Goal: Information Seeking & Learning: Learn about a topic

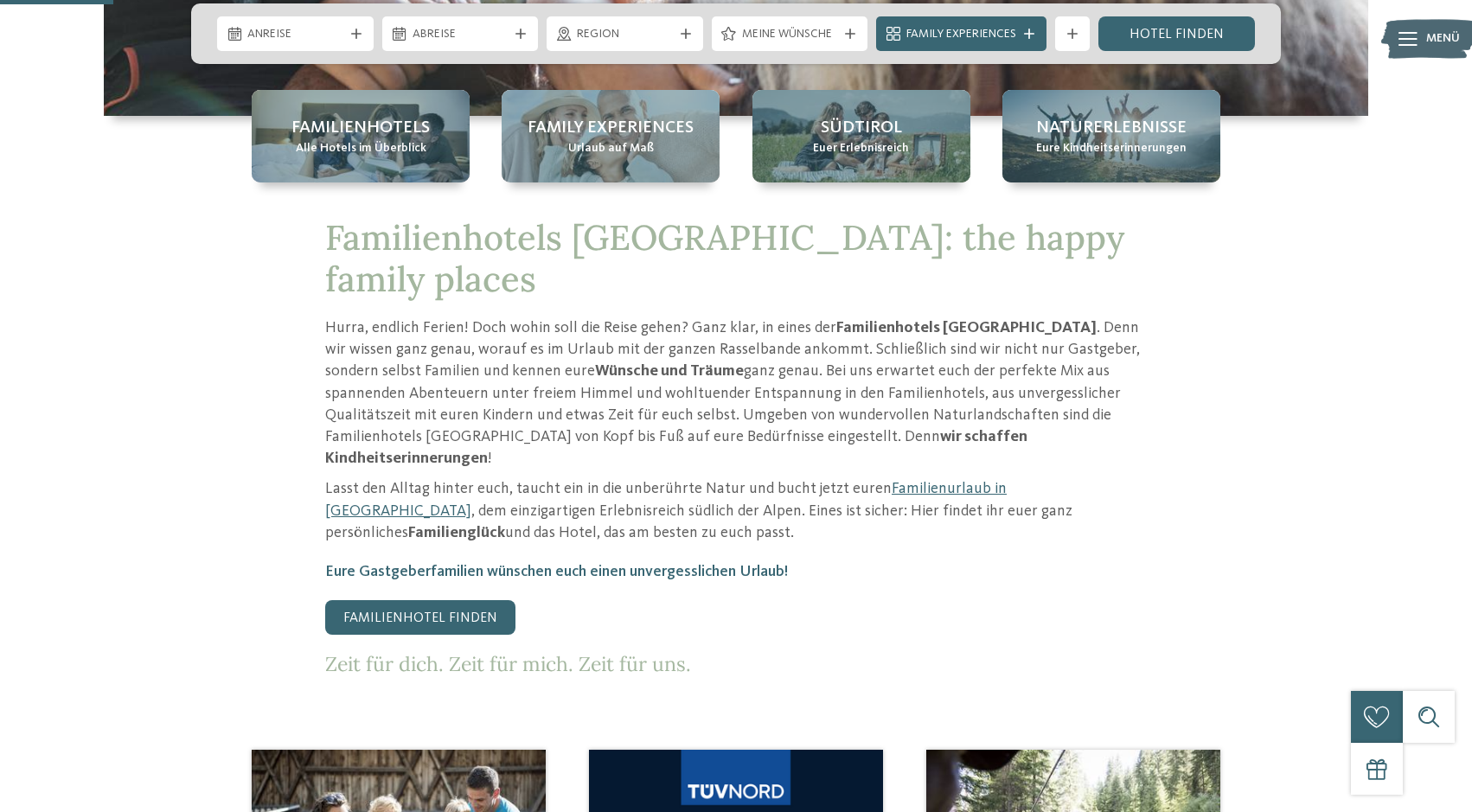
scroll to position [584, 0]
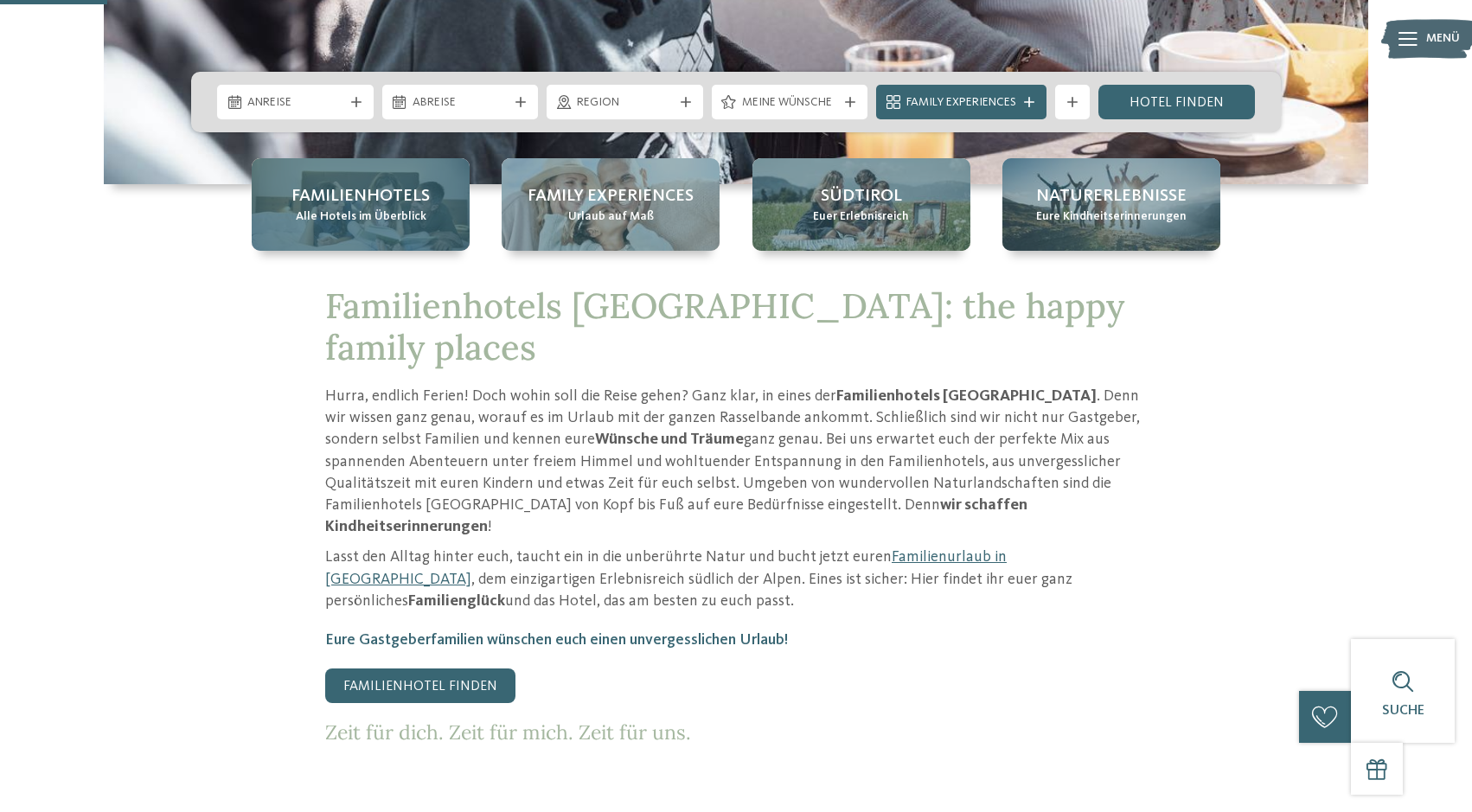
click at [421, 202] on span "Familienhotels" at bounding box center [361, 195] width 138 height 24
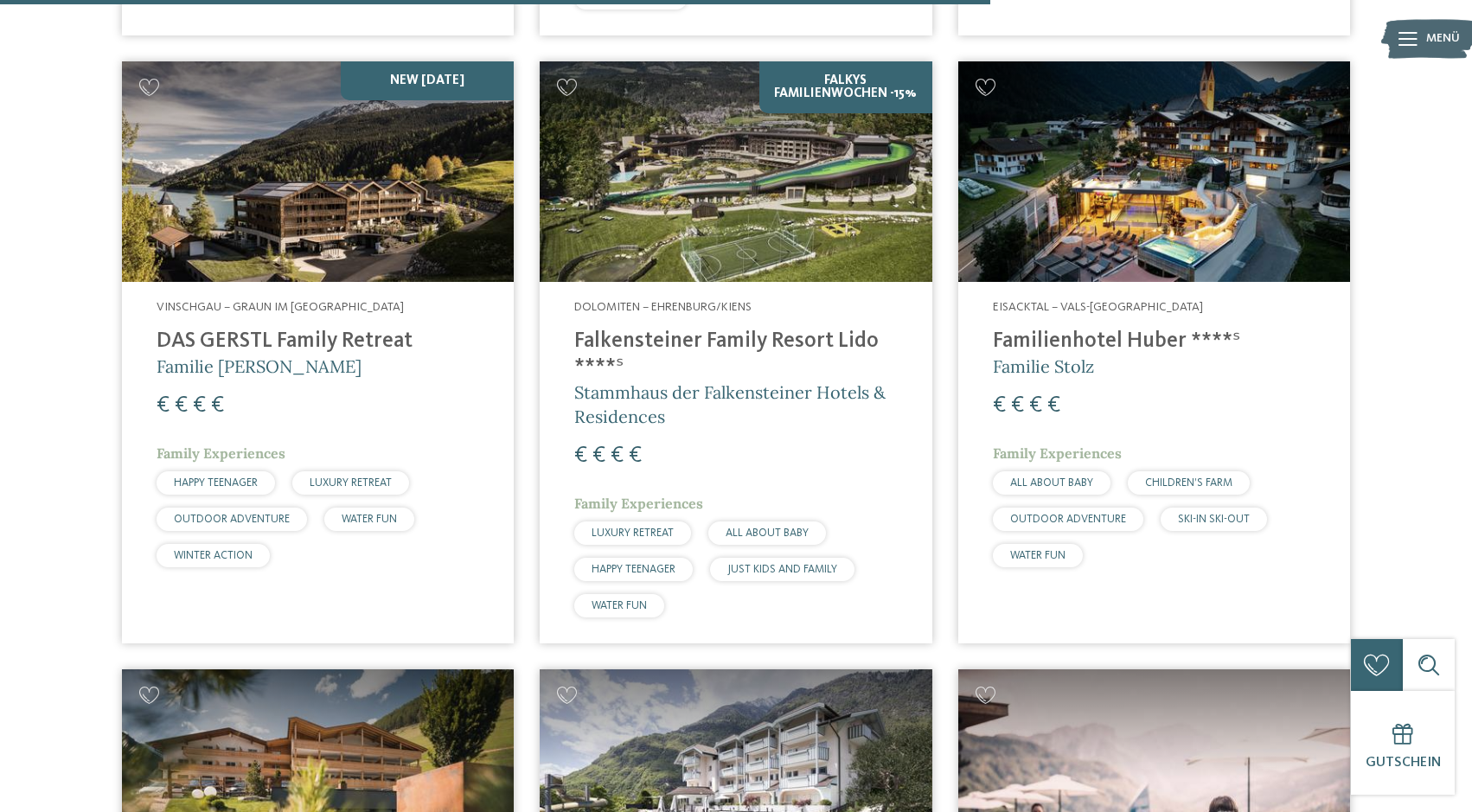
scroll to position [3891, 0]
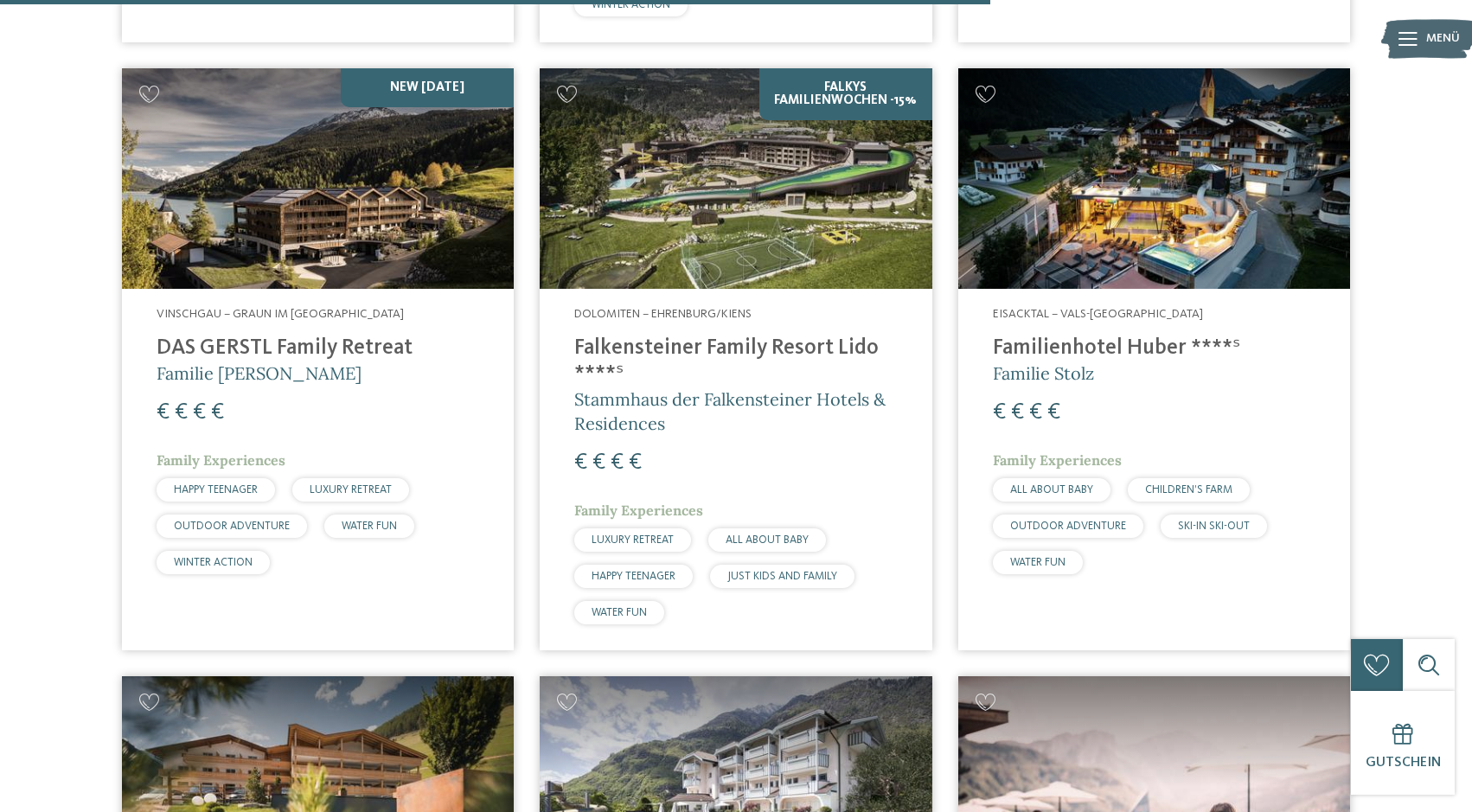
click at [391, 308] on span "Vinschgau – Graun im [GEOGRAPHIC_DATA]" at bounding box center [280, 314] width 247 height 12
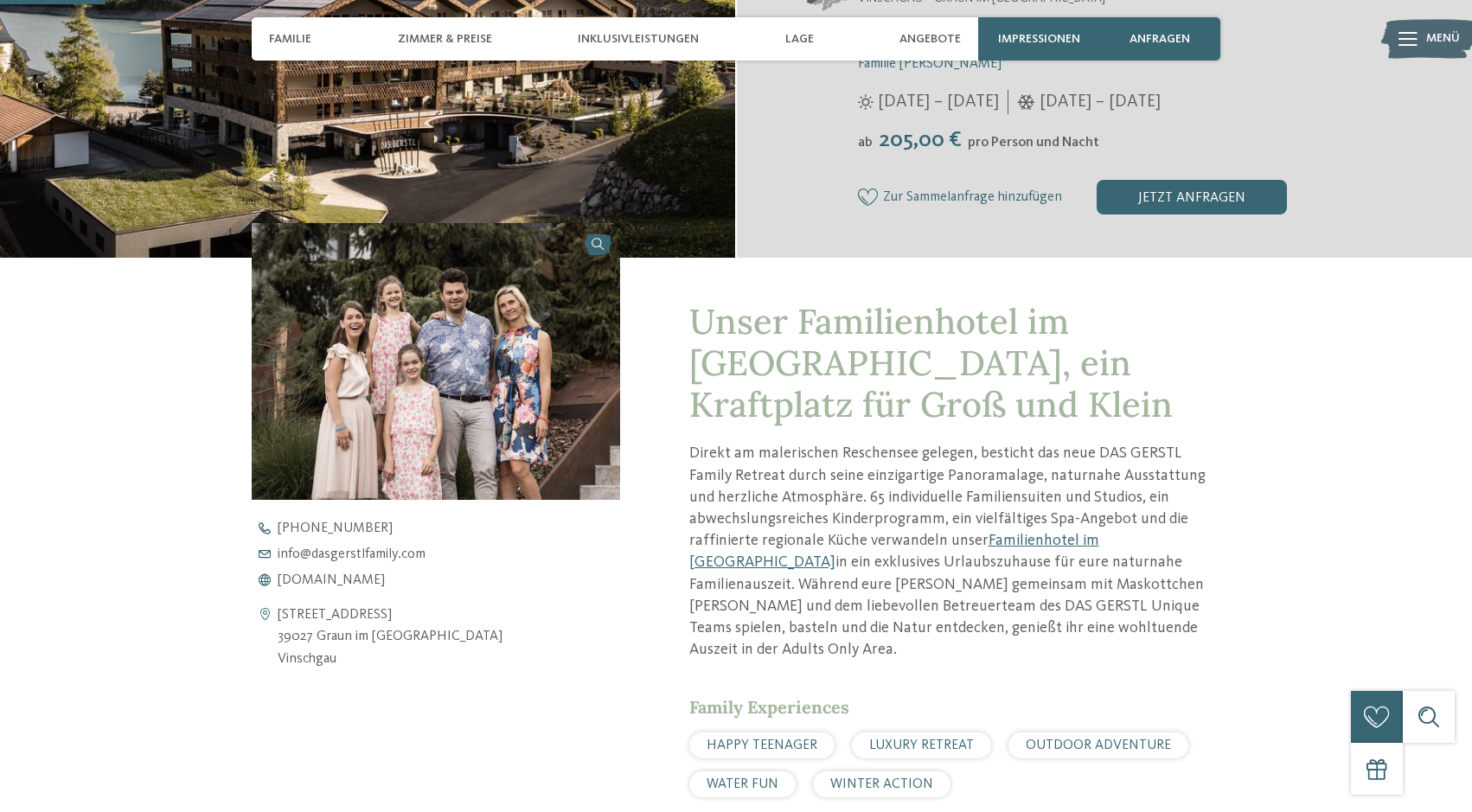
scroll to position [425, 0]
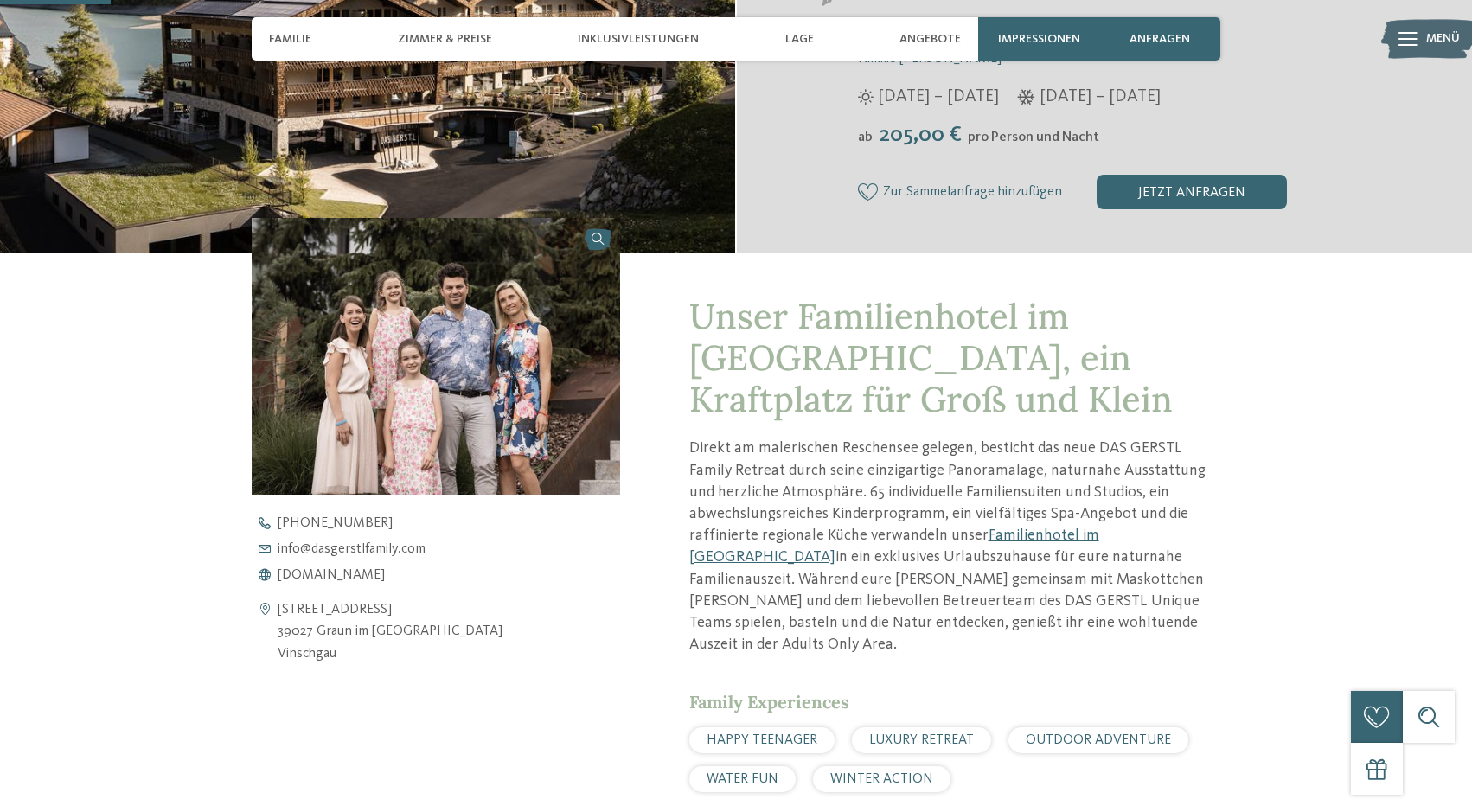
click at [813, 519] on p "Direkt am malerischen Reschensee gelegen, besticht das neue DAS GERSTL Family R…" at bounding box center [955, 547] width 531 height 218
click at [878, 518] on p "Direkt am malerischen Reschensee gelegen, besticht das neue DAS GERSTL Family R…" at bounding box center [955, 547] width 531 height 218
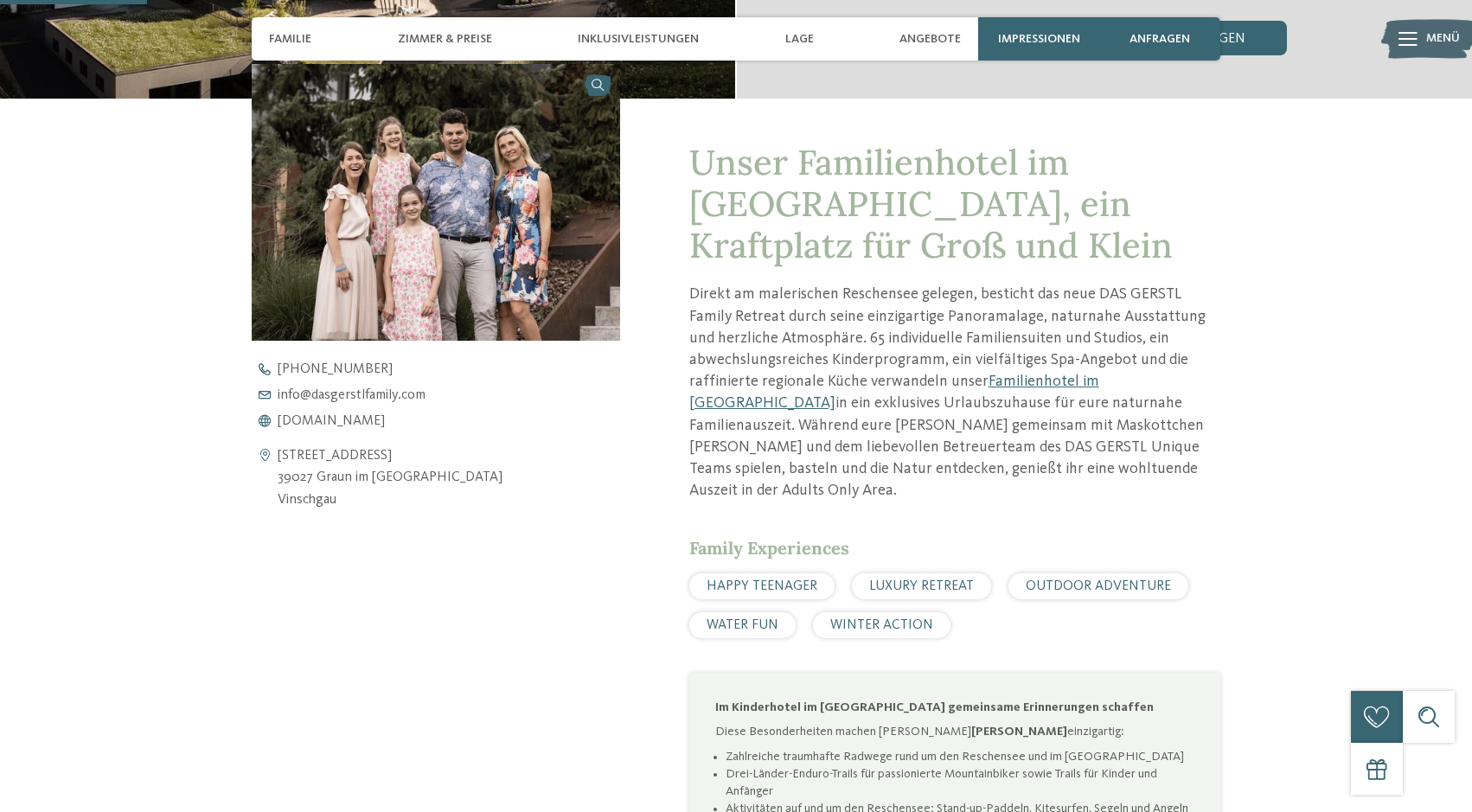
scroll to position [589, 0]
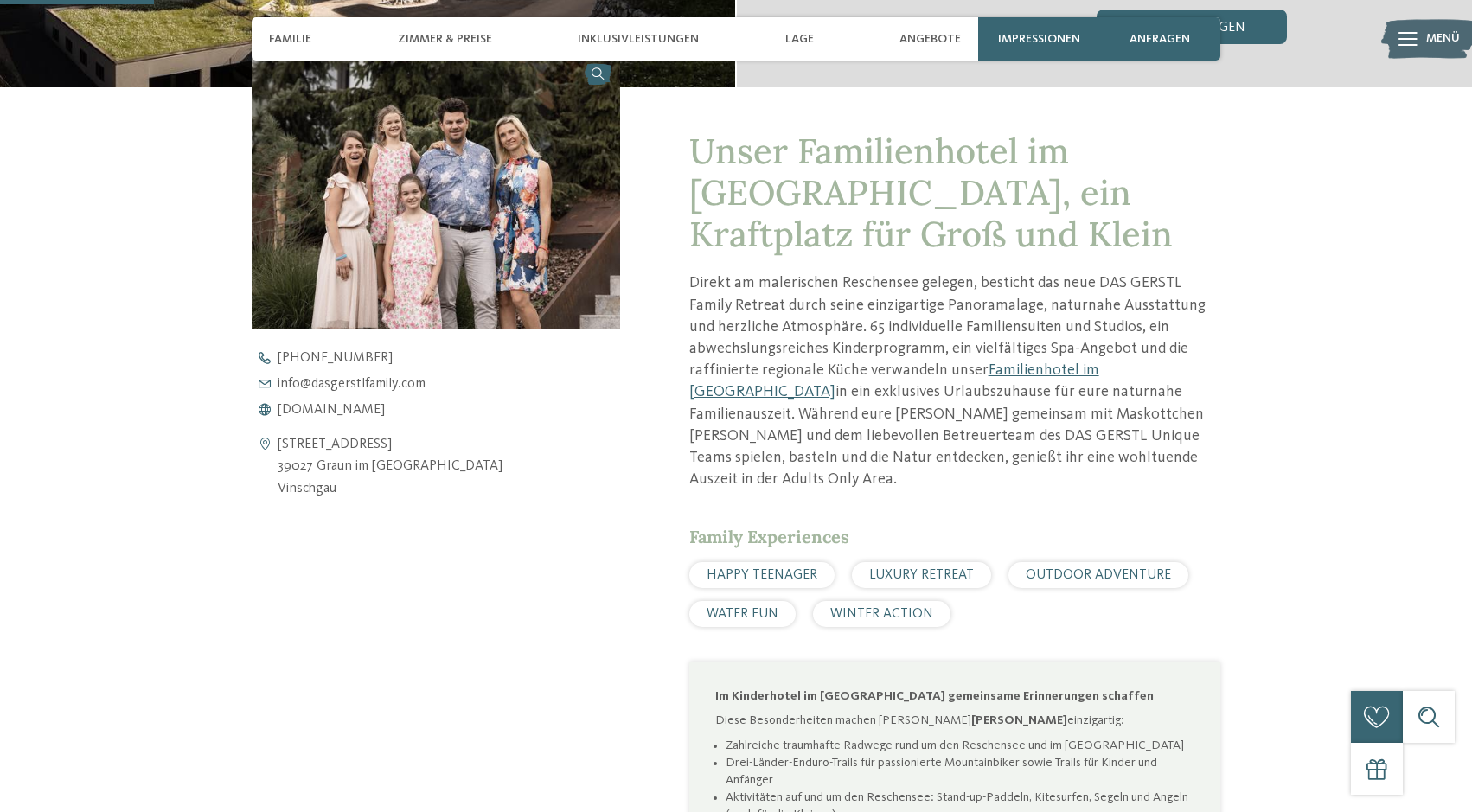
click at [878, 525] on div "Family Experiences" at bounding box center [955, 537] width 531 height 24
click at [275, 34] on span "Familie" at bounding box center [291, 39] width 43 height 15
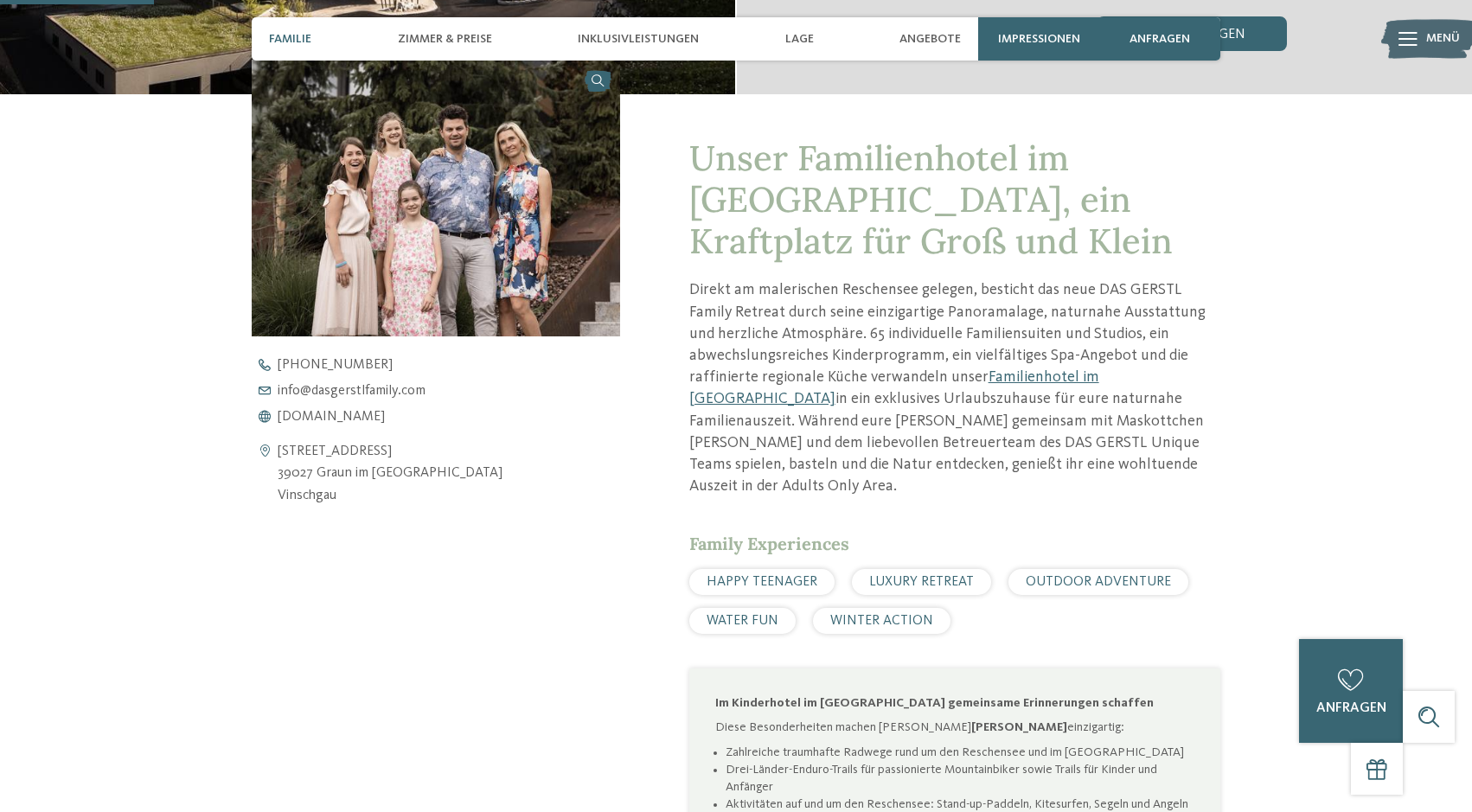
scroll to position [582, 0]
click at [300, 36] on span "Familie" at bounding box center [291, 39] width 43 height 15
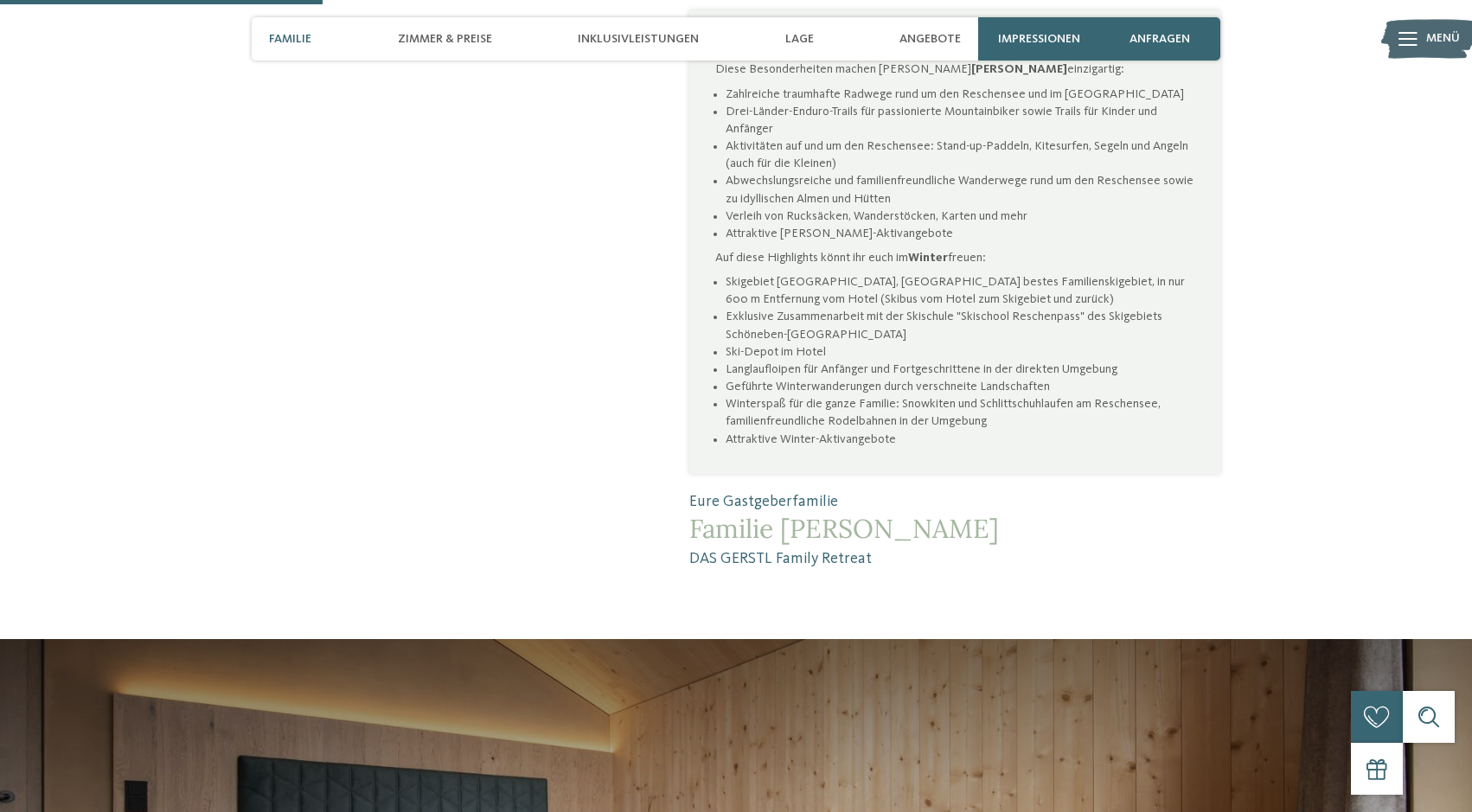
scroll to position [1255, 0]
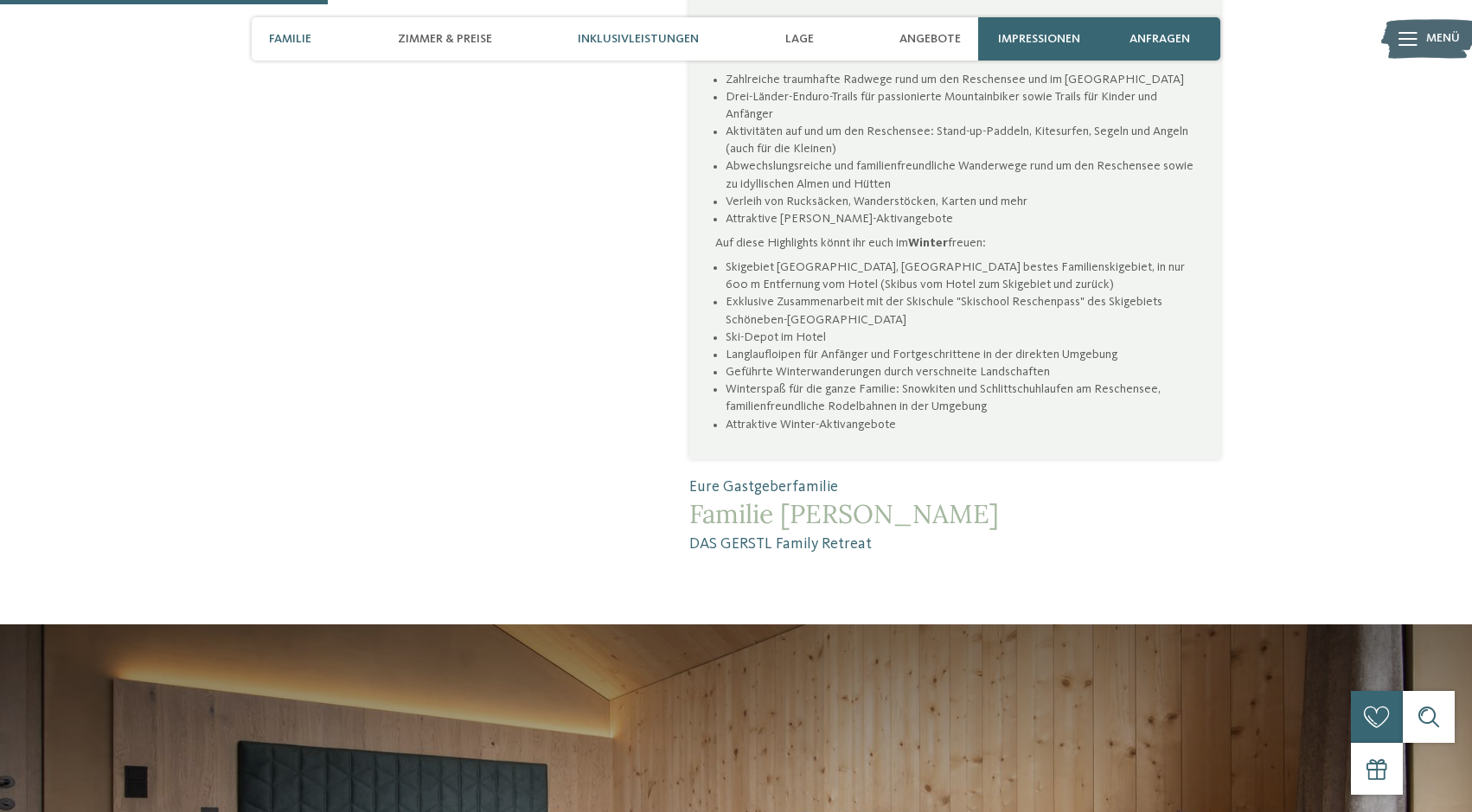
click at [657, 45] on span "Inklusivleistungen" at bounding box center [638, 39] width 121 height 15
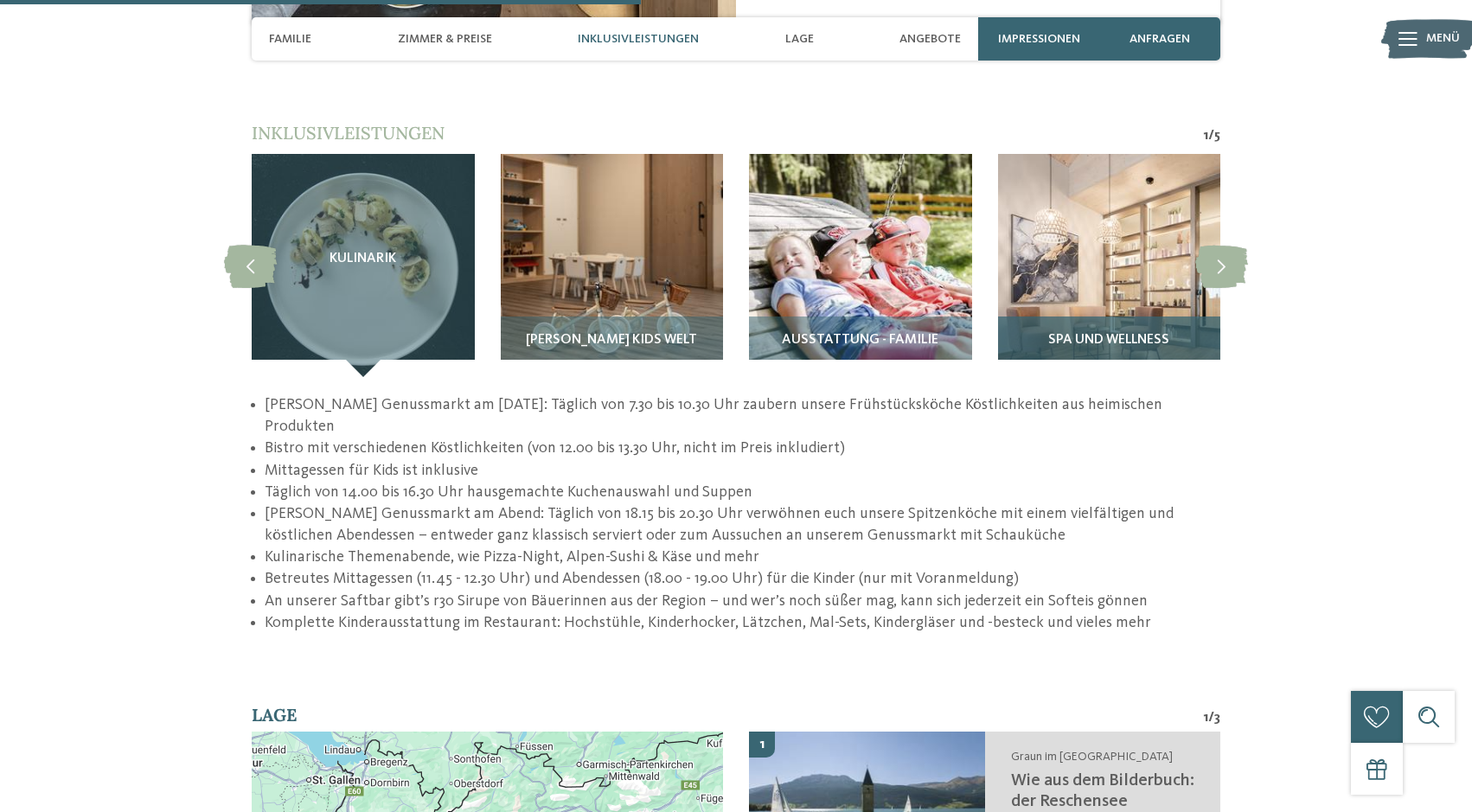
click at [1113, 316] on div "Spa und Wellness" at bounding box center [1109, 346] width 223 height 60
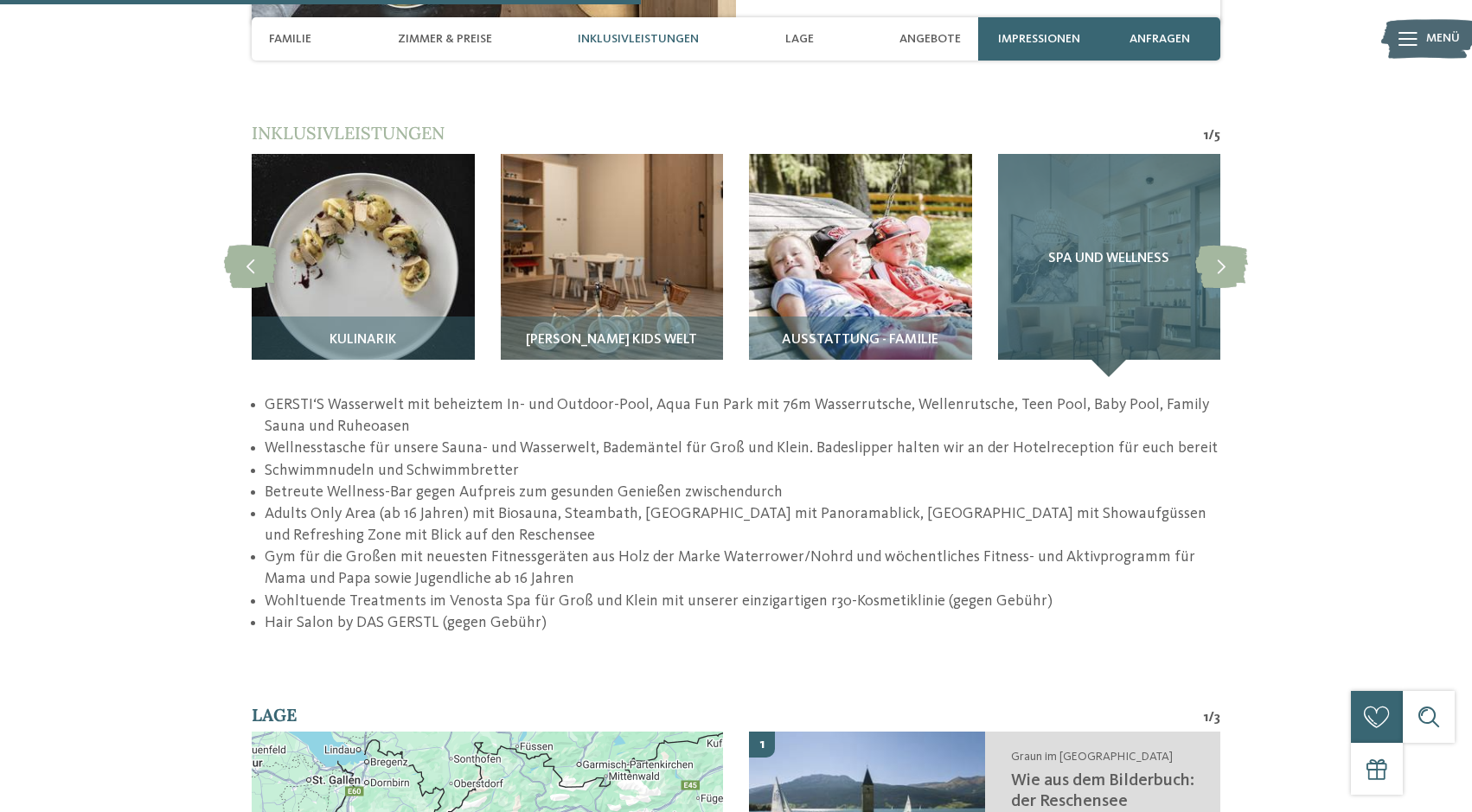
click at [1132, 252] on span "Spa und Wellness" at bounding box center [1109, 260] width 121 height 16
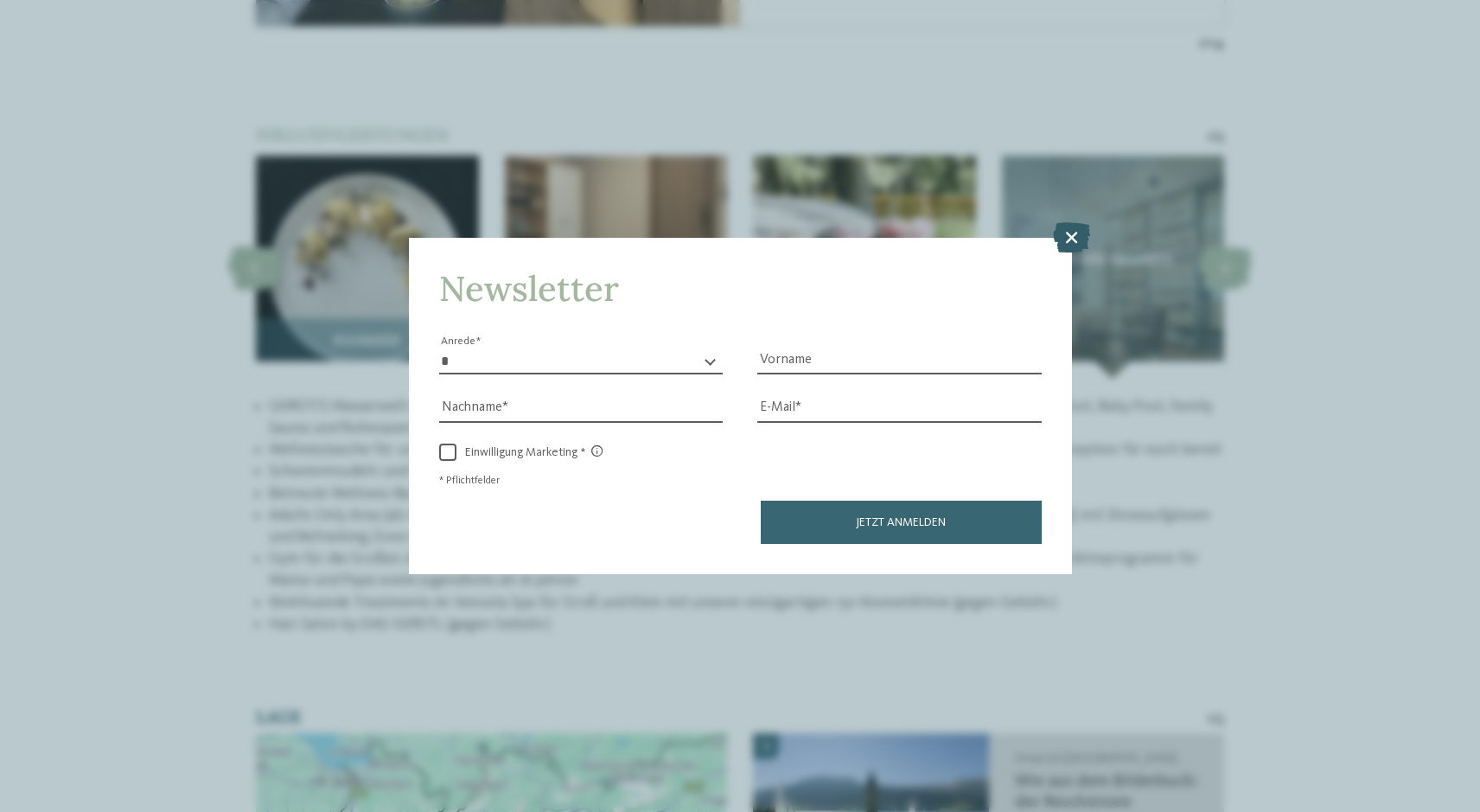
click at [1081, 223] on icon at bounding box center [1072, 237] width 37 height 30
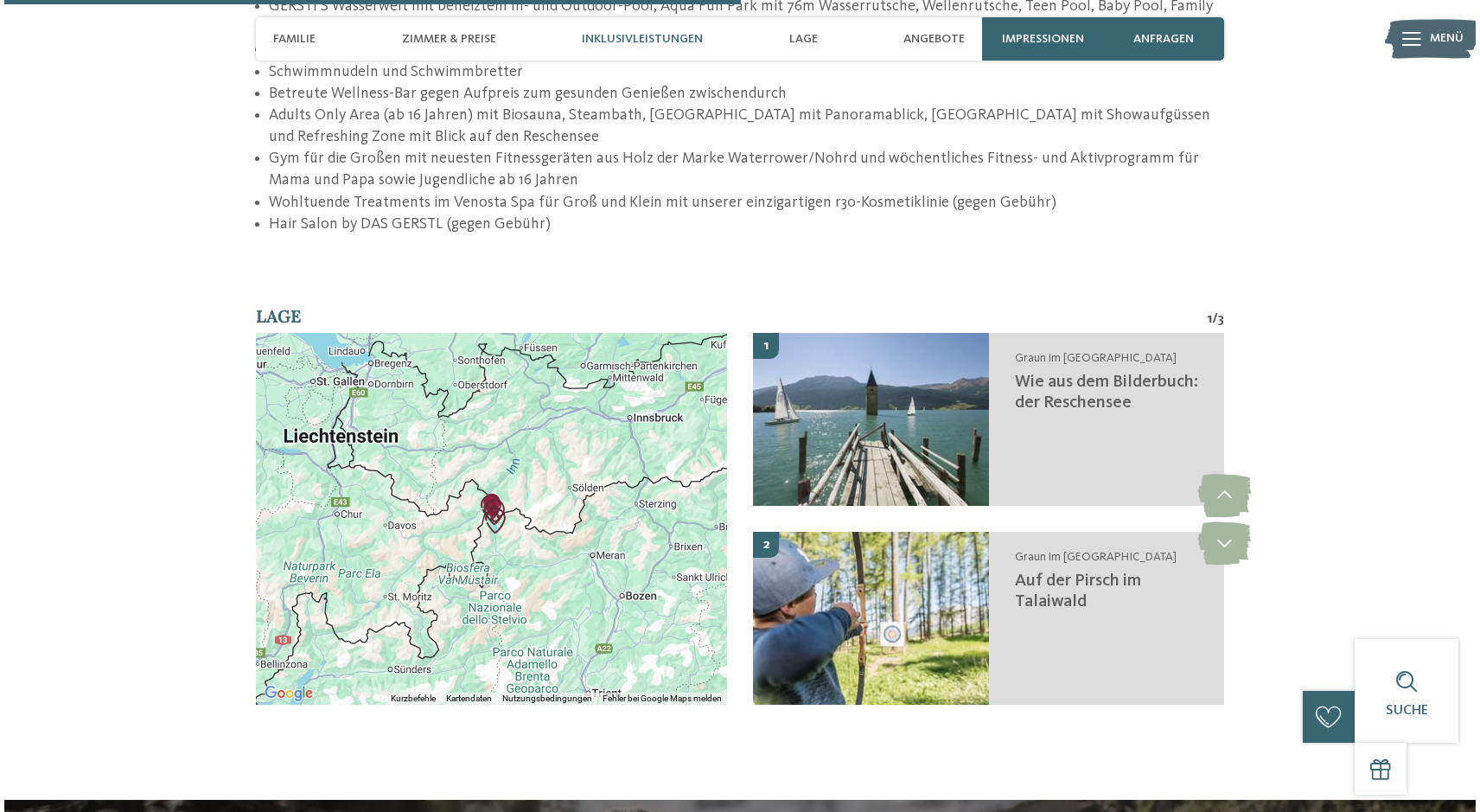
scroll to position [2855, 0]
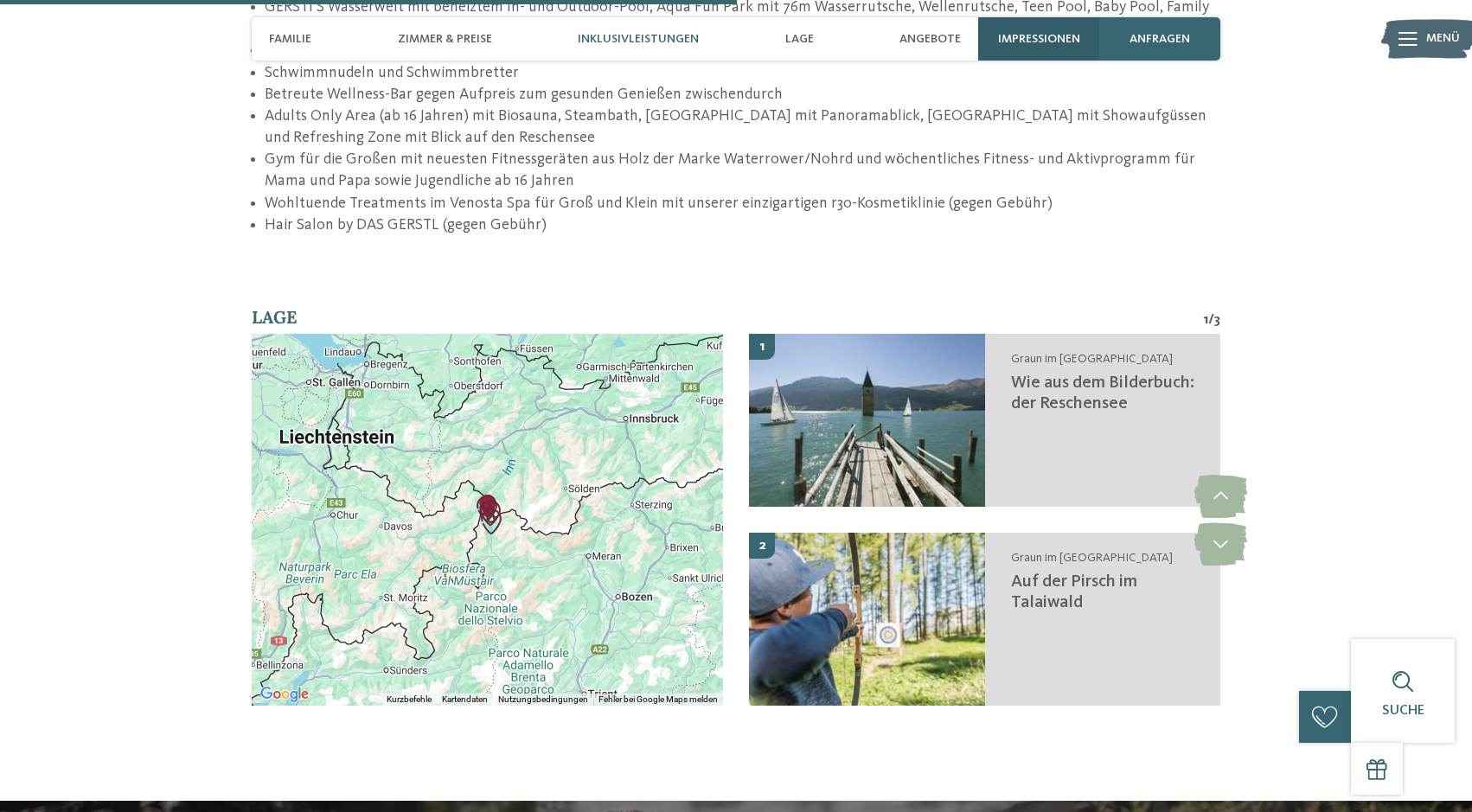
click at [1043, 41] on span "Impressionen" at bounding box center [1039, 39] width 82 height 15
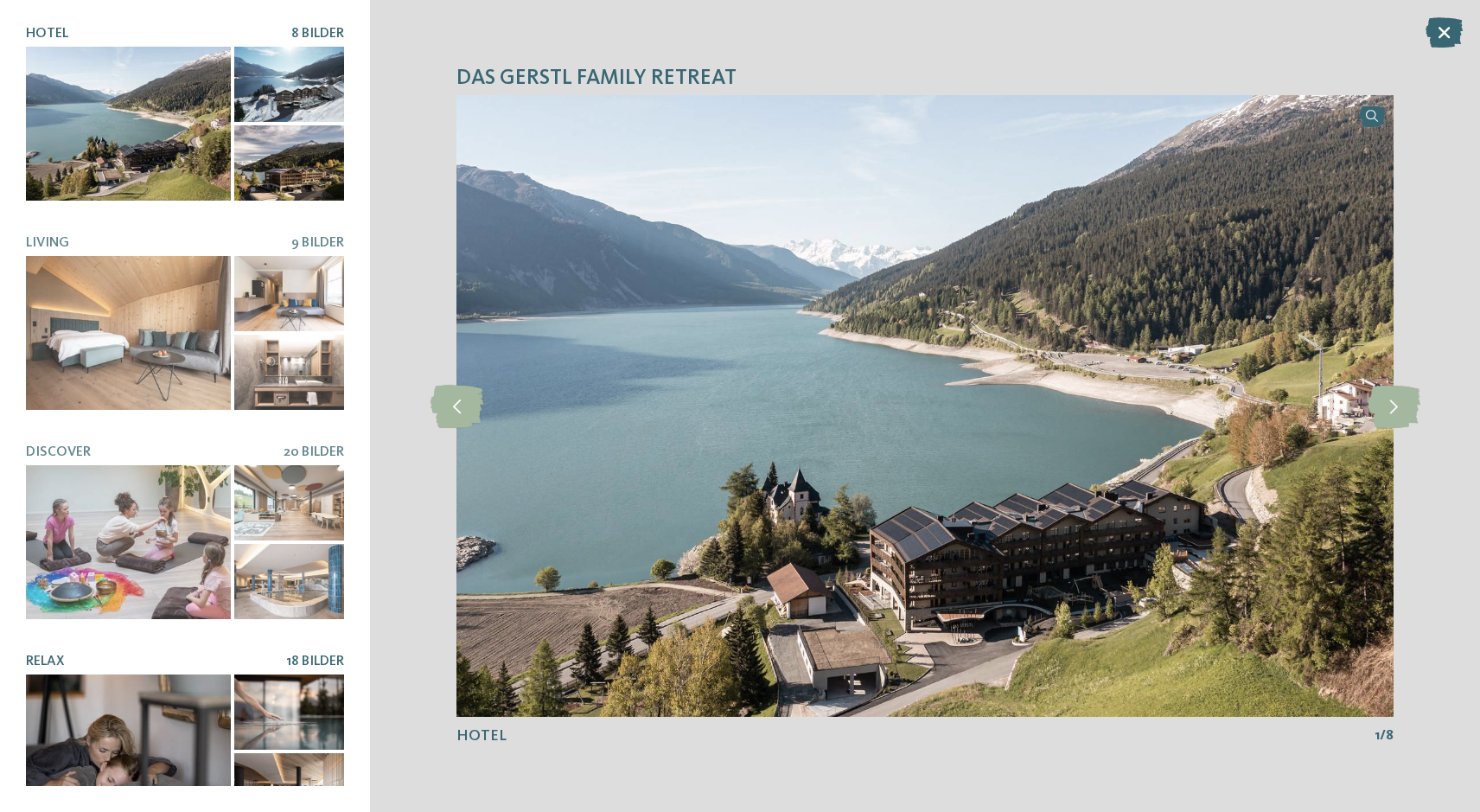
click at [285, 675] on div at bounding box center [289, 712] width 110 height 75
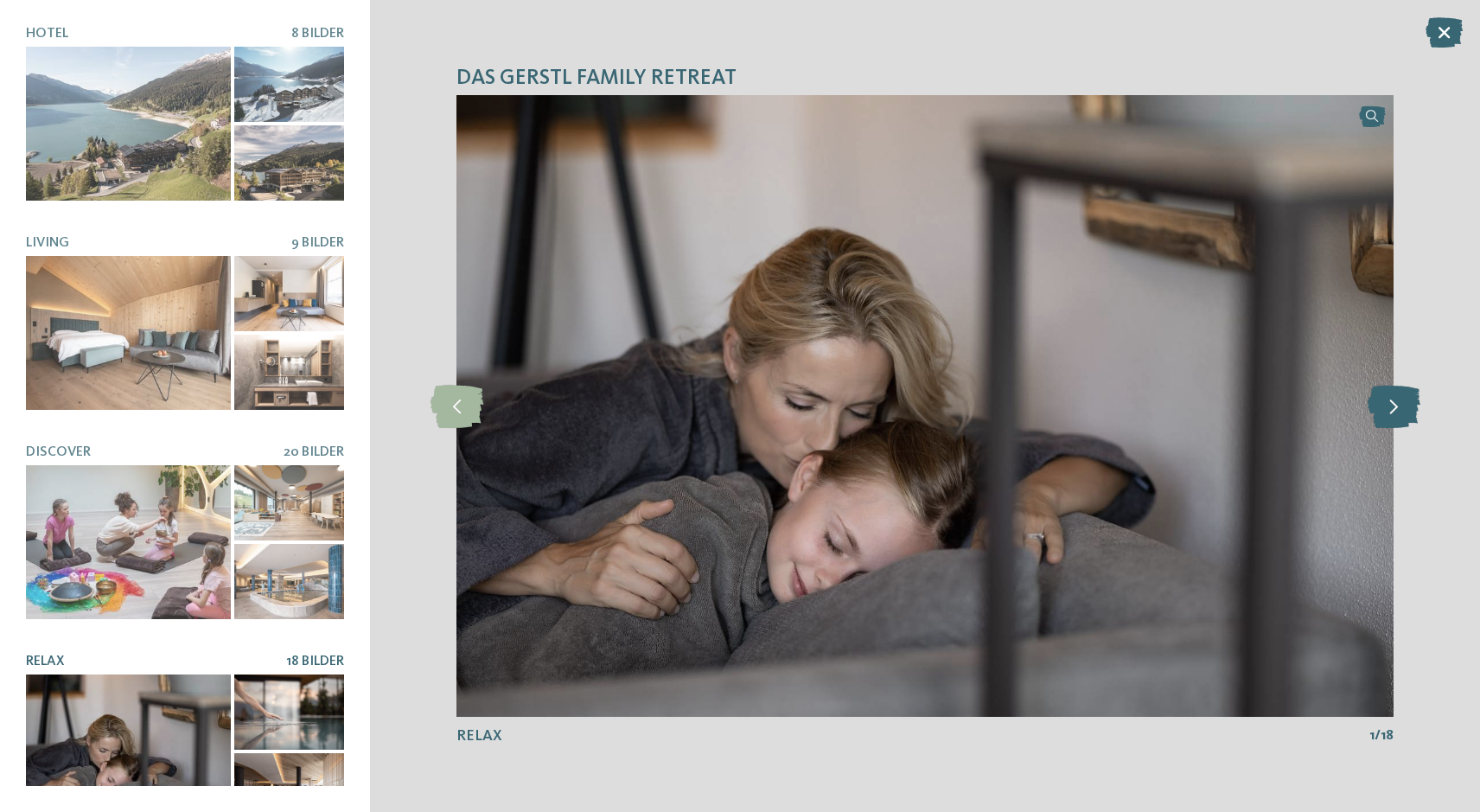
click at [1398, 406] on icon at bounding box center [1394, 406] width 53 height 43
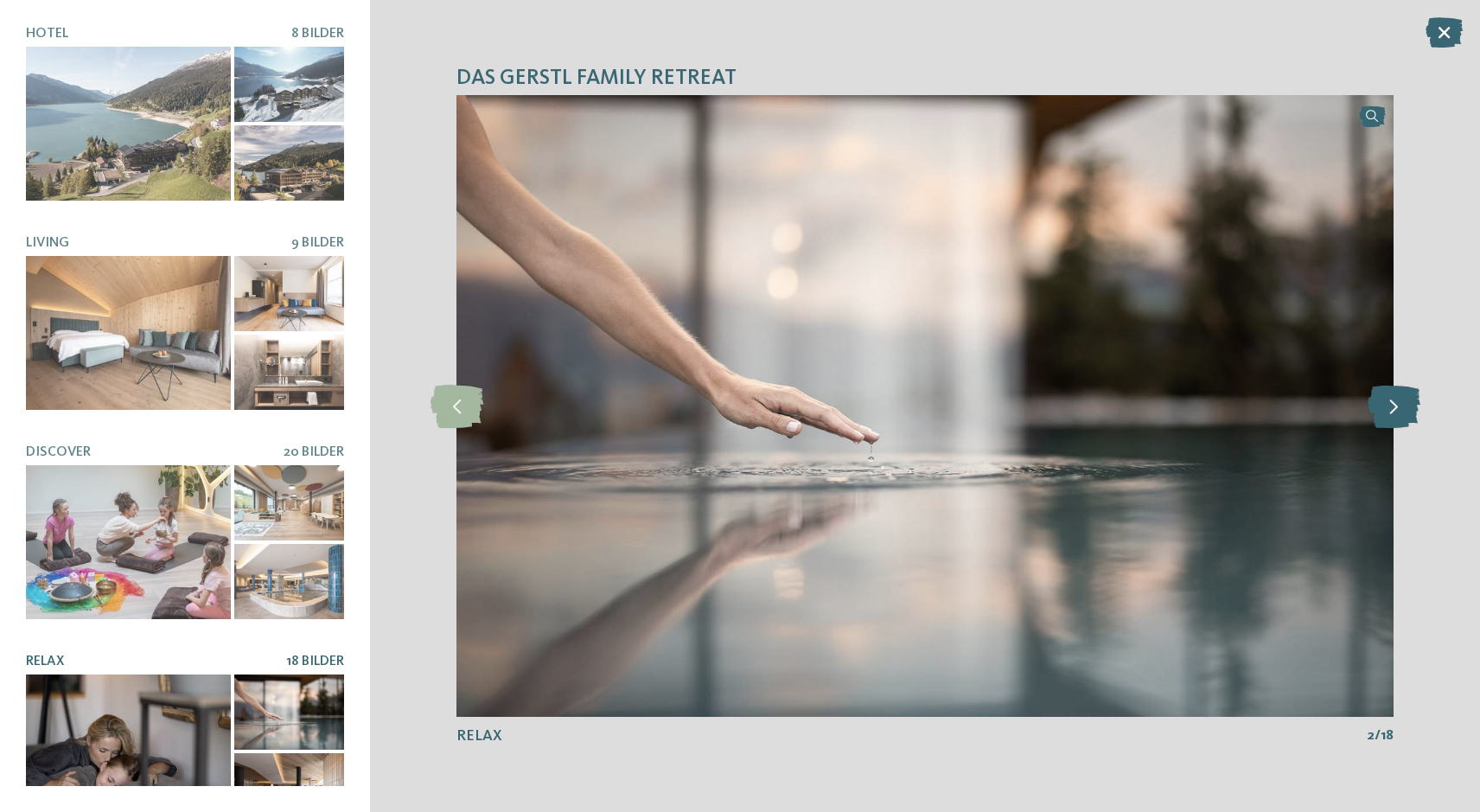
click at [1398, 406] on icon at bounding box center [1394, 406] width 53 height 43
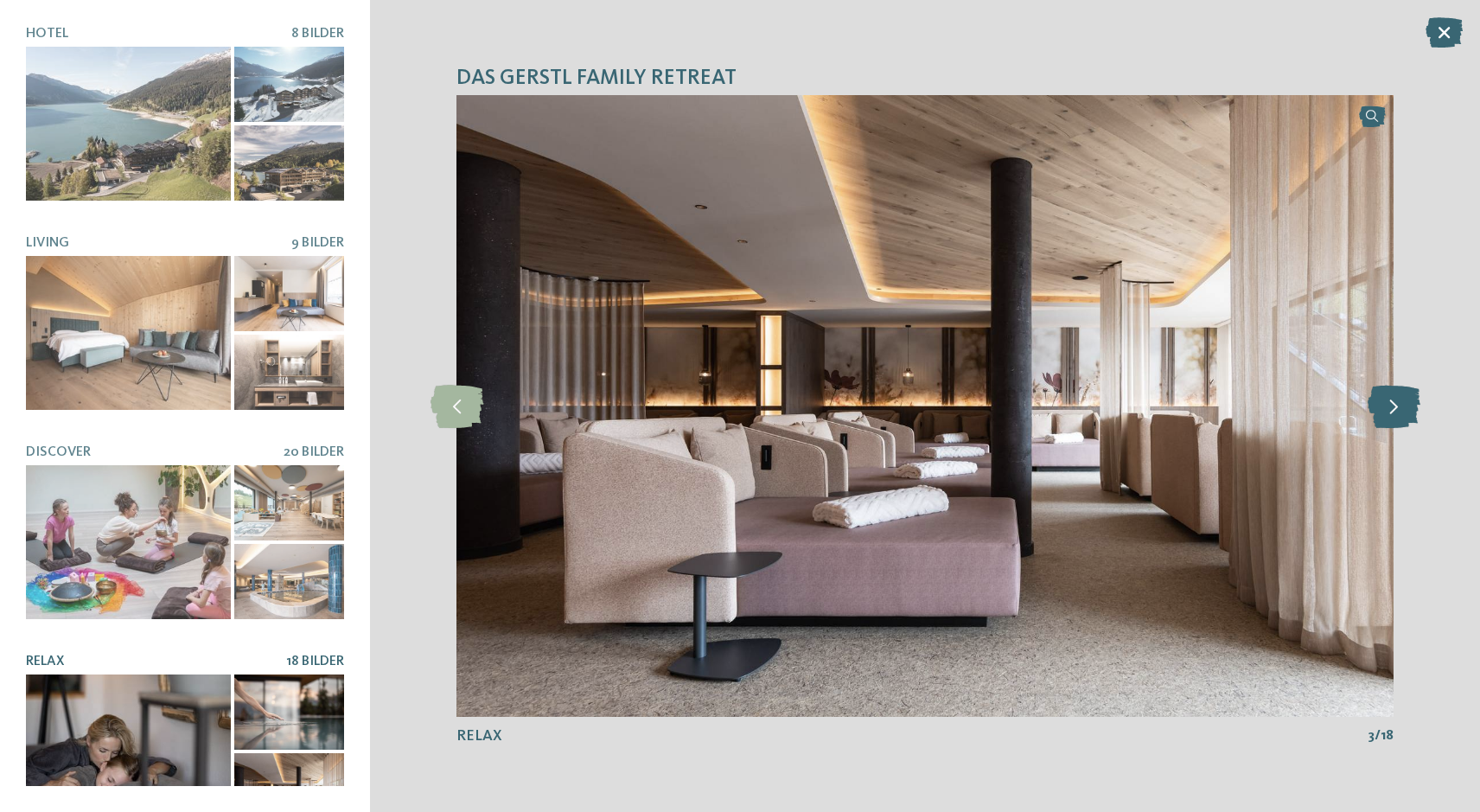
click at [1398, 406] on icon at bounding box center [1394, 406] width 53 height 43
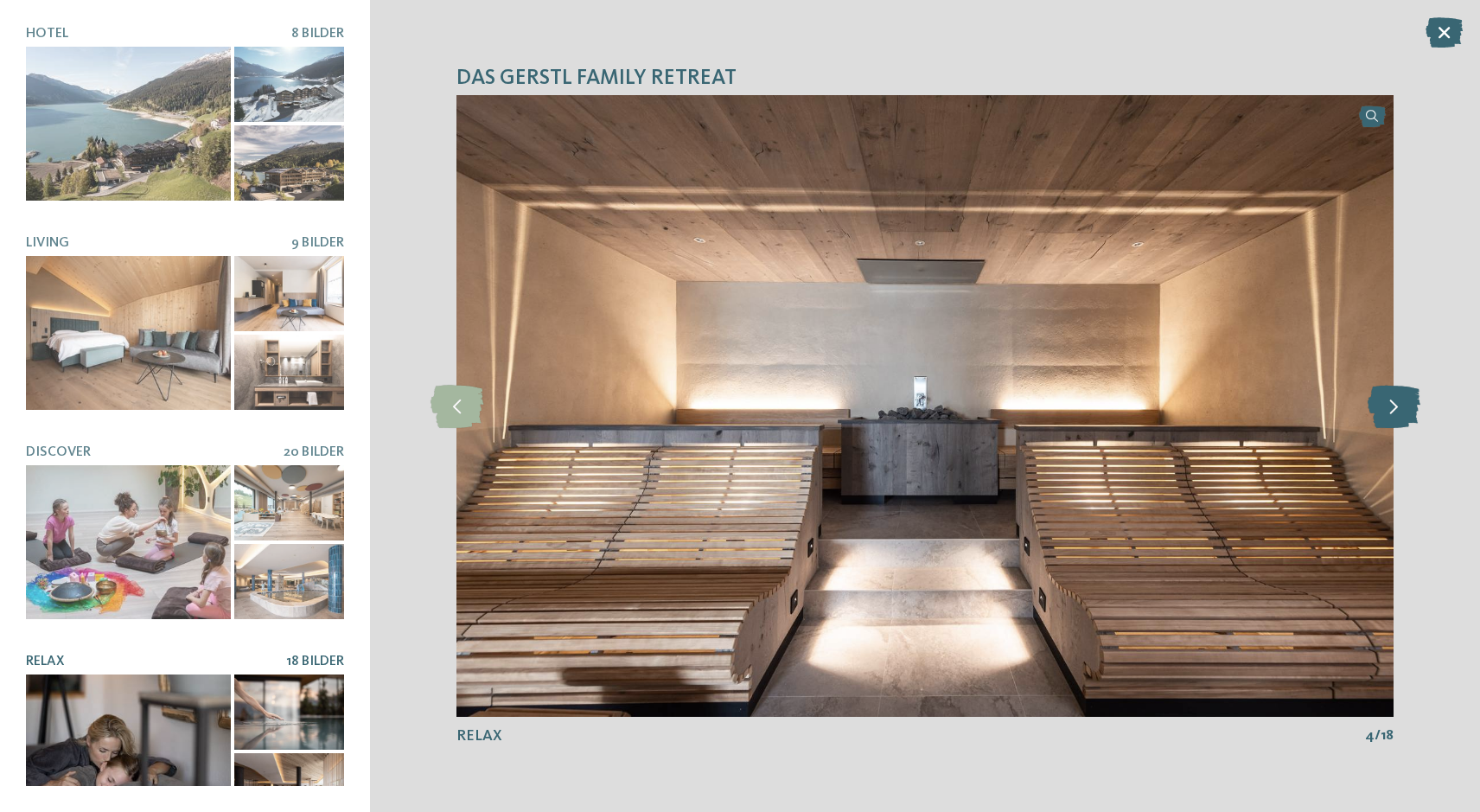
click at [1398, 406] on icon at bounding box center [1394, 406] width 53 height 43
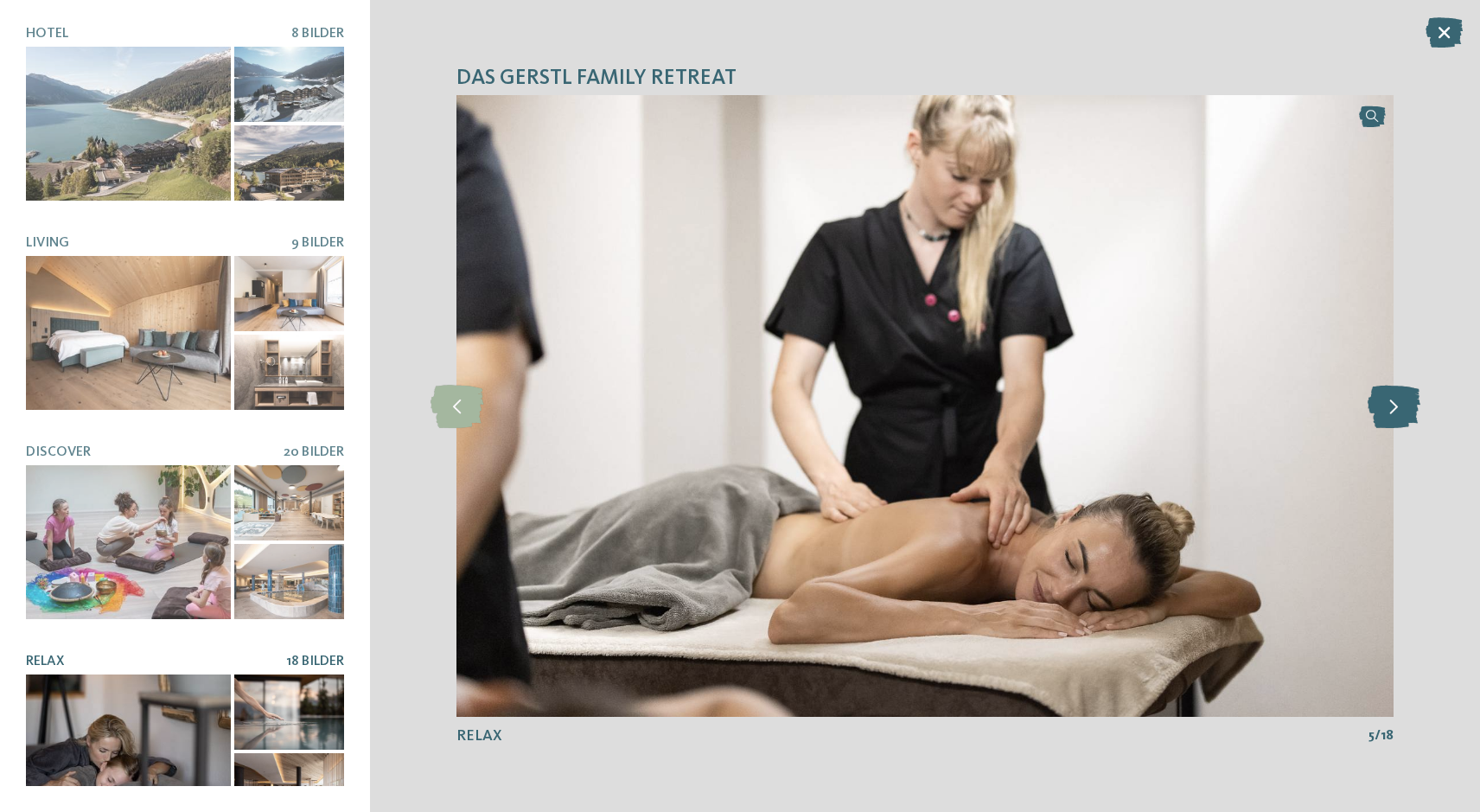
click at [1398, 406] on icon at bounding box center [1394, 406] width 53 height 43
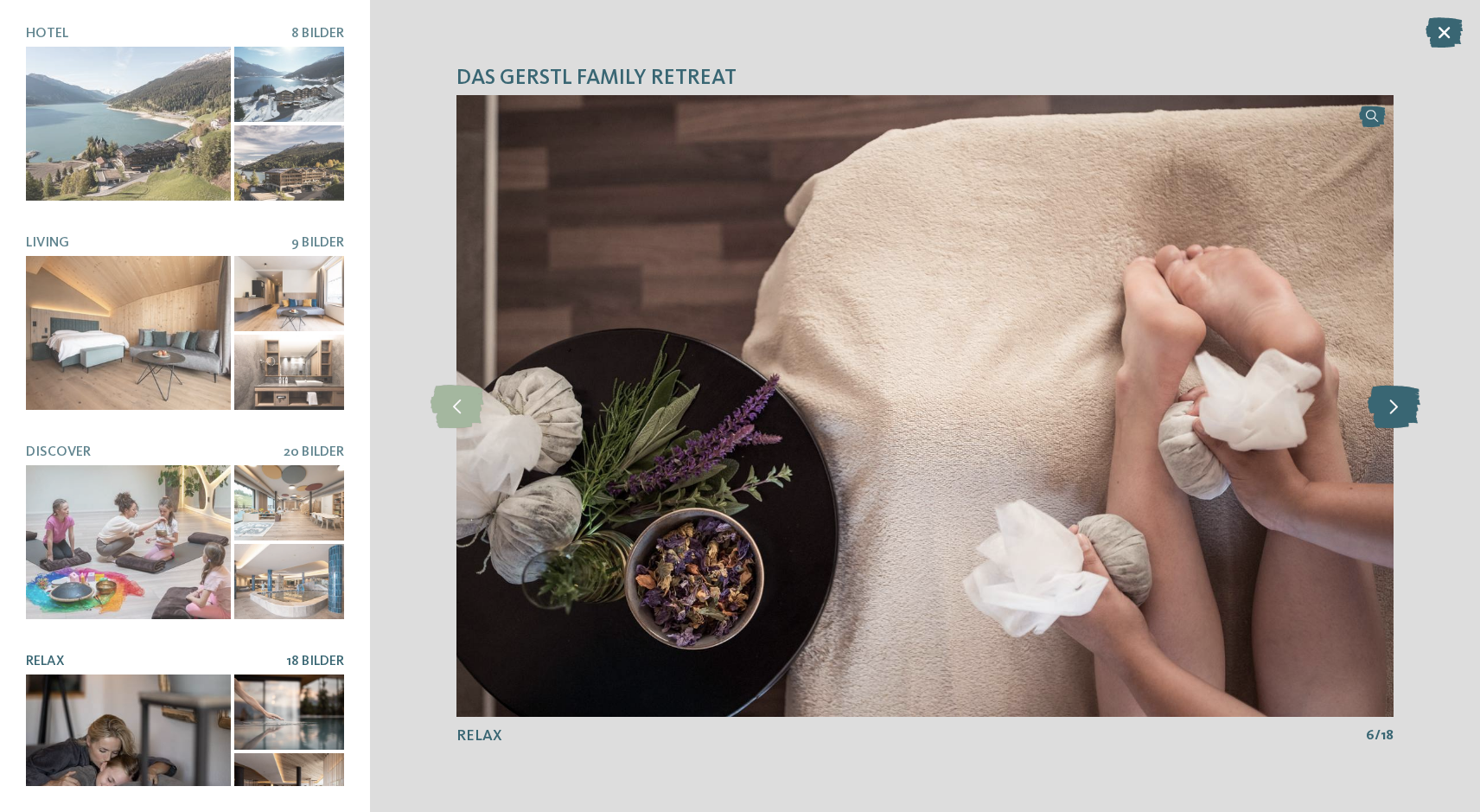
click at [1398, 405] on icon at bounding box center [1394, 406] width 53 height 43
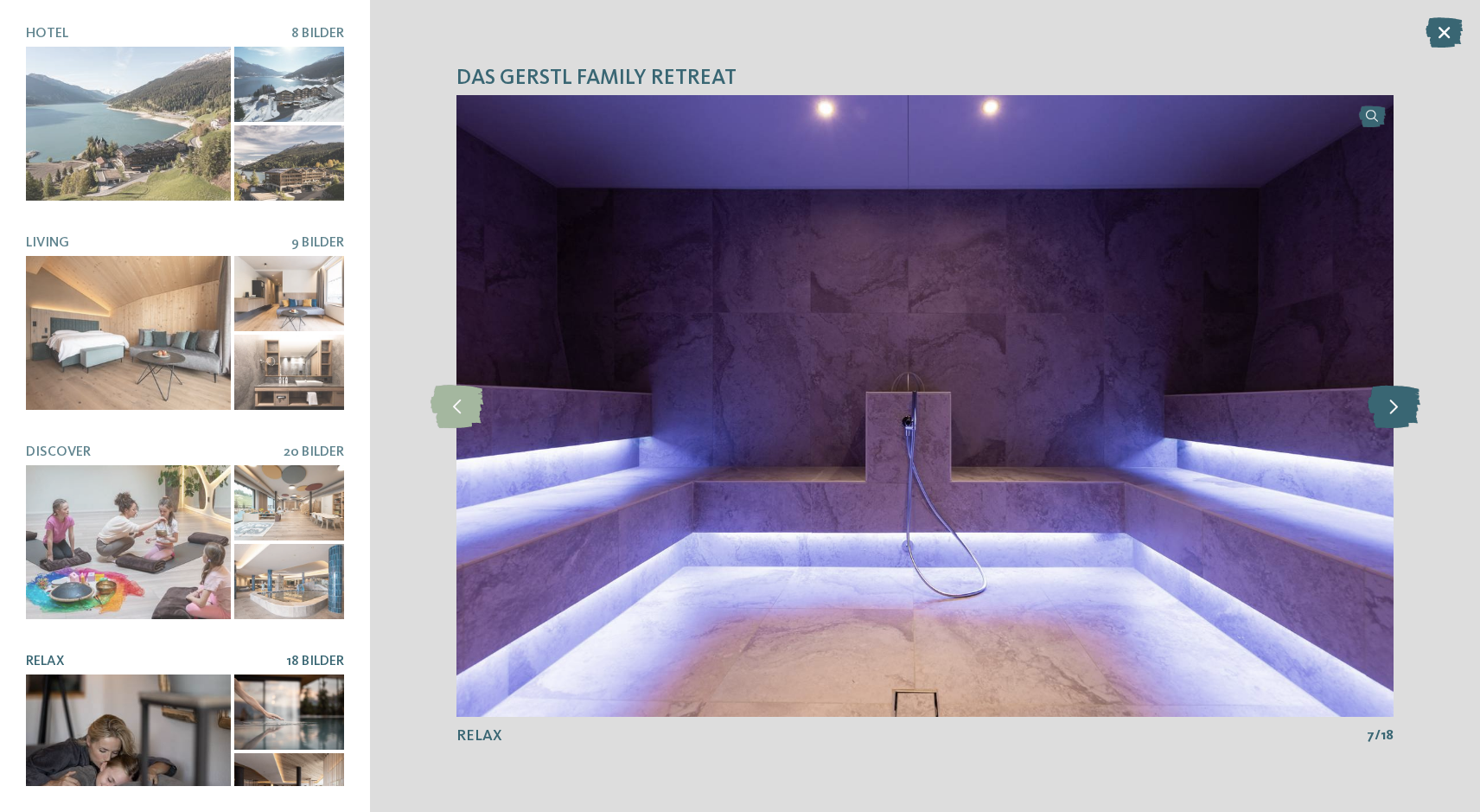
click at [1398, 404] on icon at bounding box center [1394, 406] width 53 height 43
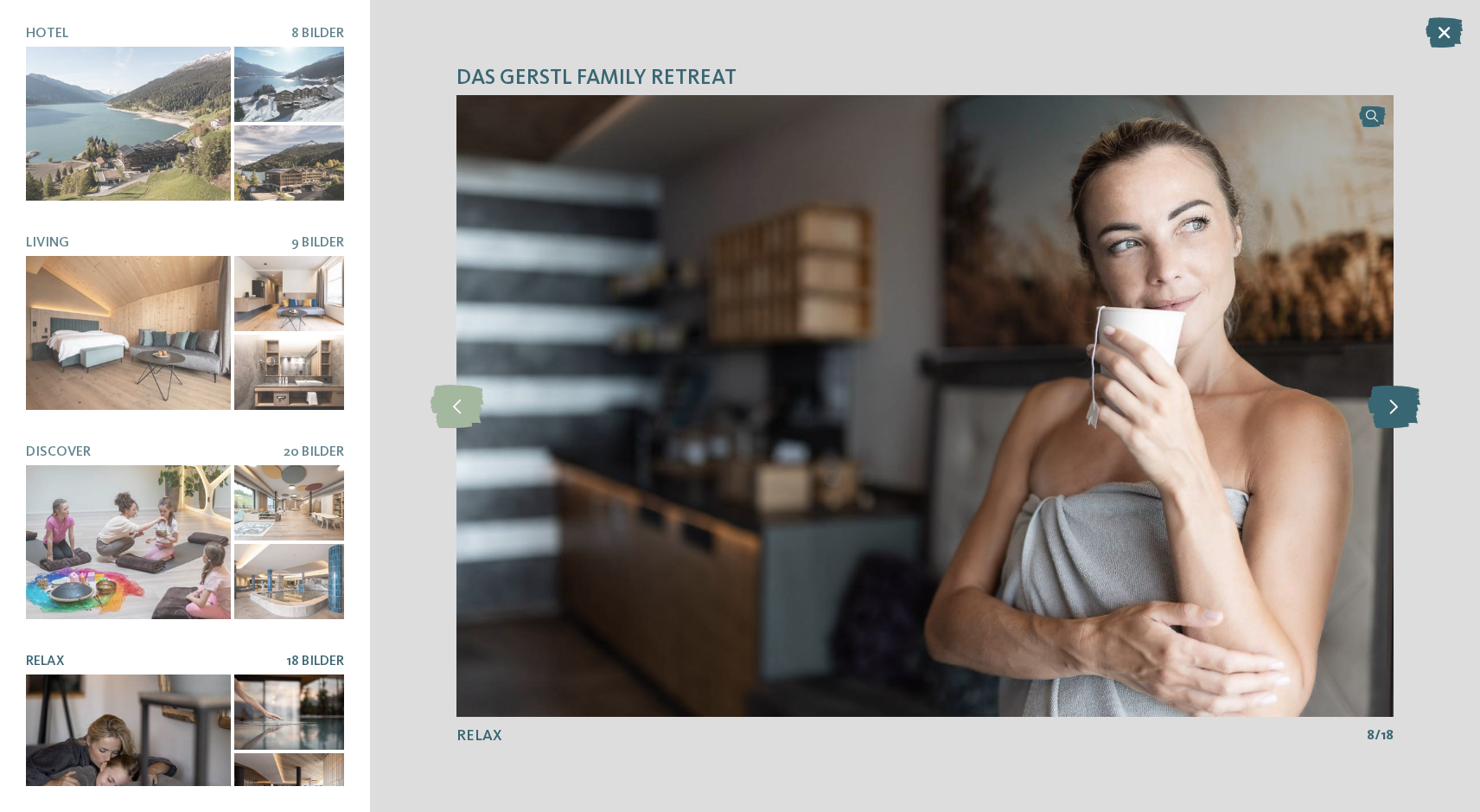
click at [1398, 404] on icon at bounding box center [1394, 406] width 53 height 43
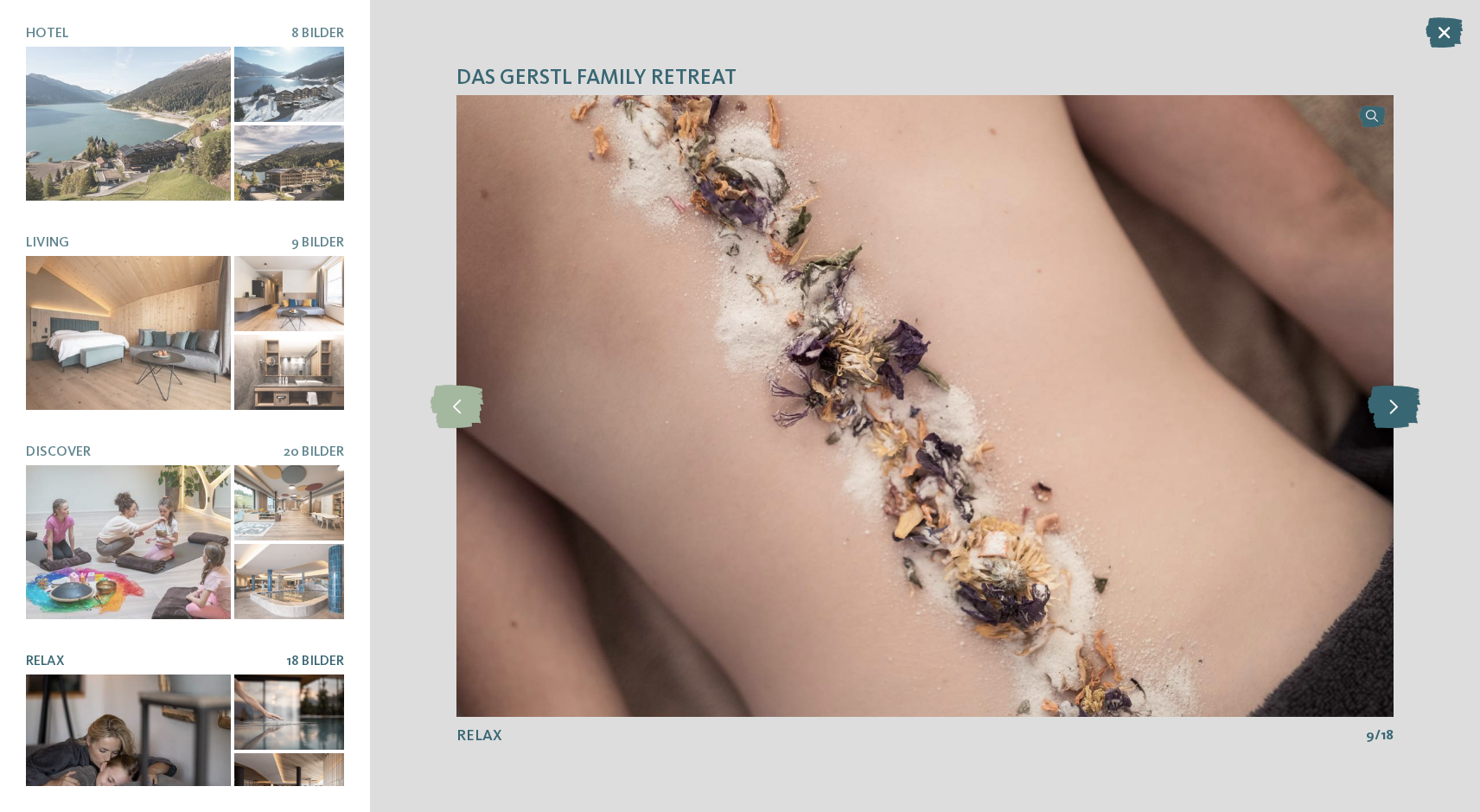
click at [1398, 404] on icon at bounding box center [1394, 406] width 53 height 43
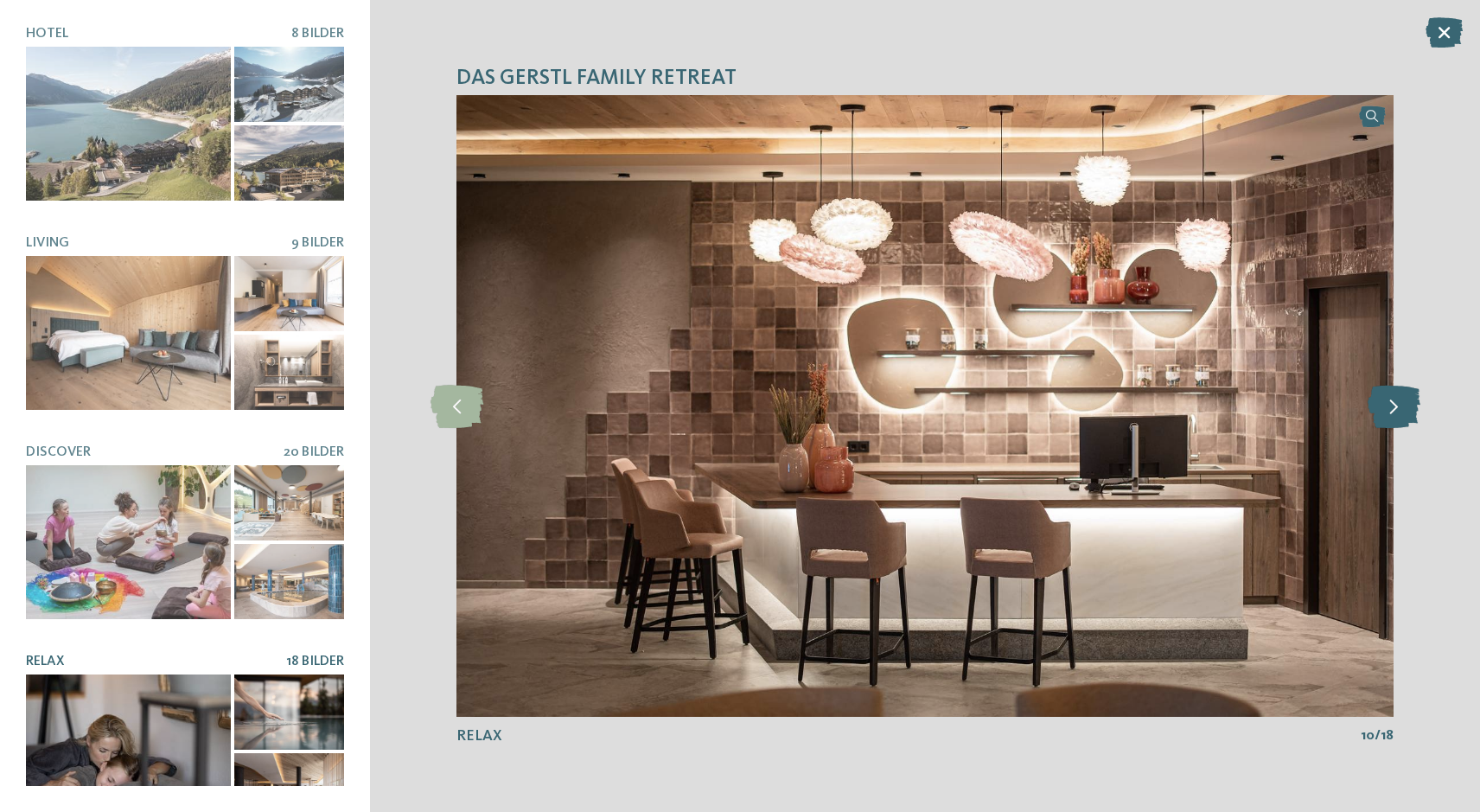
click at [1398, 404] on icon at bounding box center [1394, 406] width 53 height 43
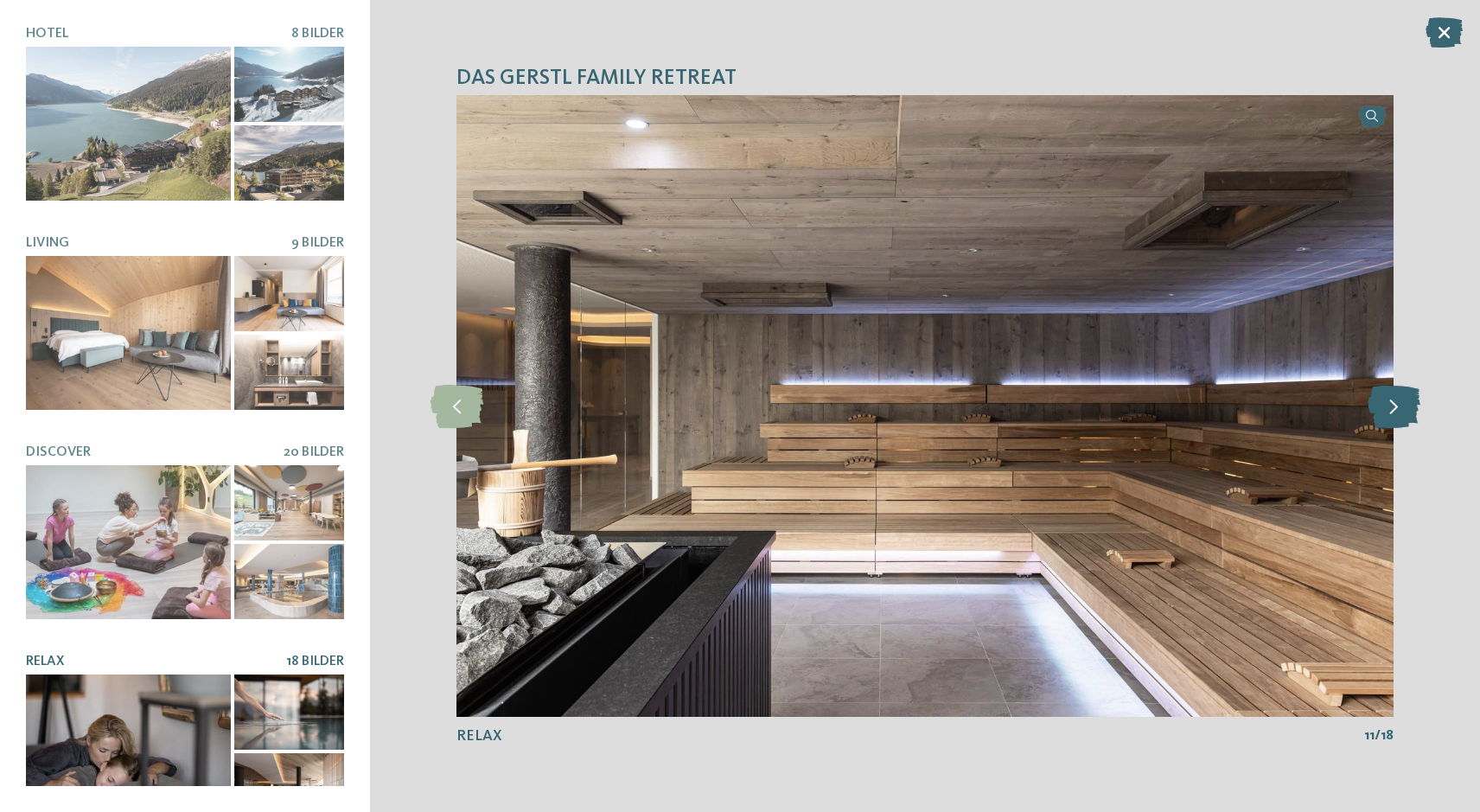
click at [1398, 404] on icon at bounding box center [1394, 406] width 53 height 43
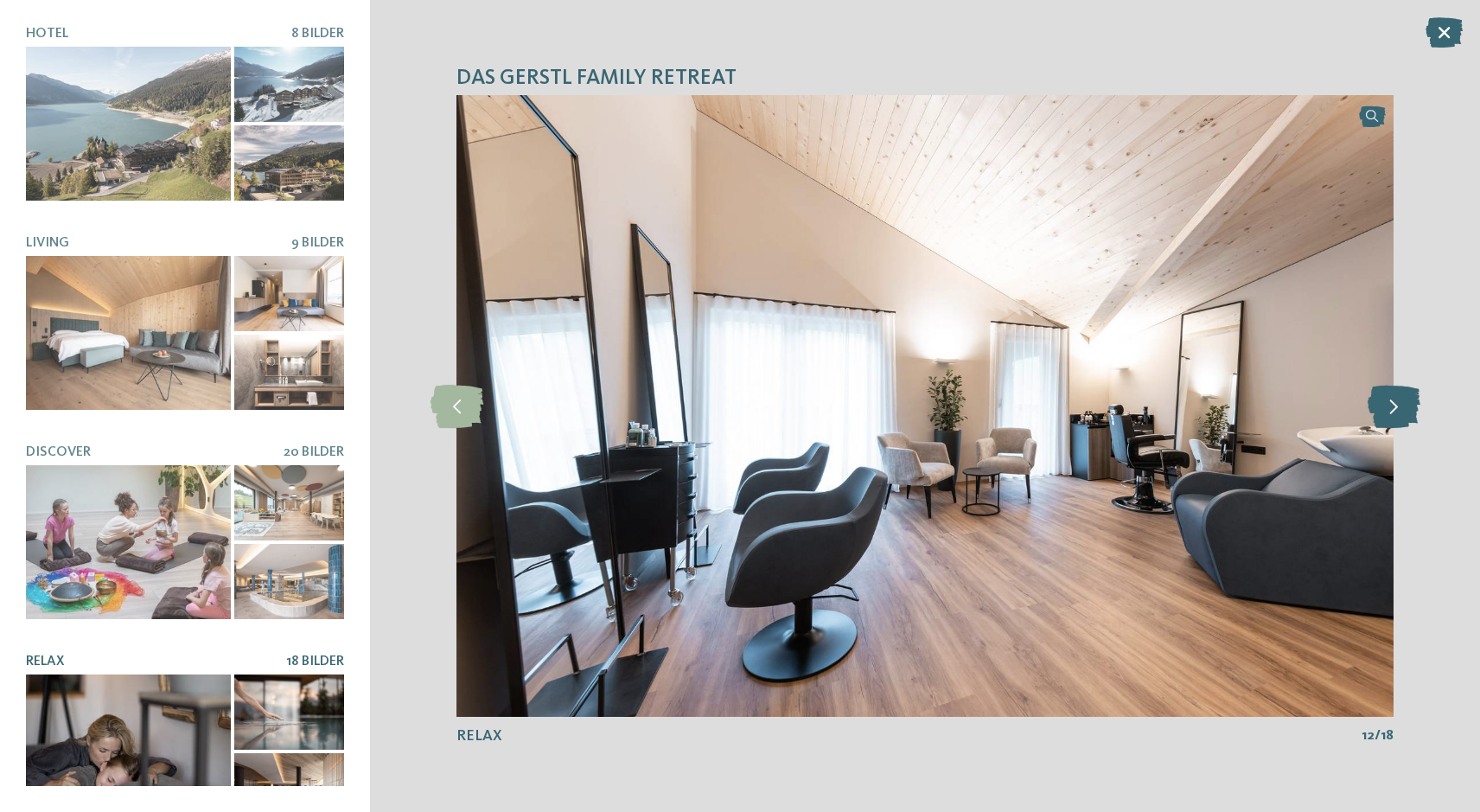
click at [1398, 404] on icon at bounding box center [1394, 406] width 53 height 43
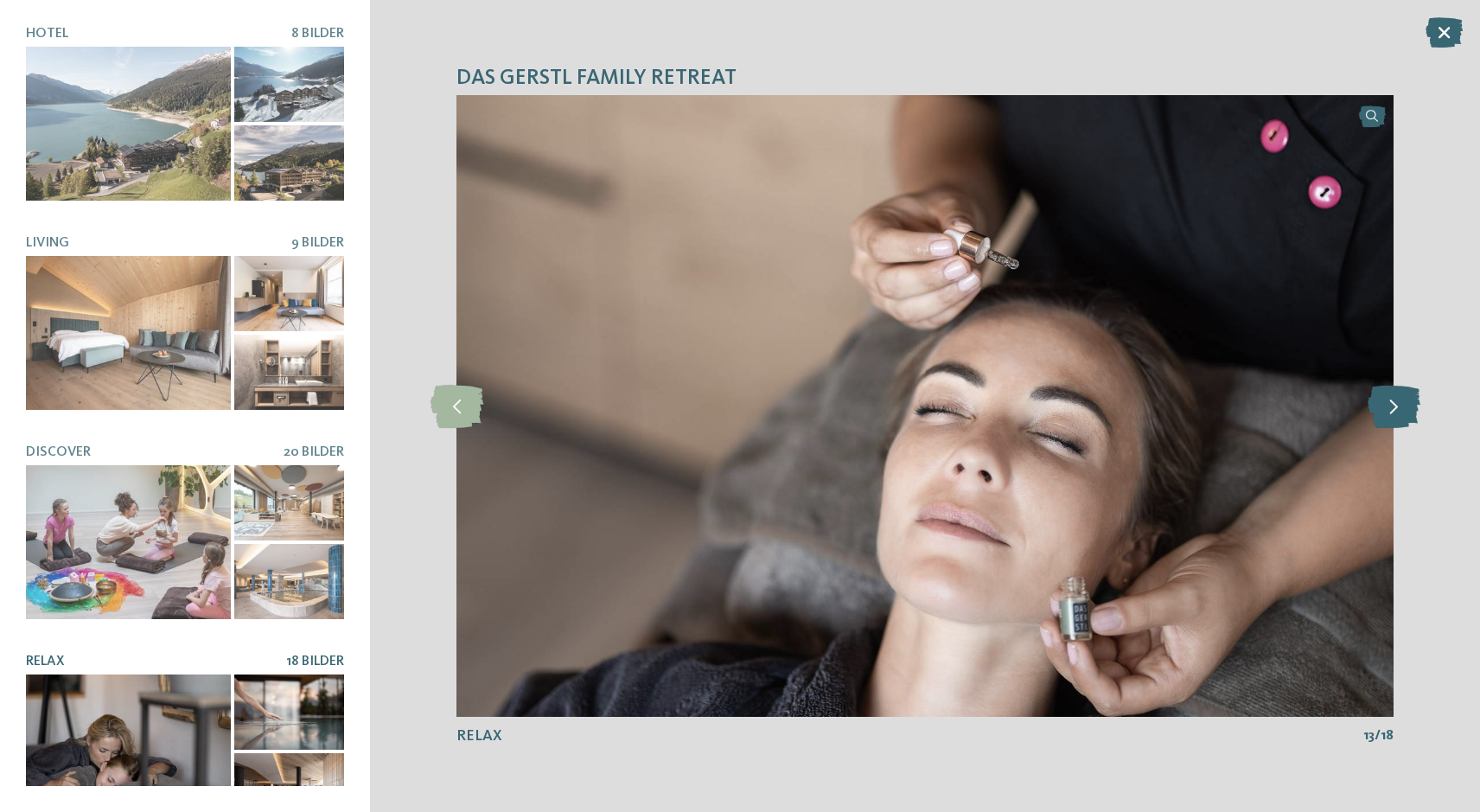
click at [1398, 404] on icon at bounding box center [1394, 406] width 53 height 43
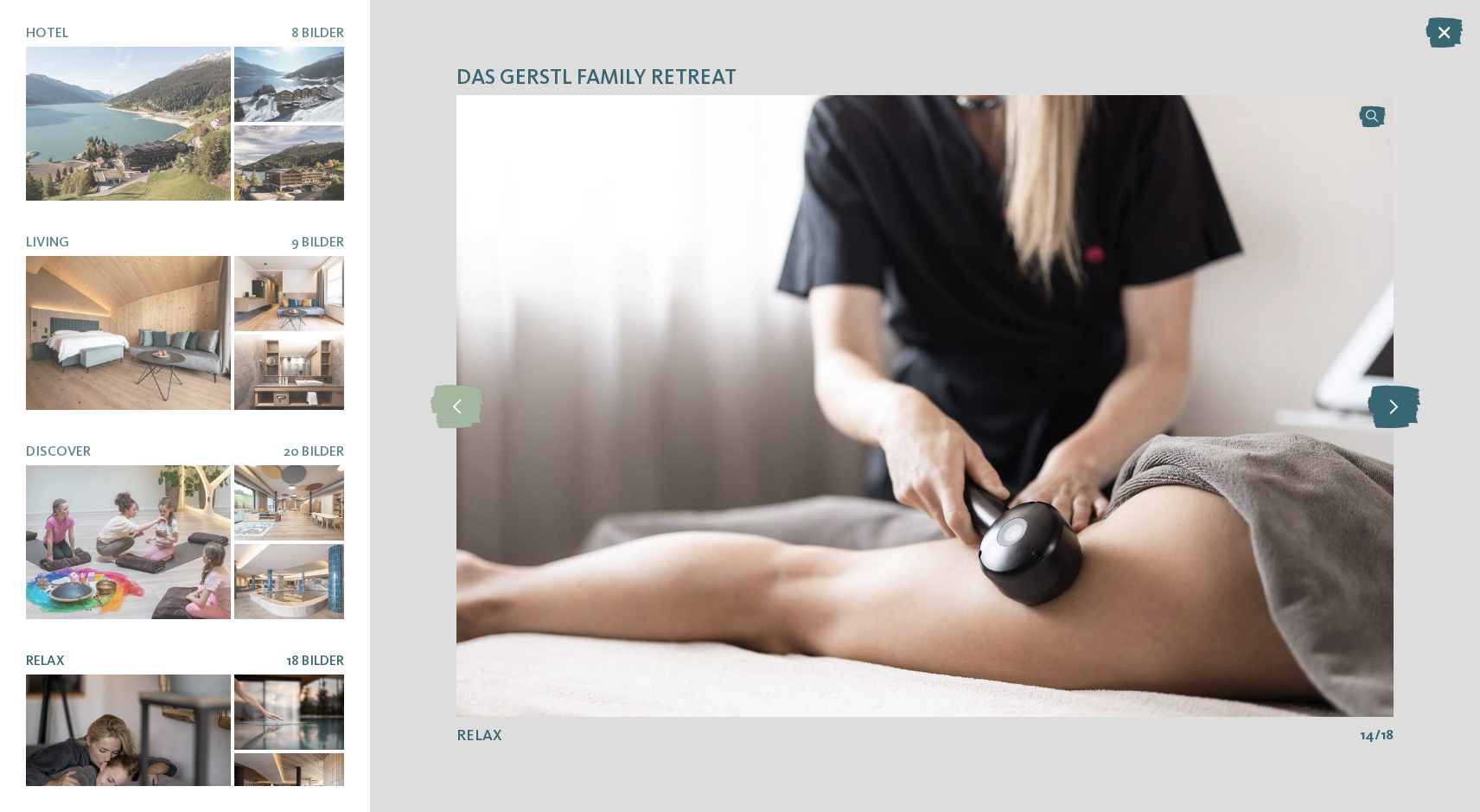
click at [1398, 404] on icon at bounding box center [1394, 406] width 53 height 43
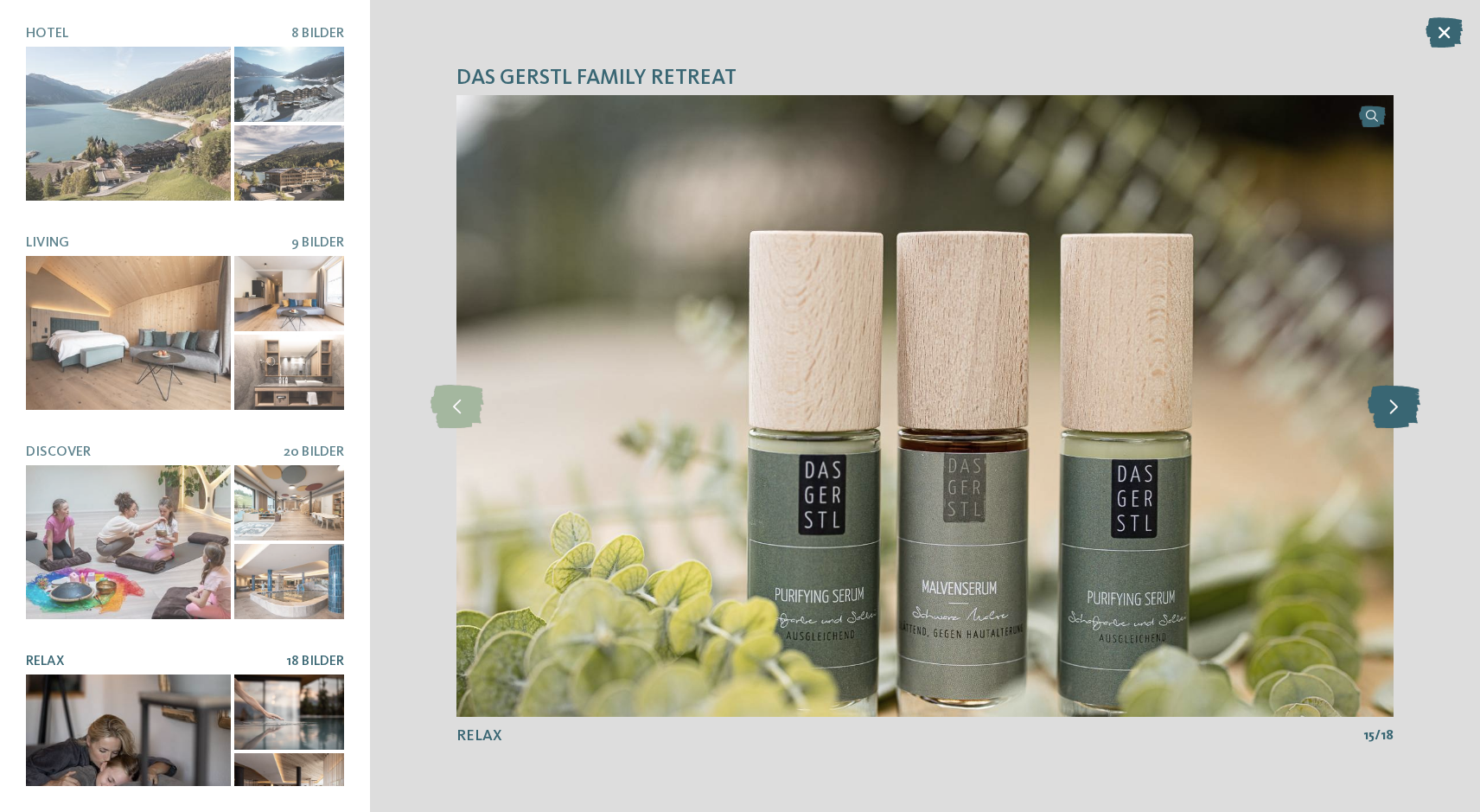
click at [1398, 404] on icon at bounding box center [1394, 406] width 53 height 43
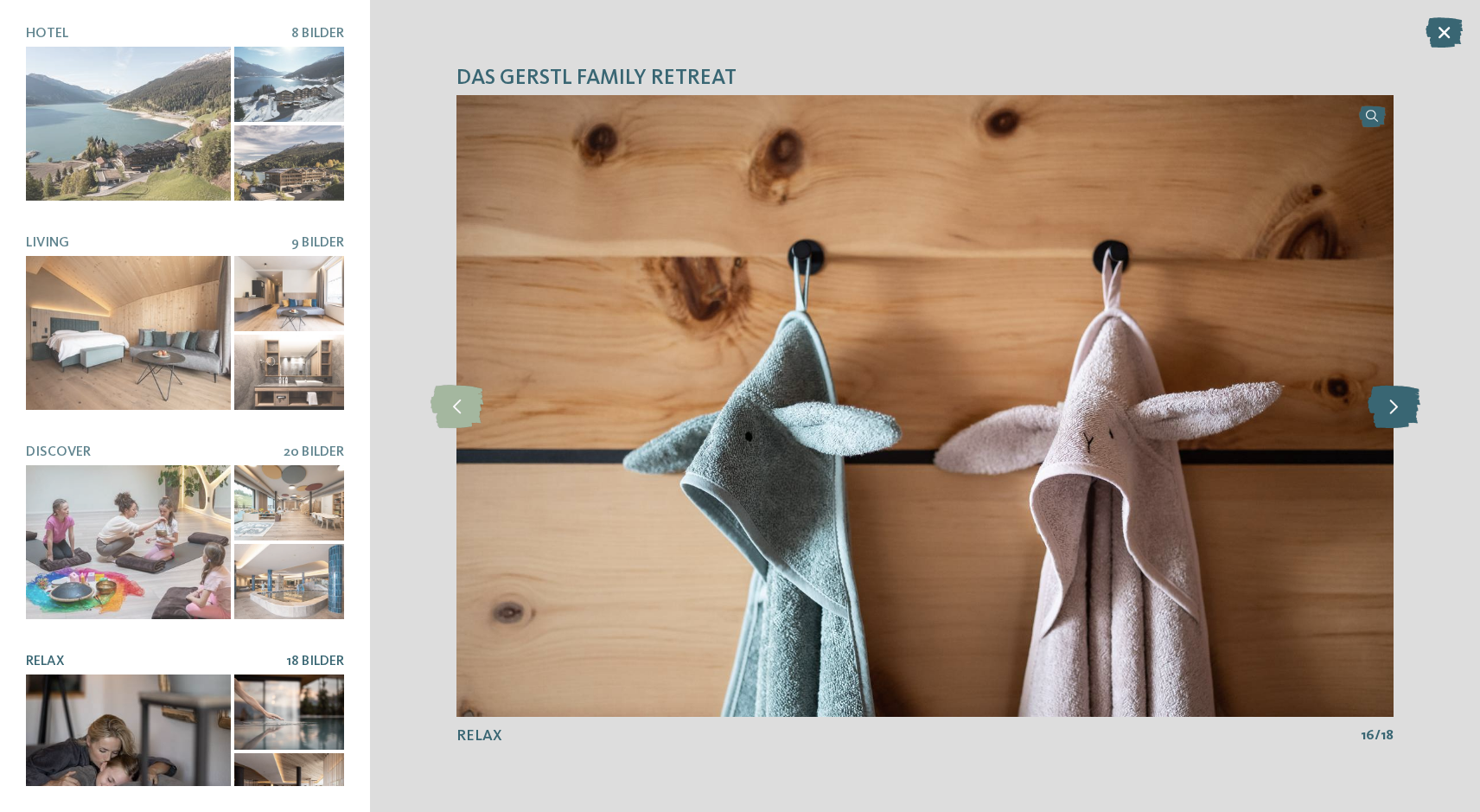
click at [1398, 404] on icon at bounding box center [1394, 406] width 53 height 43
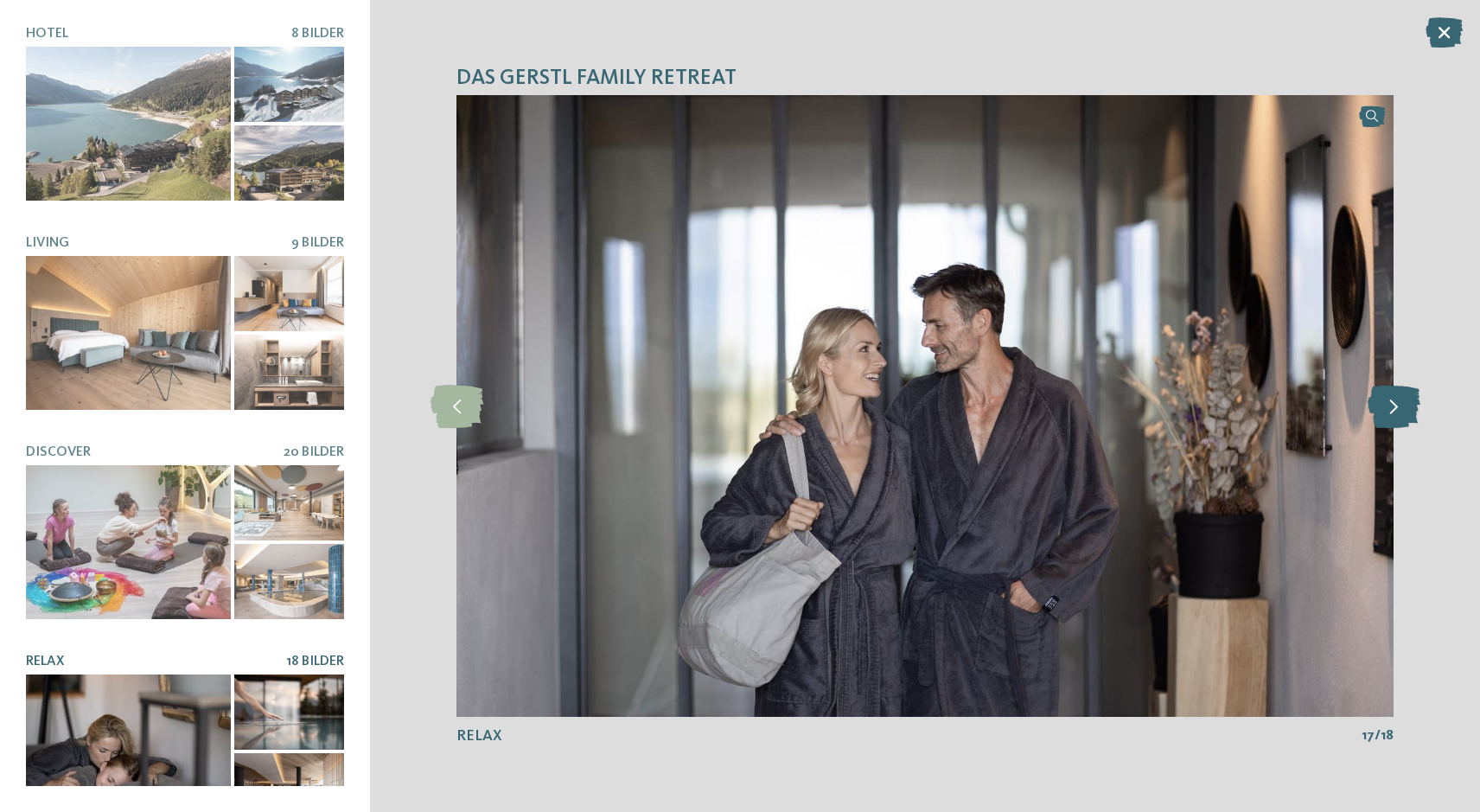
click at [1398, 404] on icon at bounding box center [1394, 406] width 53 height 43
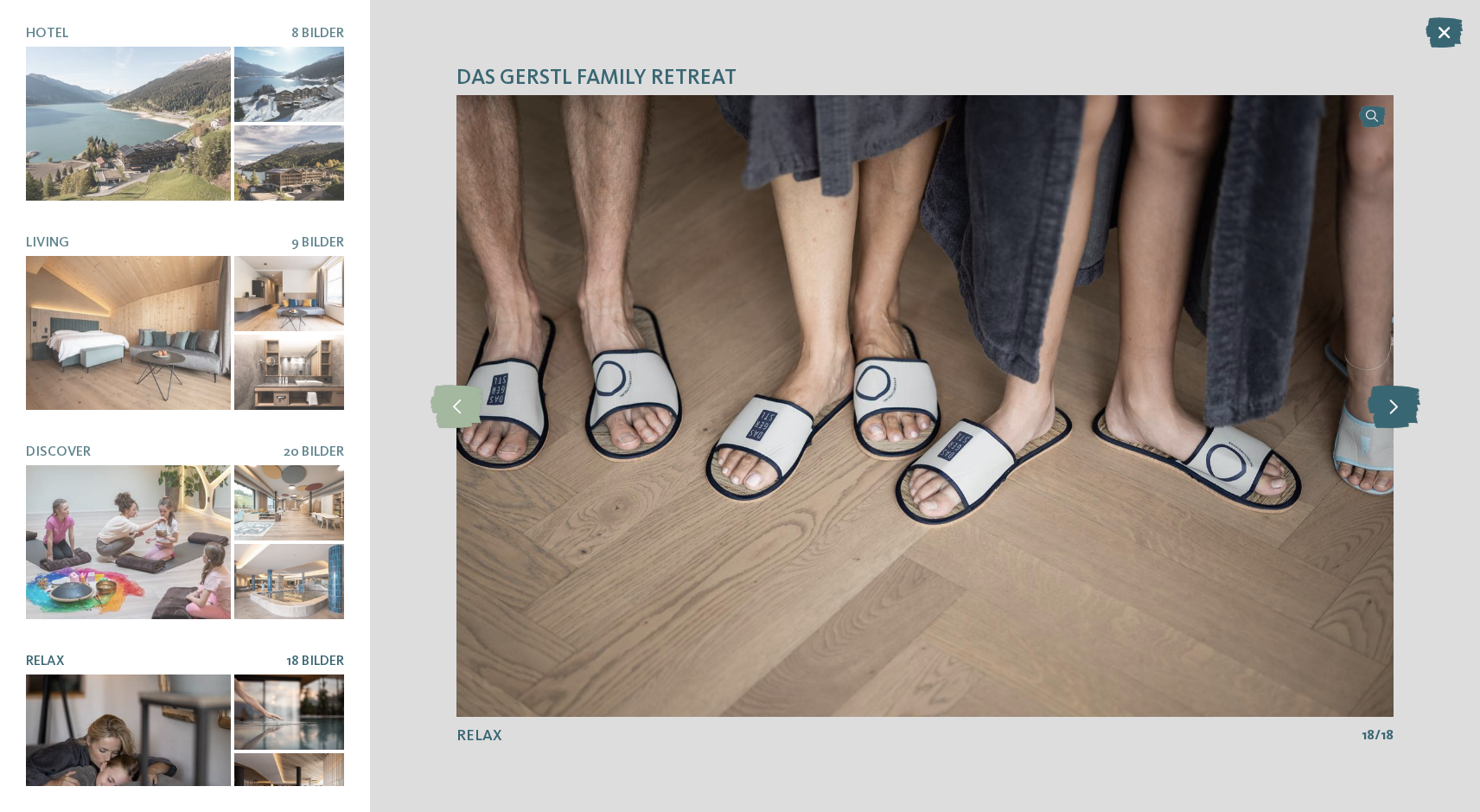
click at [1398, 404] on icon at bounding box center [1394, 406] width 53 height 43
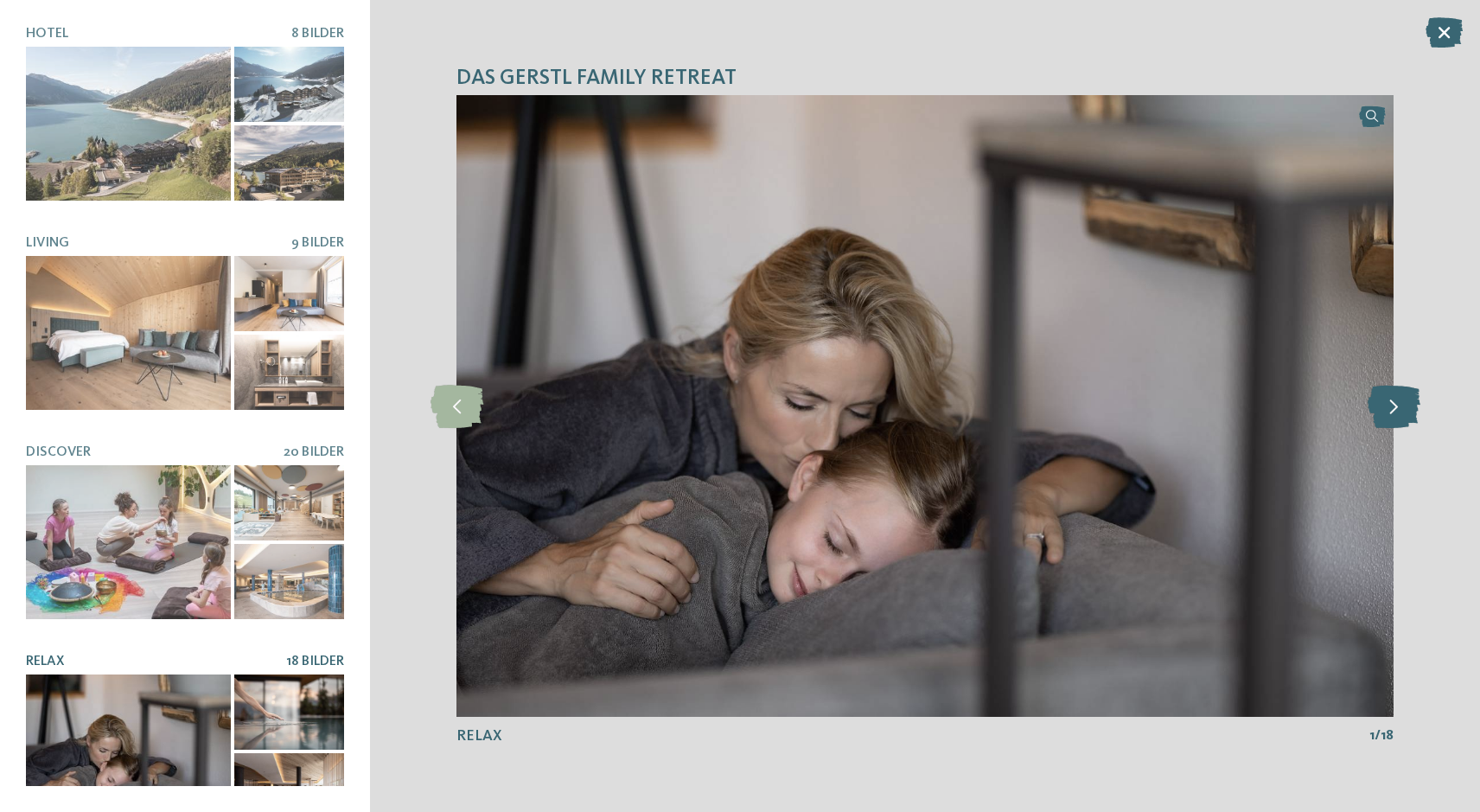
click at [1398, 404] on icon at bounding box center [1394, 406] width 53 height 43
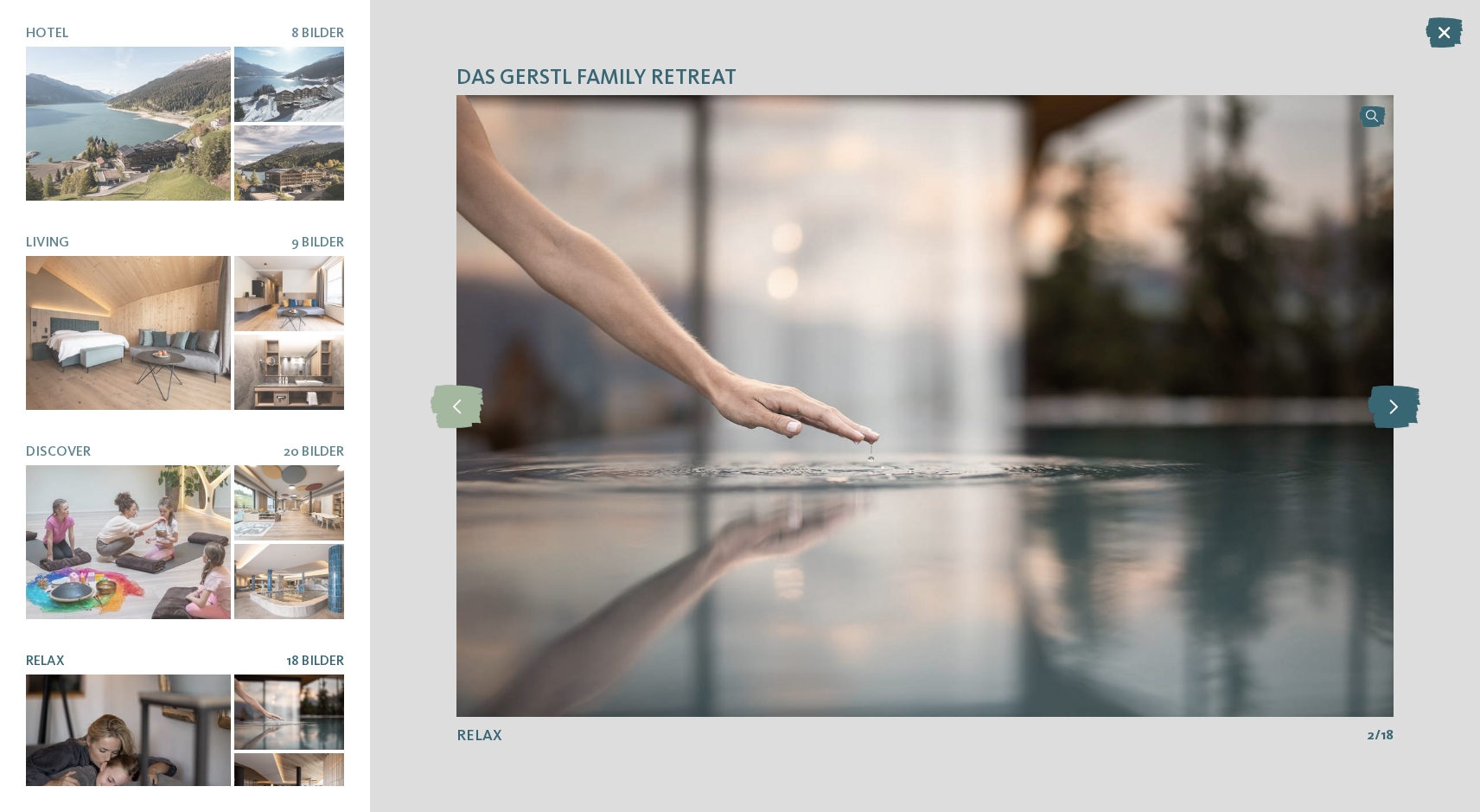
click at [1398, 404] on icon at bounding box center [1394, 406] width 53 height 43
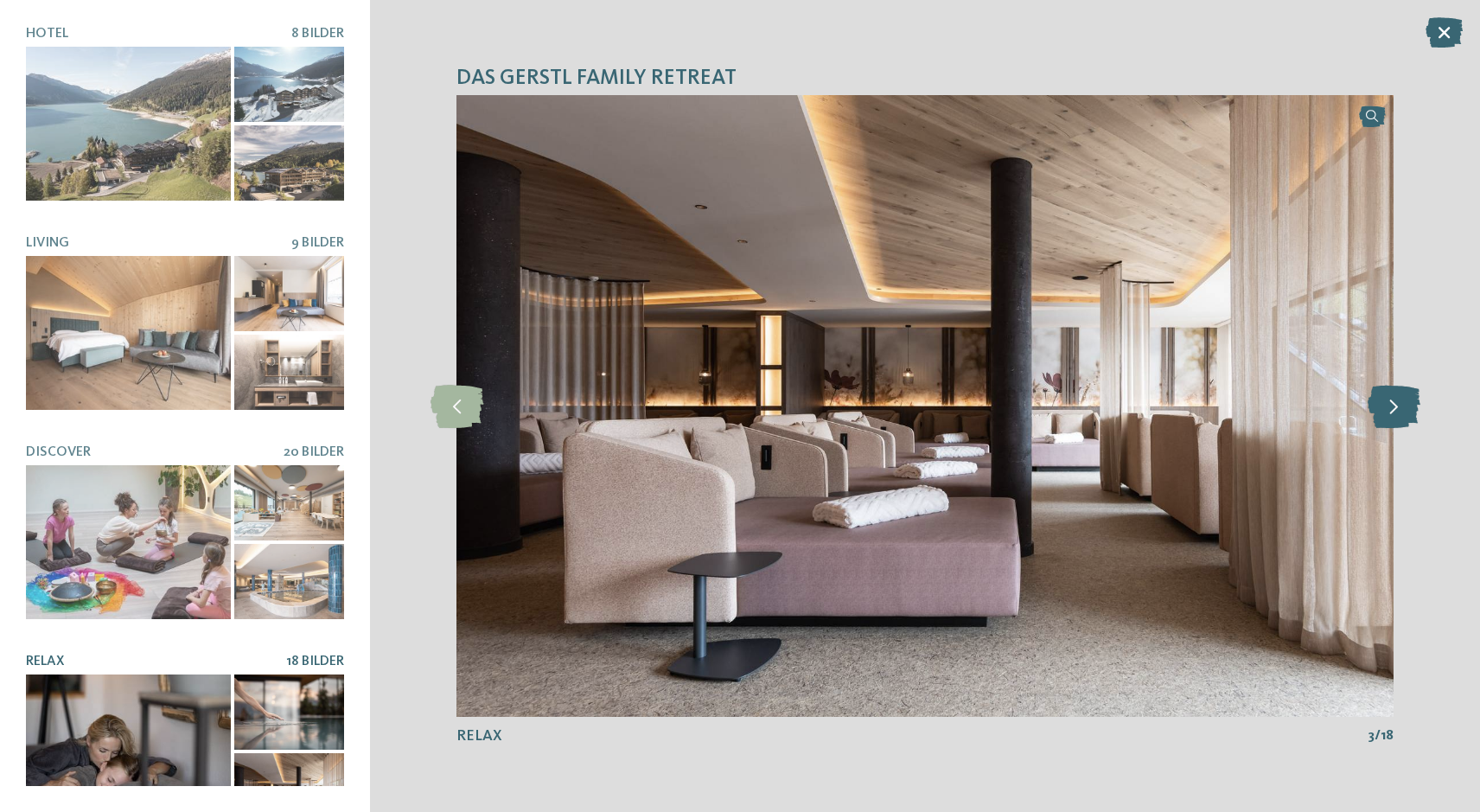
click at [1398, 404] on icon at bounding box center [1394, 406] width 53 height 43
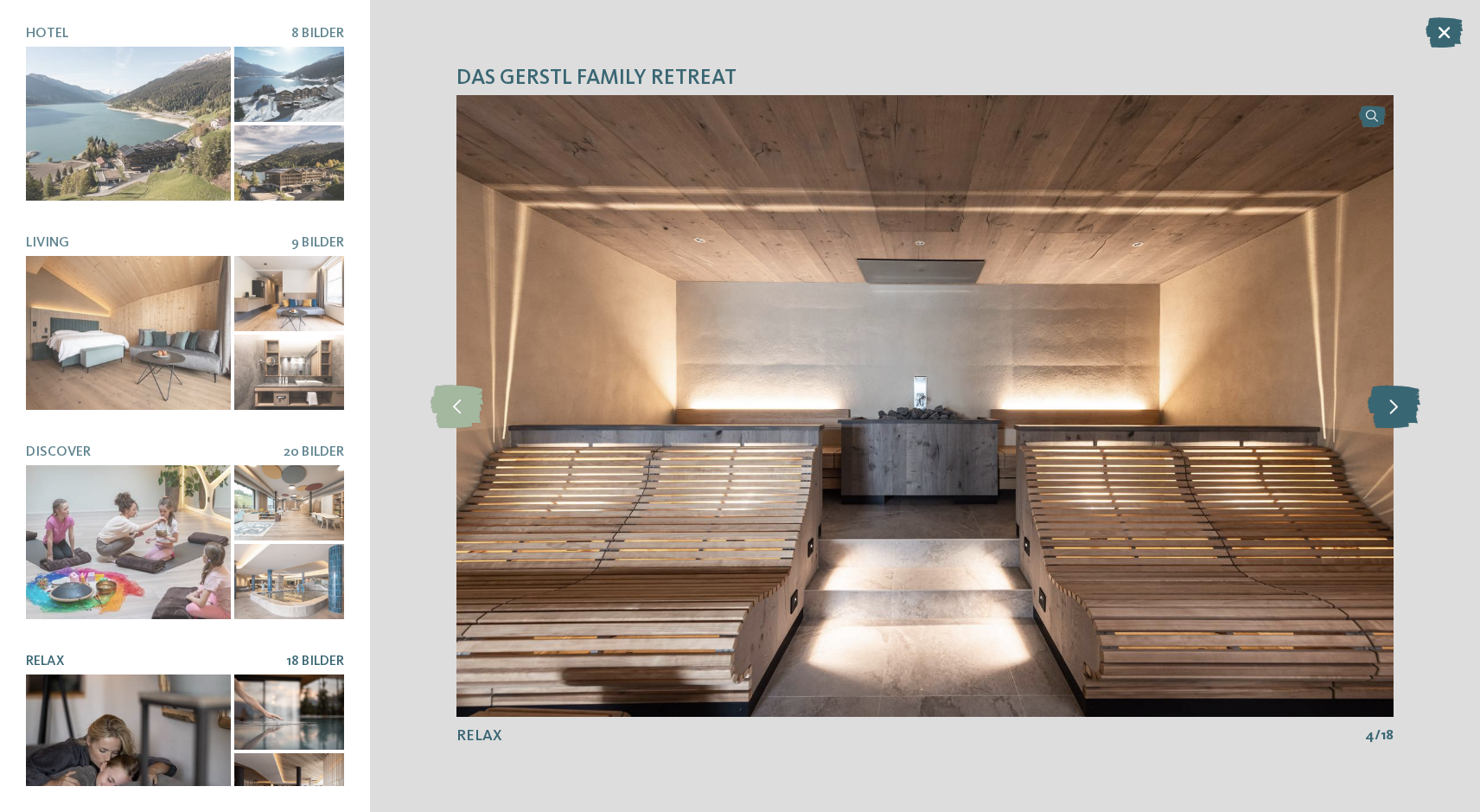
click at [1398, 403] on icon at bounding box center [1394, 406] width 53 height 43
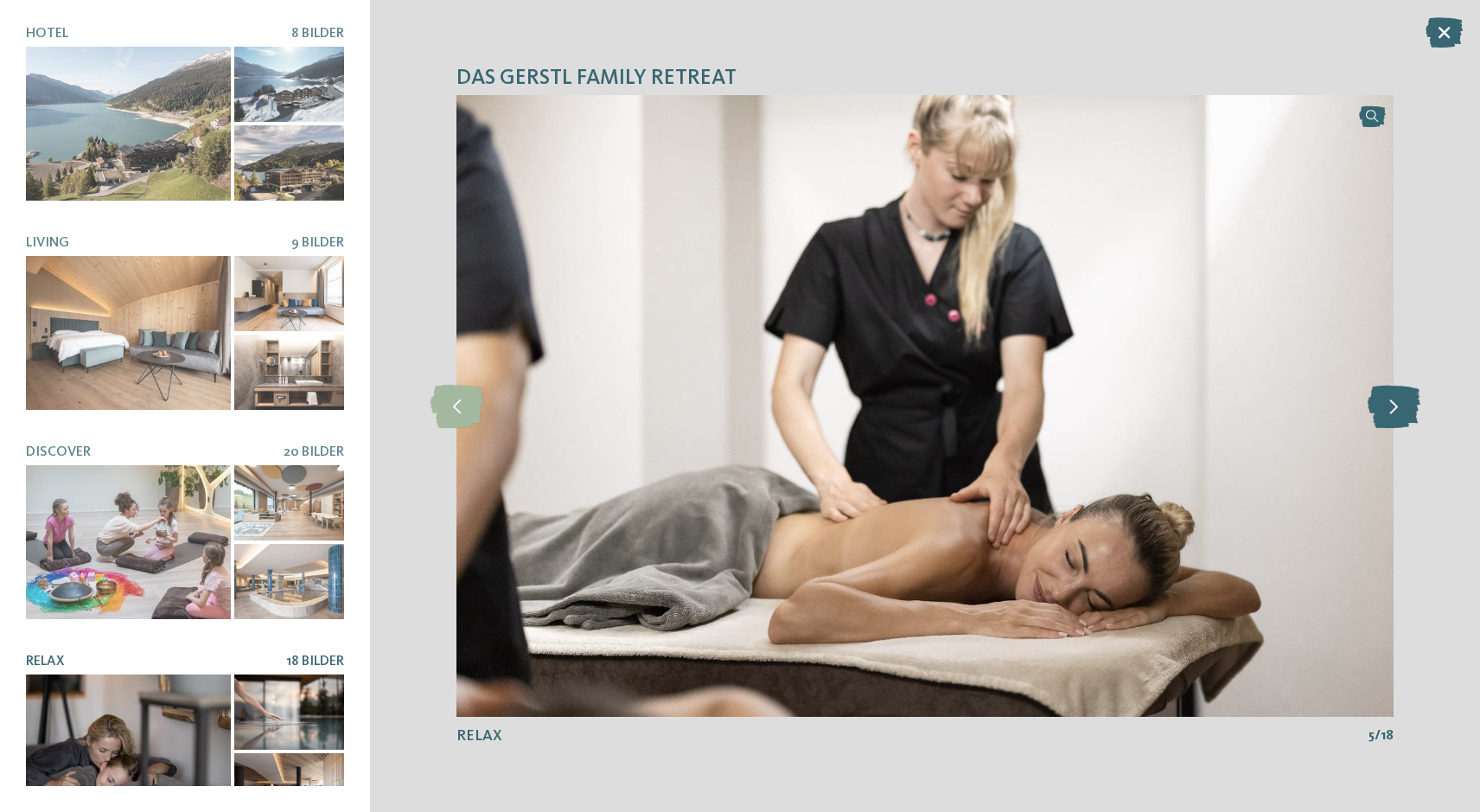
click at [1398, 403] on icon at bounding box center [1394, 406] width 53 height 43
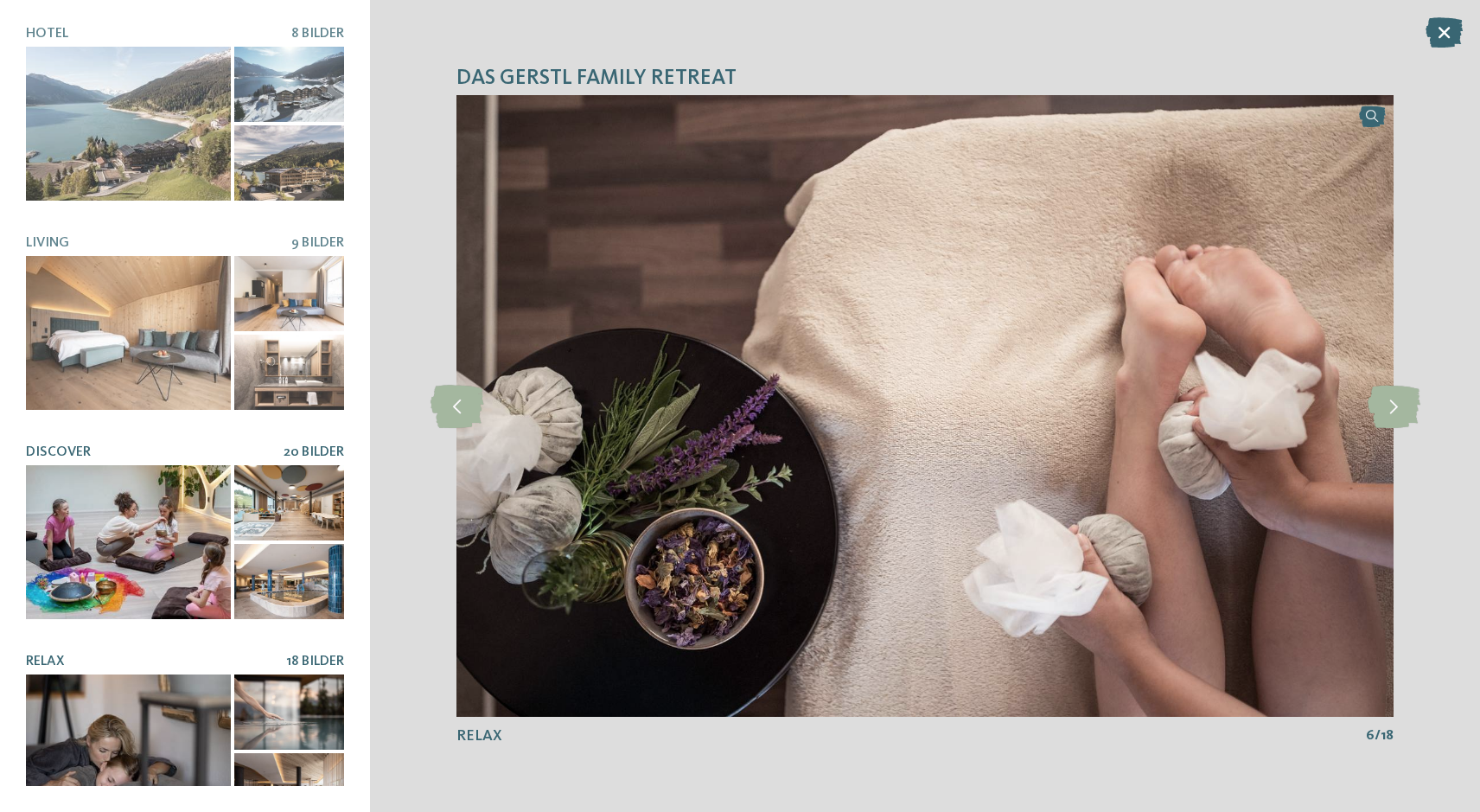
scroll to position [15, 0]
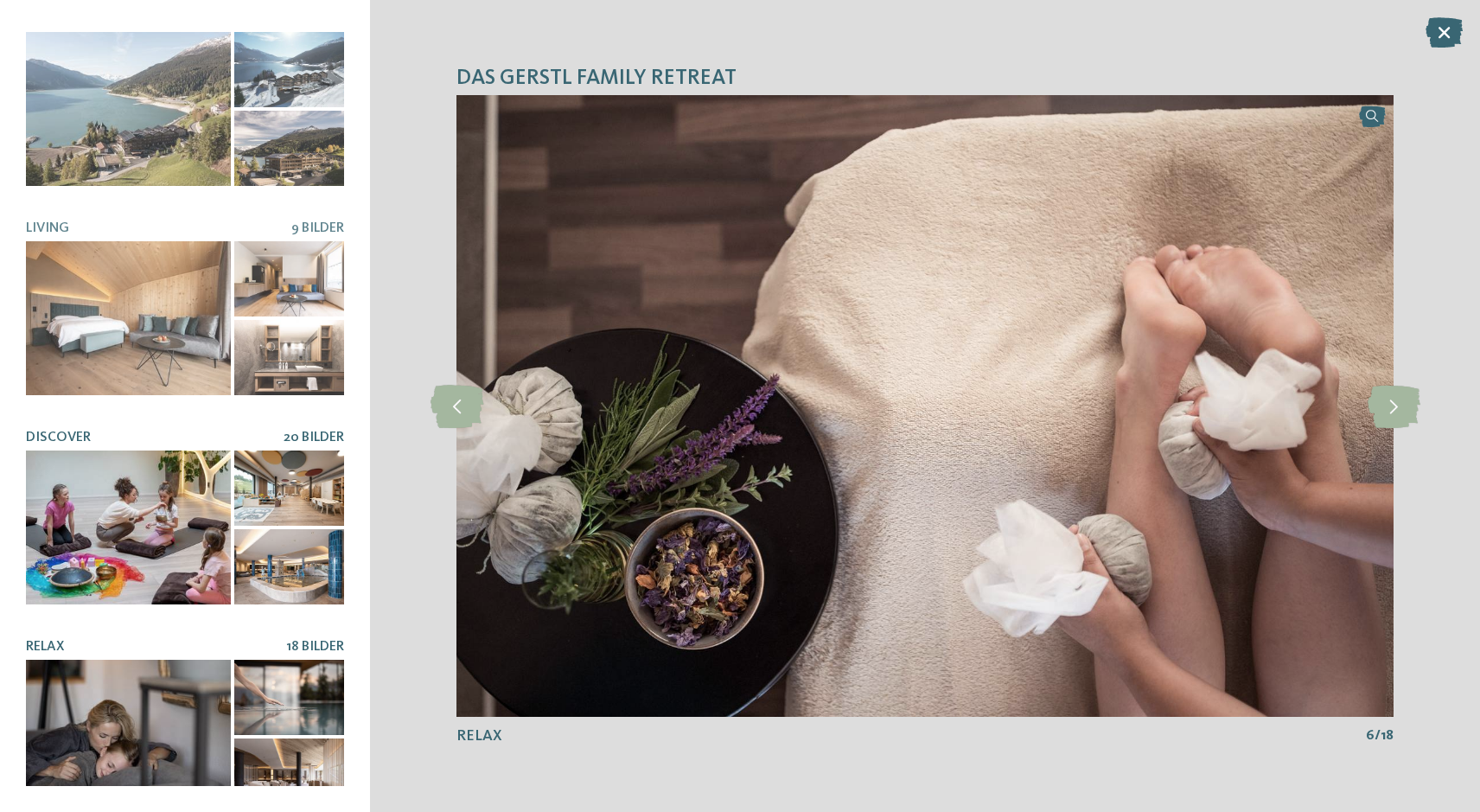
click at [181, 485] on div at bounding box center [128, 527] width 205 height 154
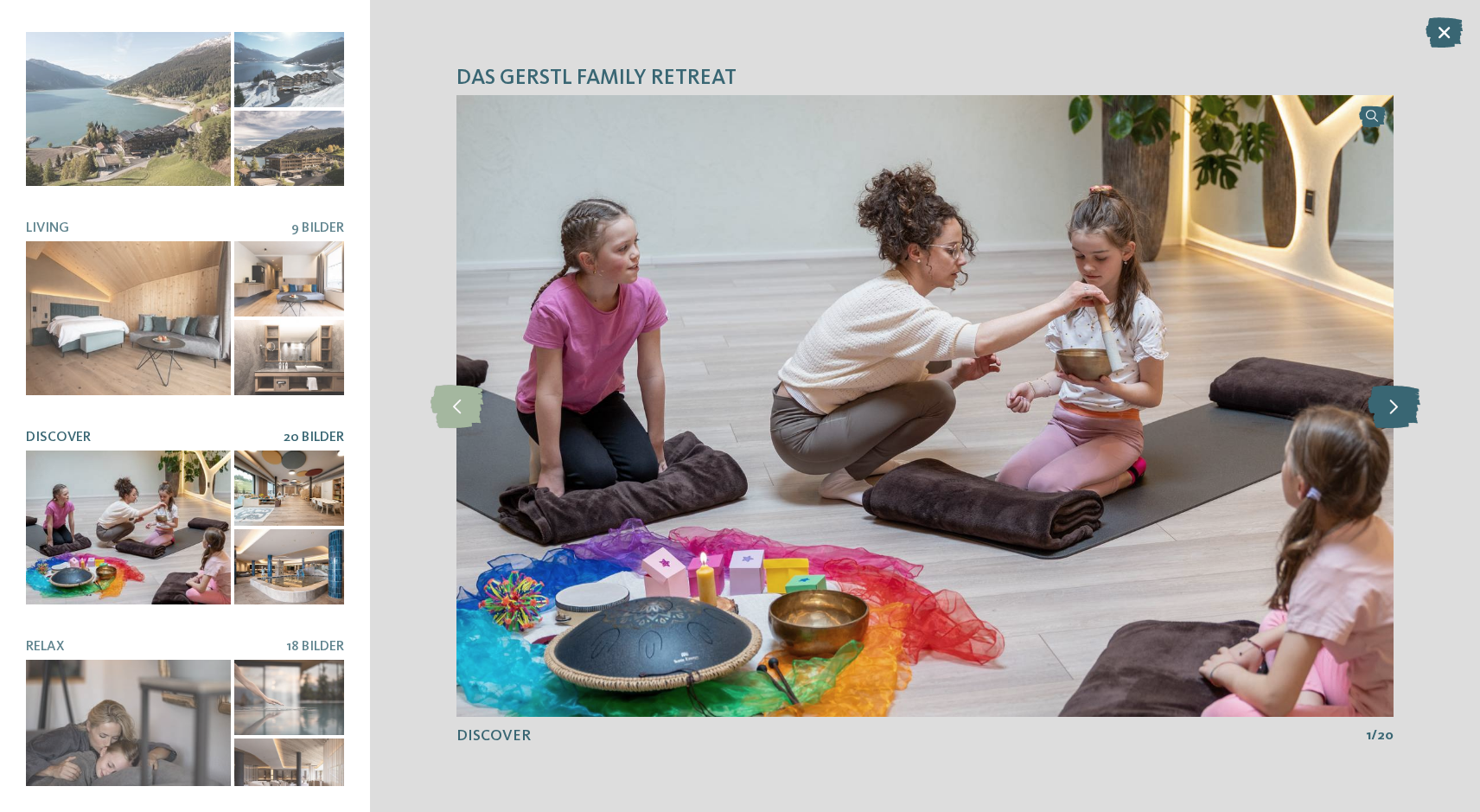
click at [1397, 412] on icon at bounding box center [1394, 406] width 53 height 43
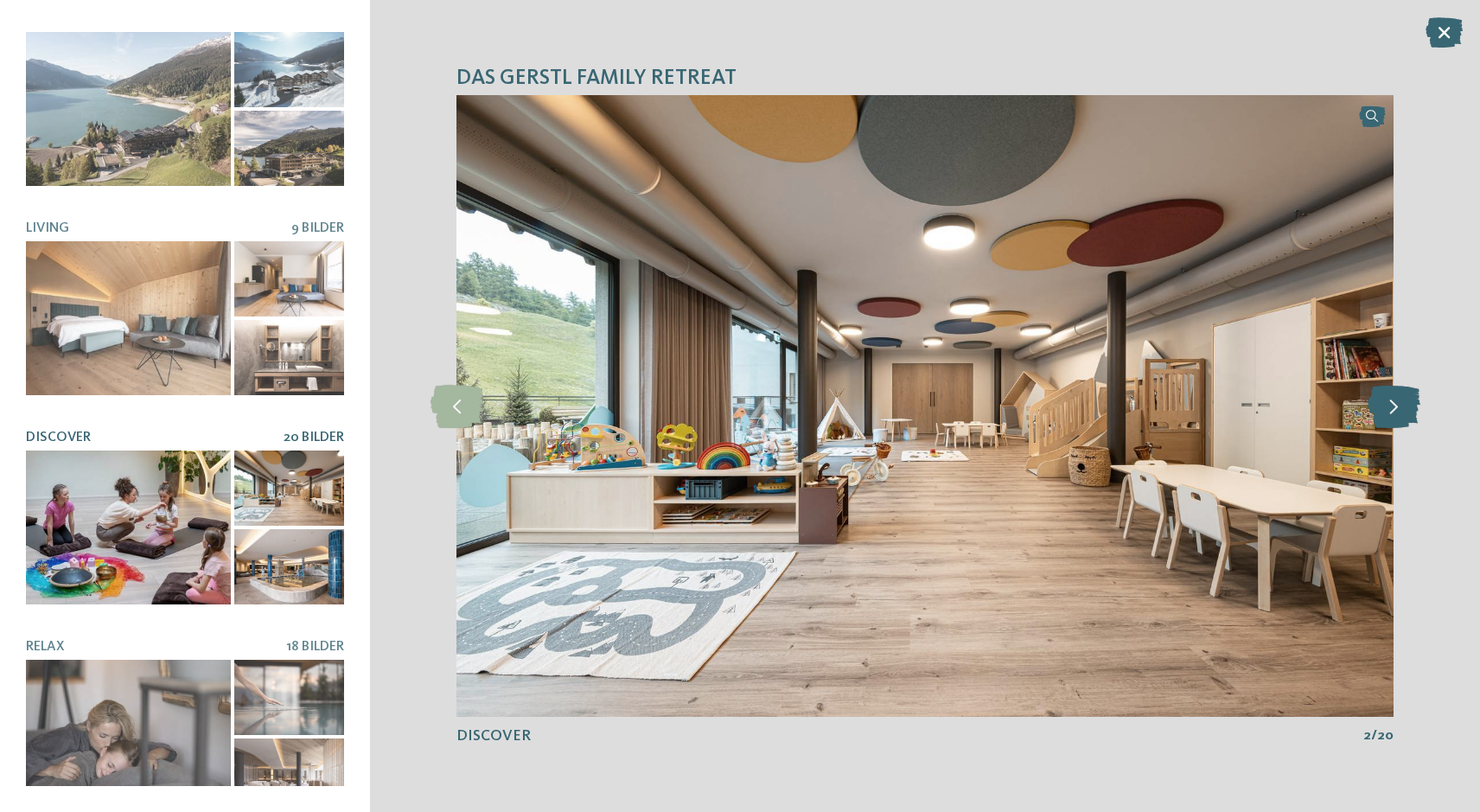
click at [1397, 412] on icon at bounding box center [1394, 406] width 53 height 43
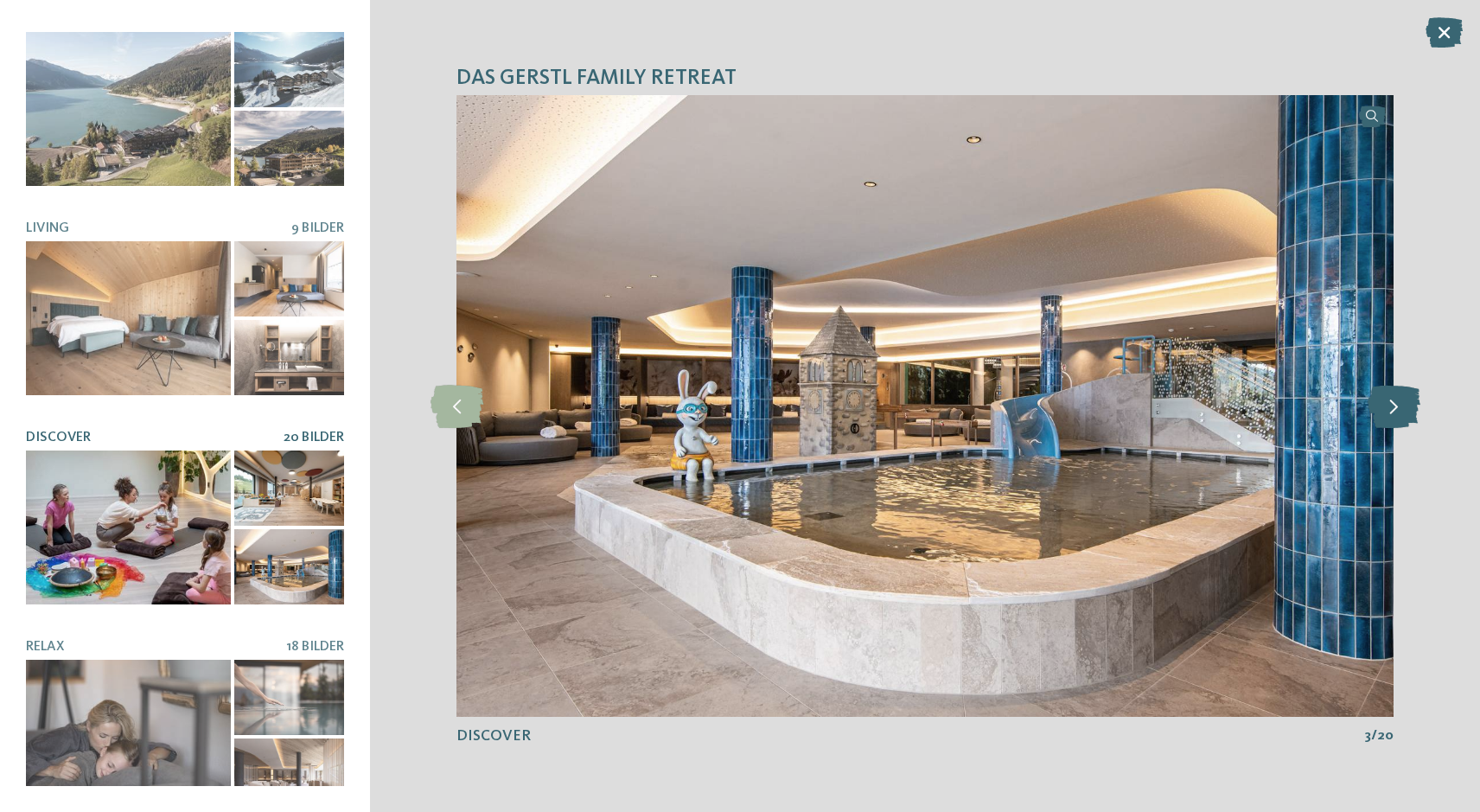
click at [1397, 412] on icon at bounding box center [1394, 406] width 53 height 43
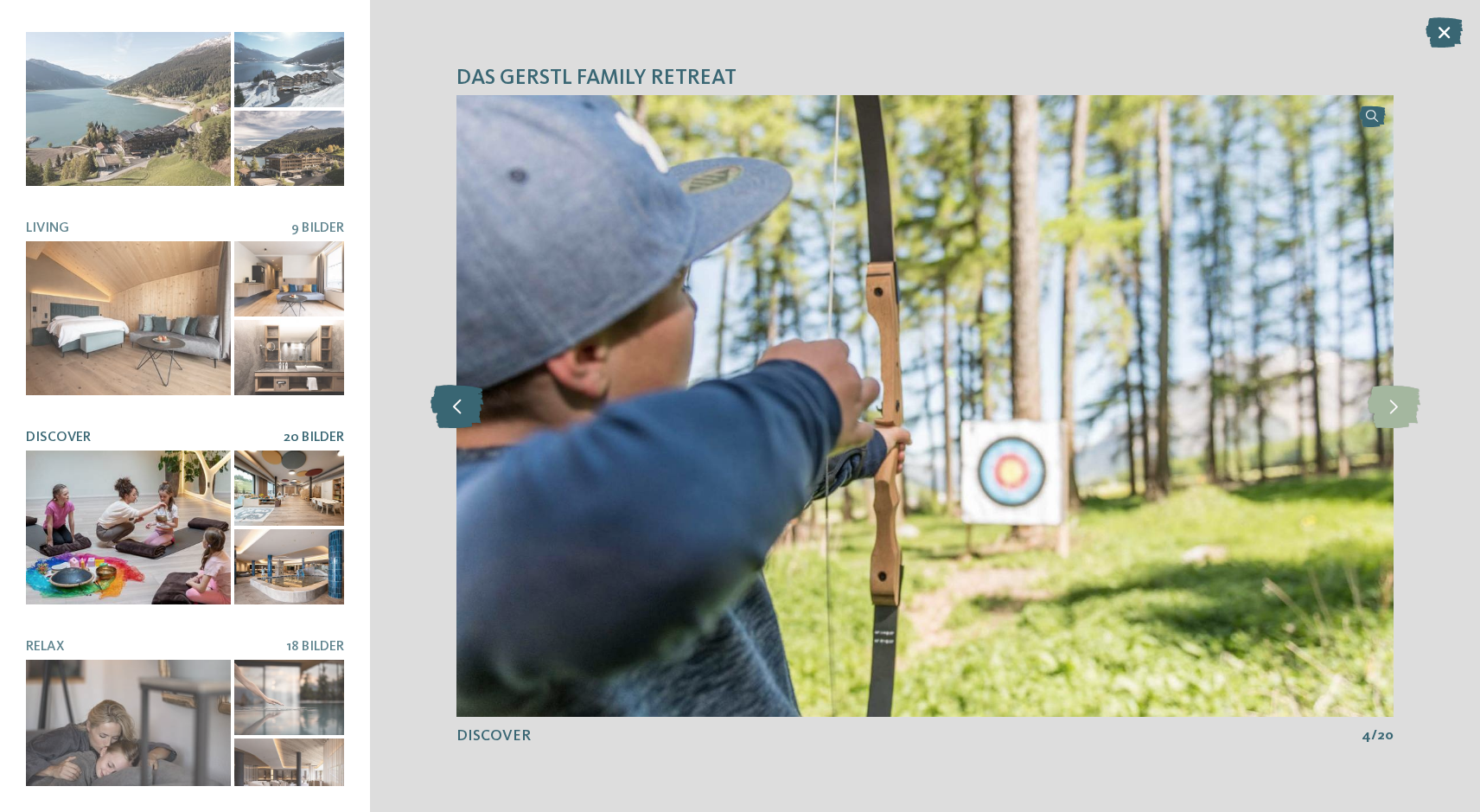
click at [455, 398] on icon at bounding box center [457, 406] width 53 height 43
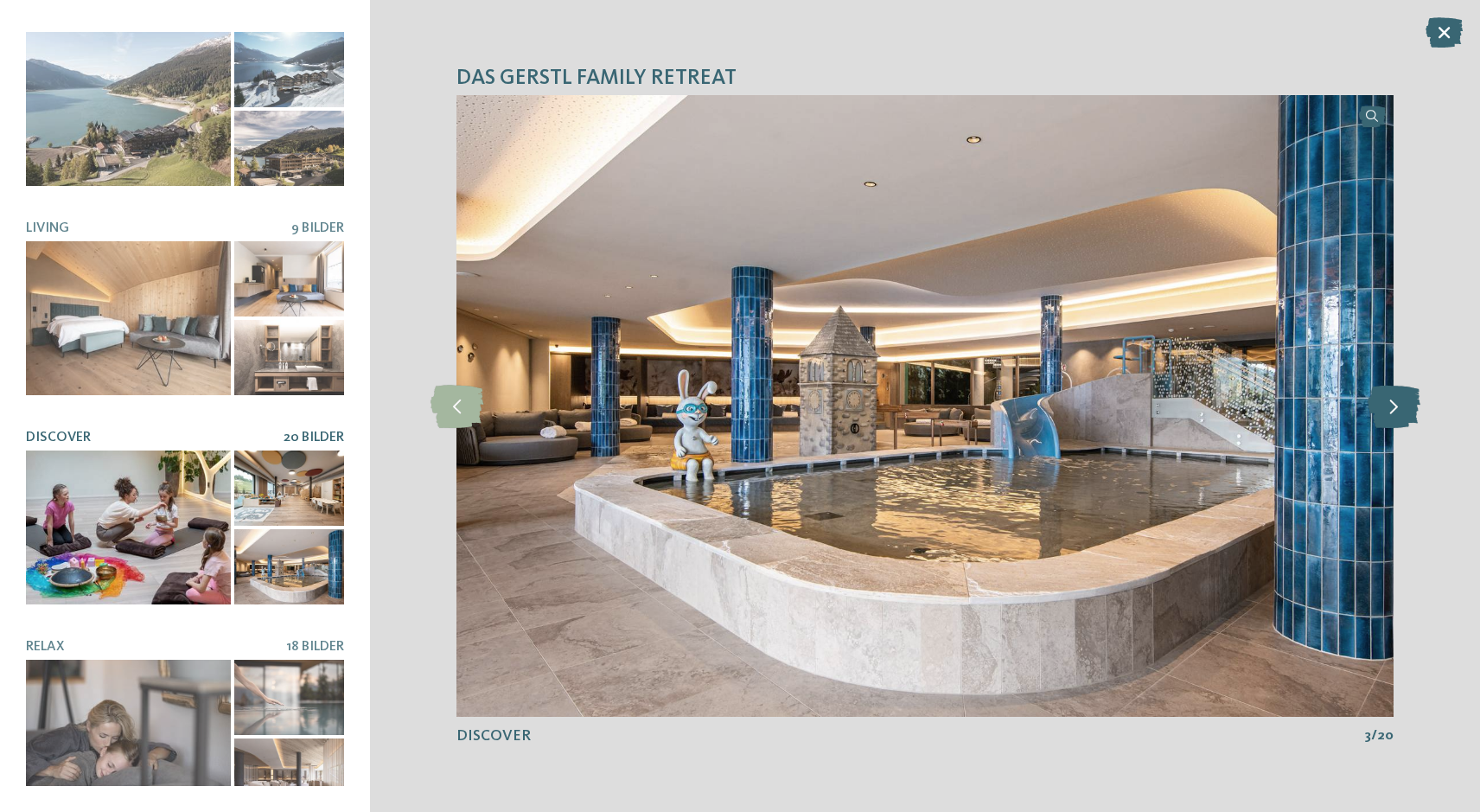
click at [1388, 414] on icon at bounding box center [1394, 406] width 53 height 43
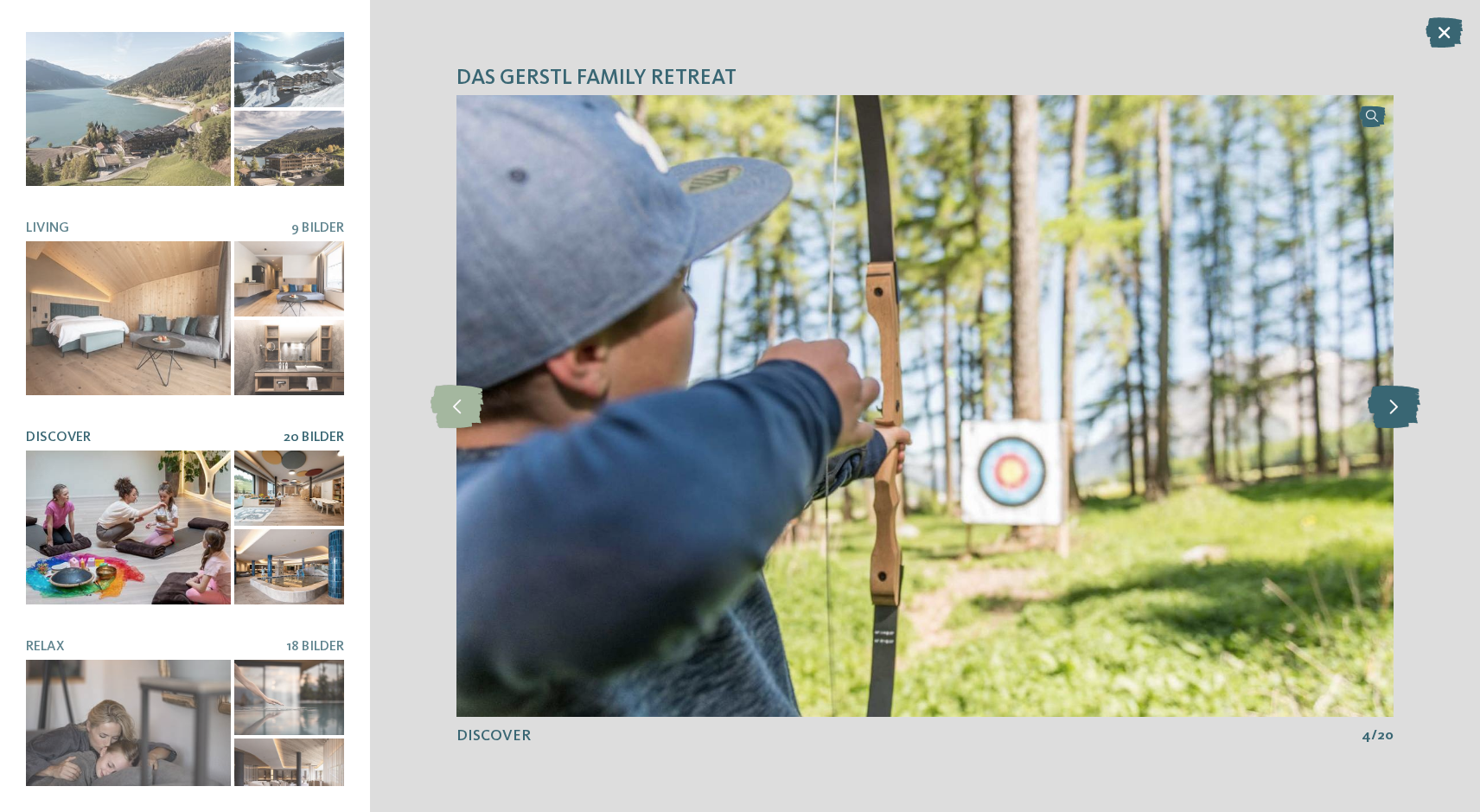
click at [1388, 414] on icon at bounding box center [1394, 406] width 53 height 43
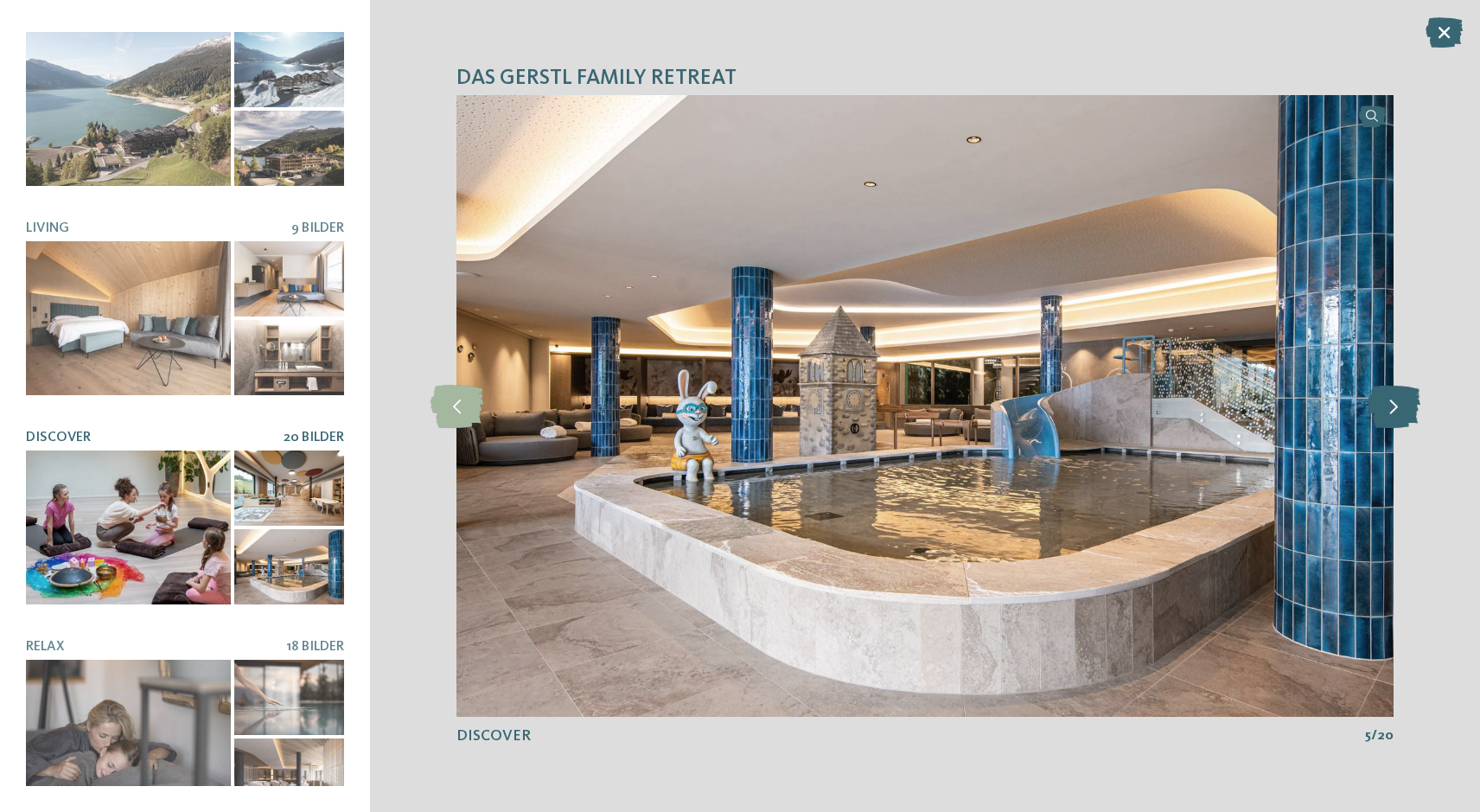
click at [1388, 414] on icon at bounding box center [1394, 406] width 53 height 43
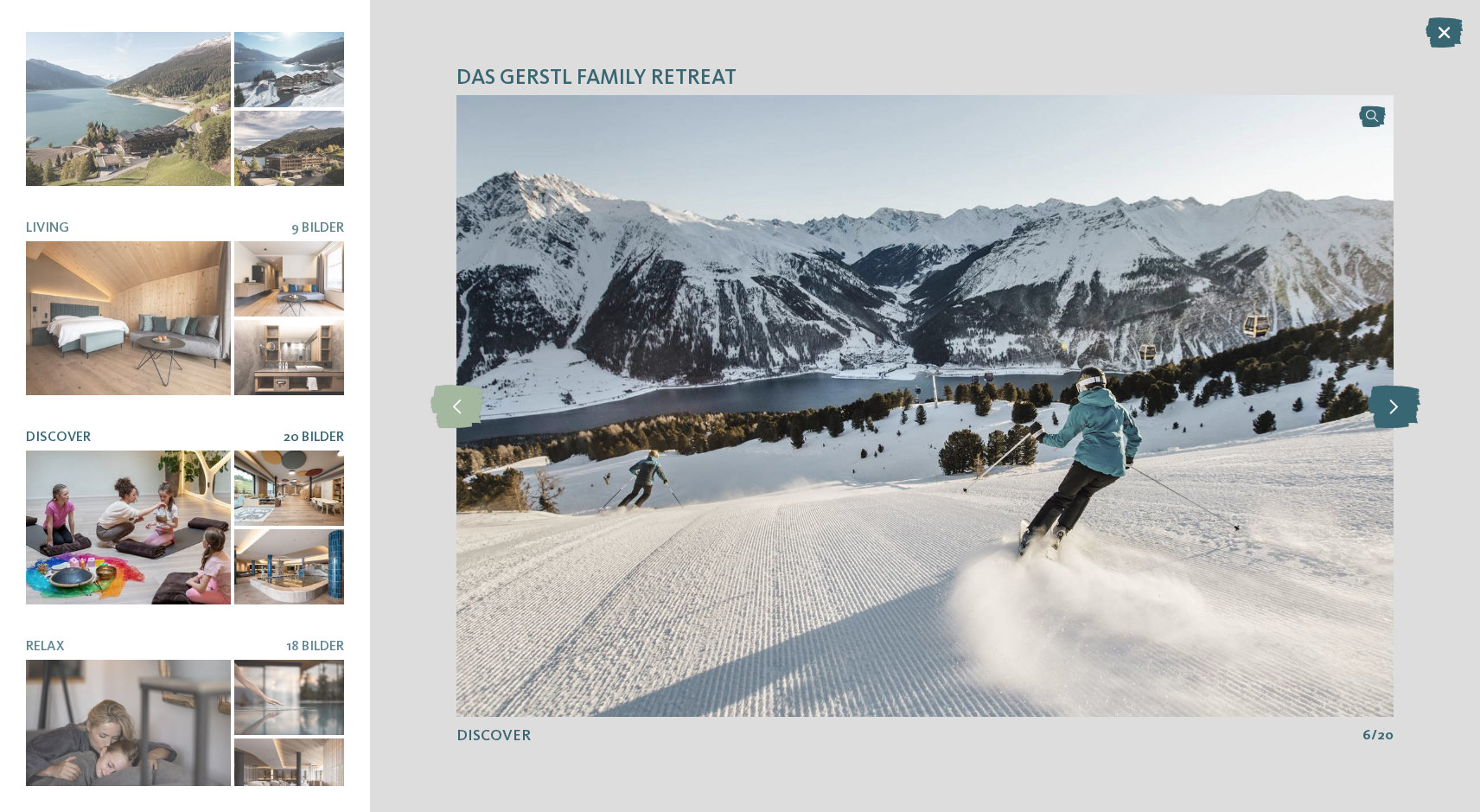
click at [1388, 414] on icon at bounding box center [1394, 406] width 53 height 43
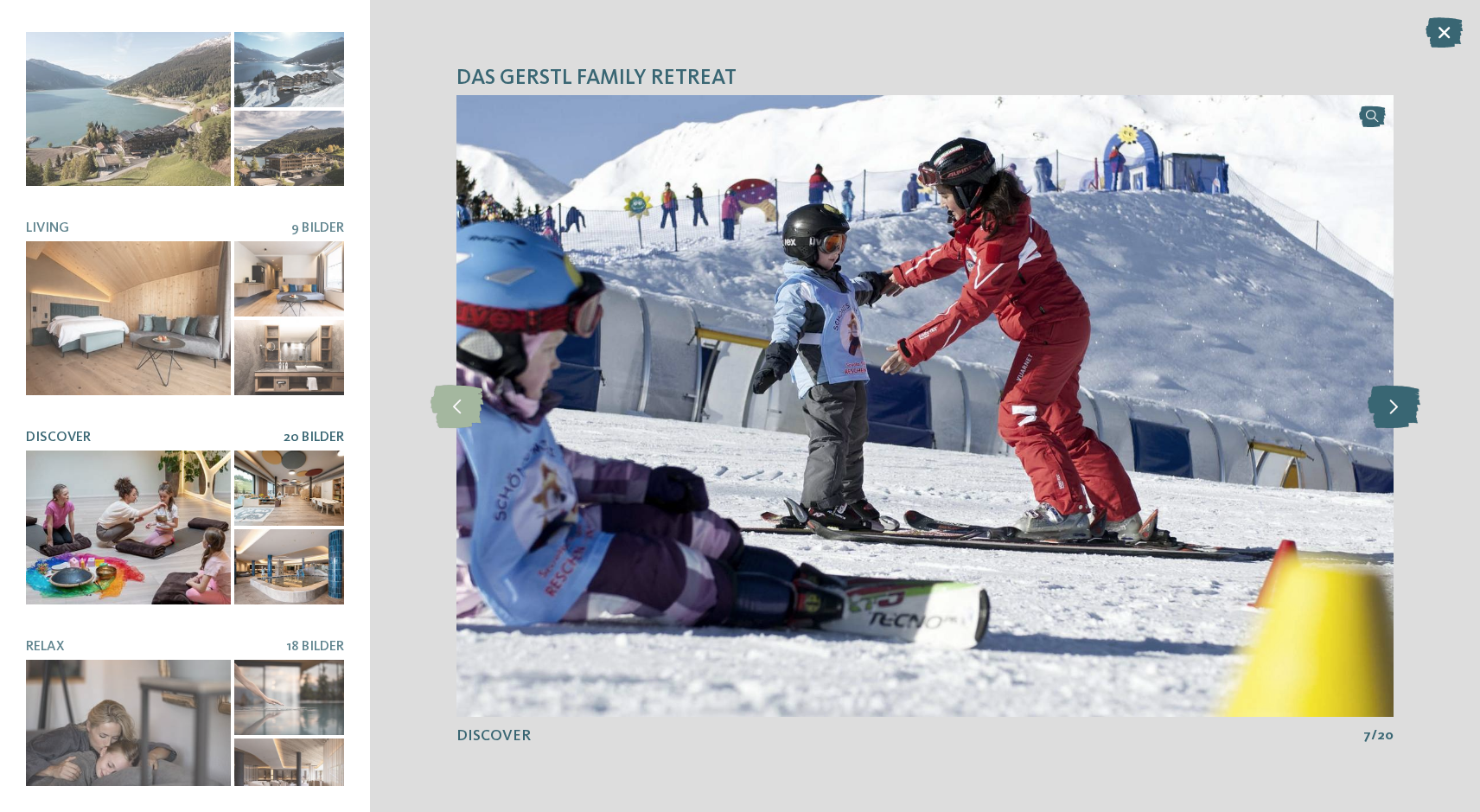
click at [1388, 414] on icon at bounding box center [1394, 406] width 53 height 43
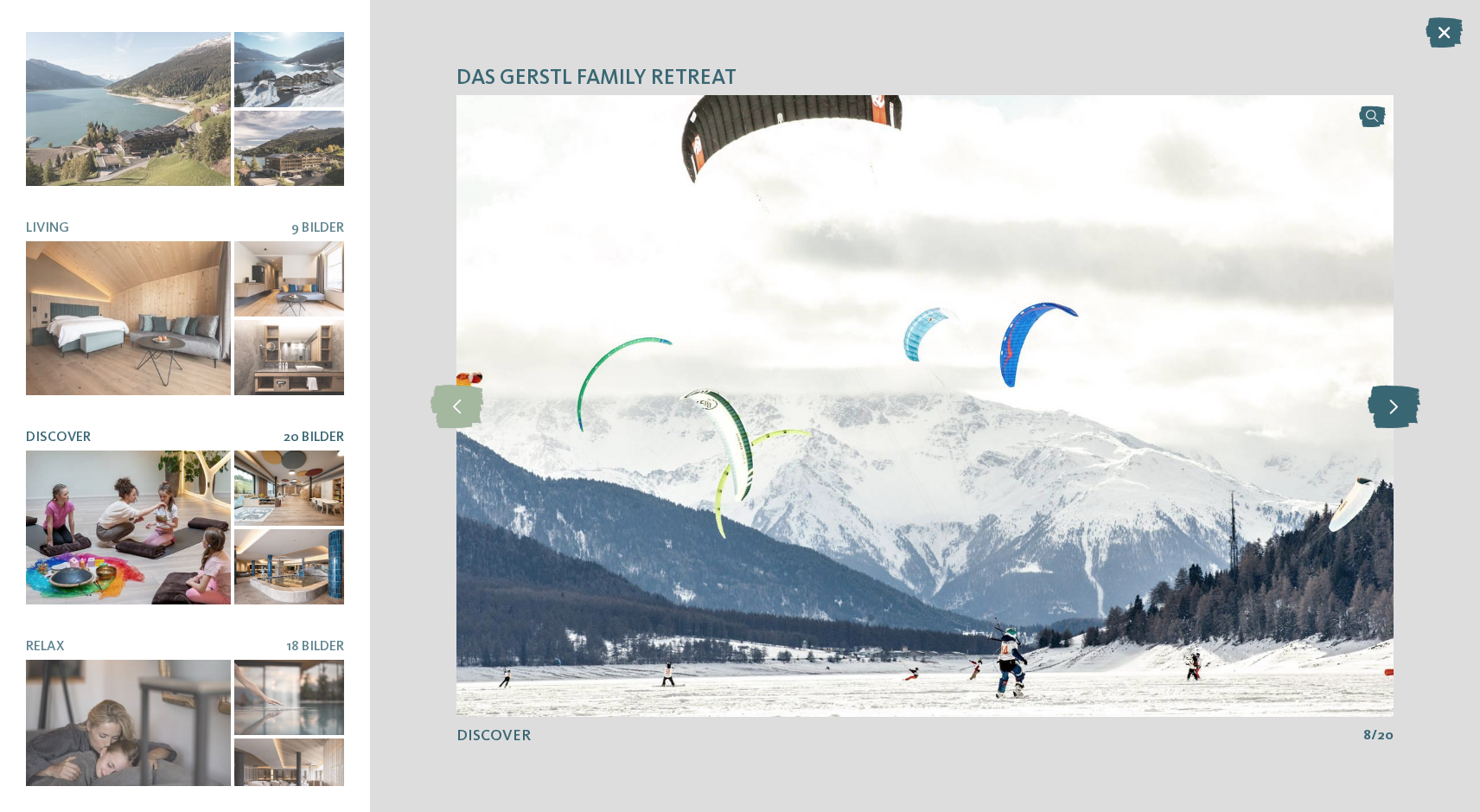
click at [1388, 414] on icon at bounding box center [1394, 406] width 53 height 43
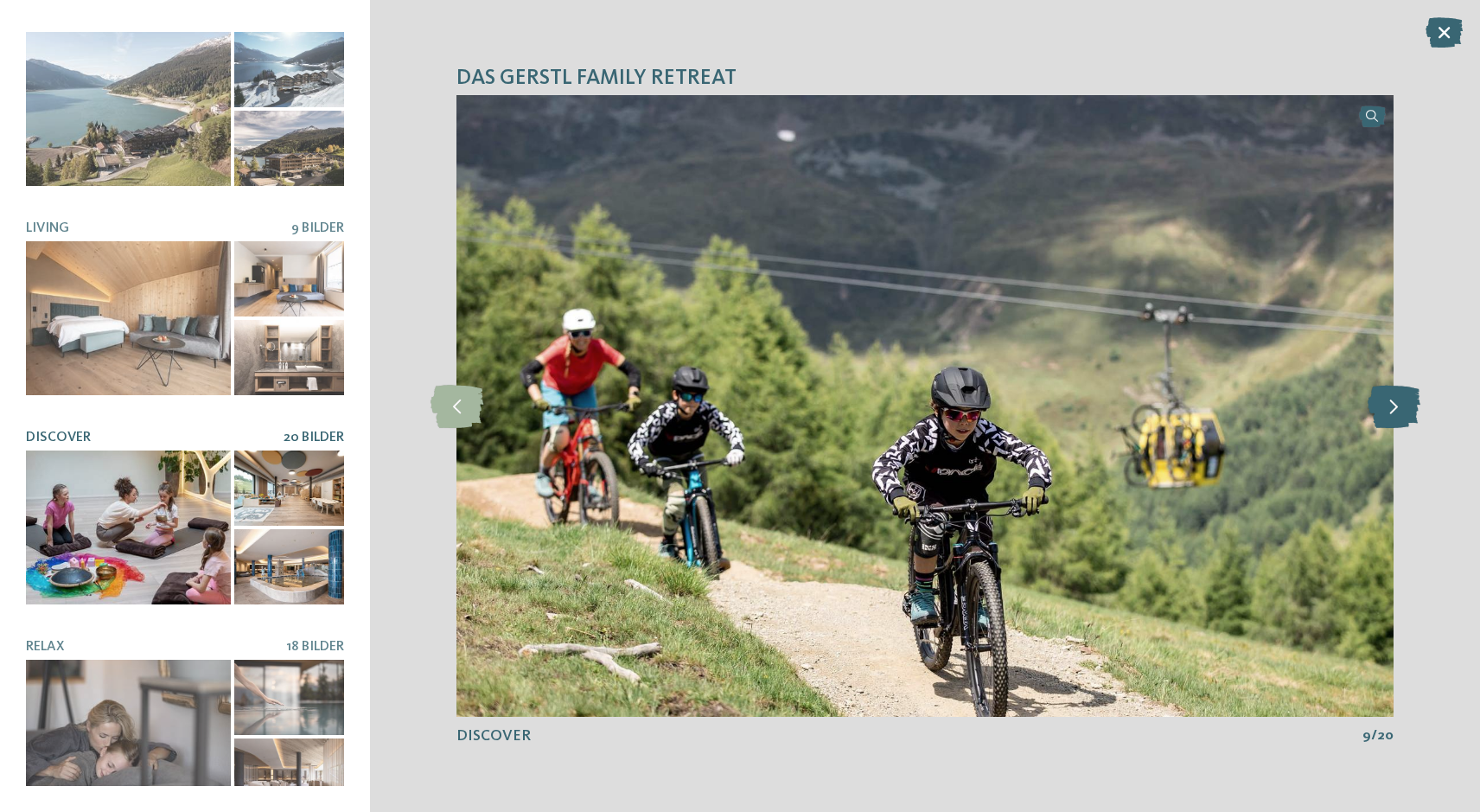
click at [1388, 414] on icon at bounding box center [1394, 406] width 53 height 43
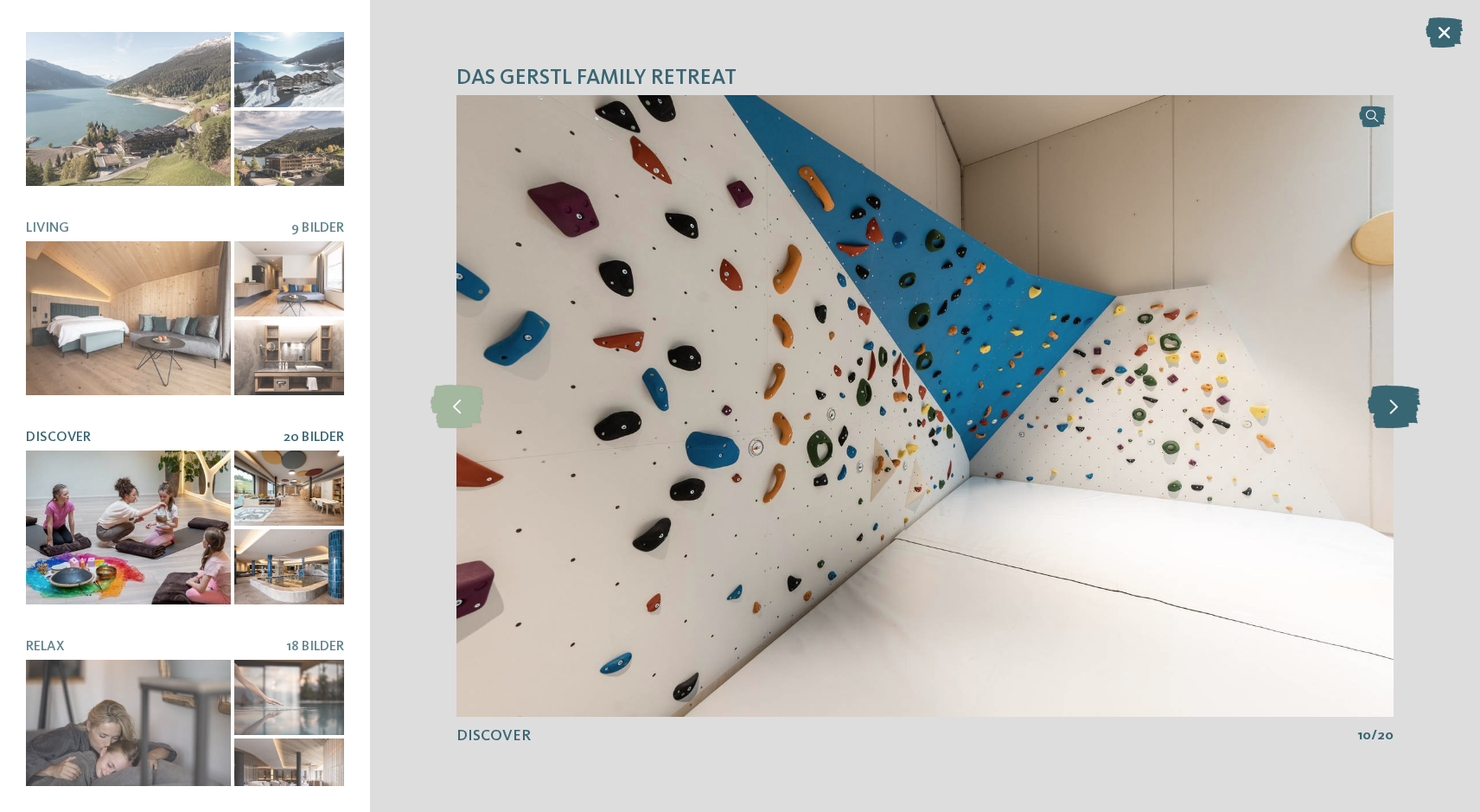
click at [1388, 414] on icon at bounding box center [1394, 406] width 53 height 43
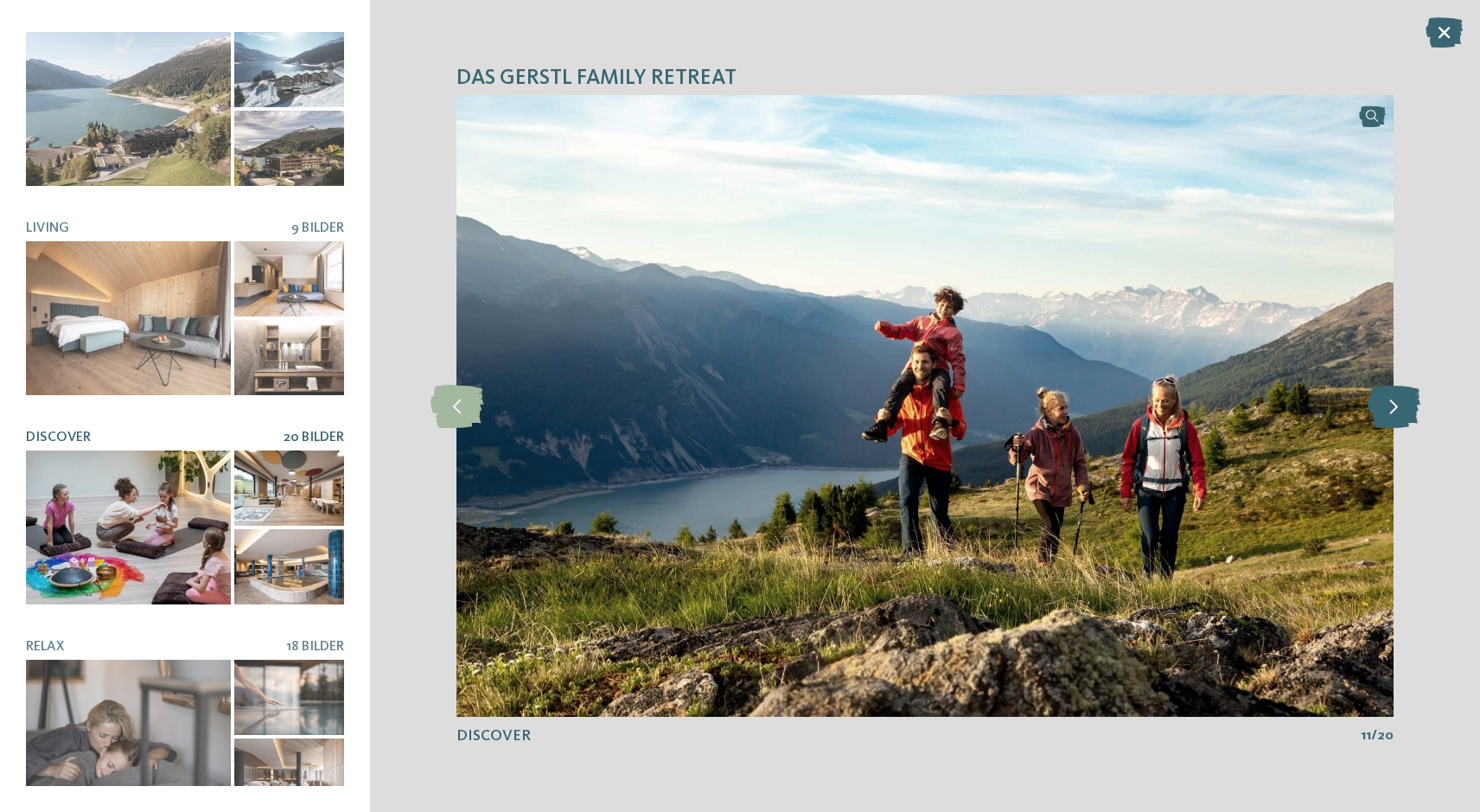
click at [1388, 414] on icon at bounding box center [1394, 406] width 53 height 43
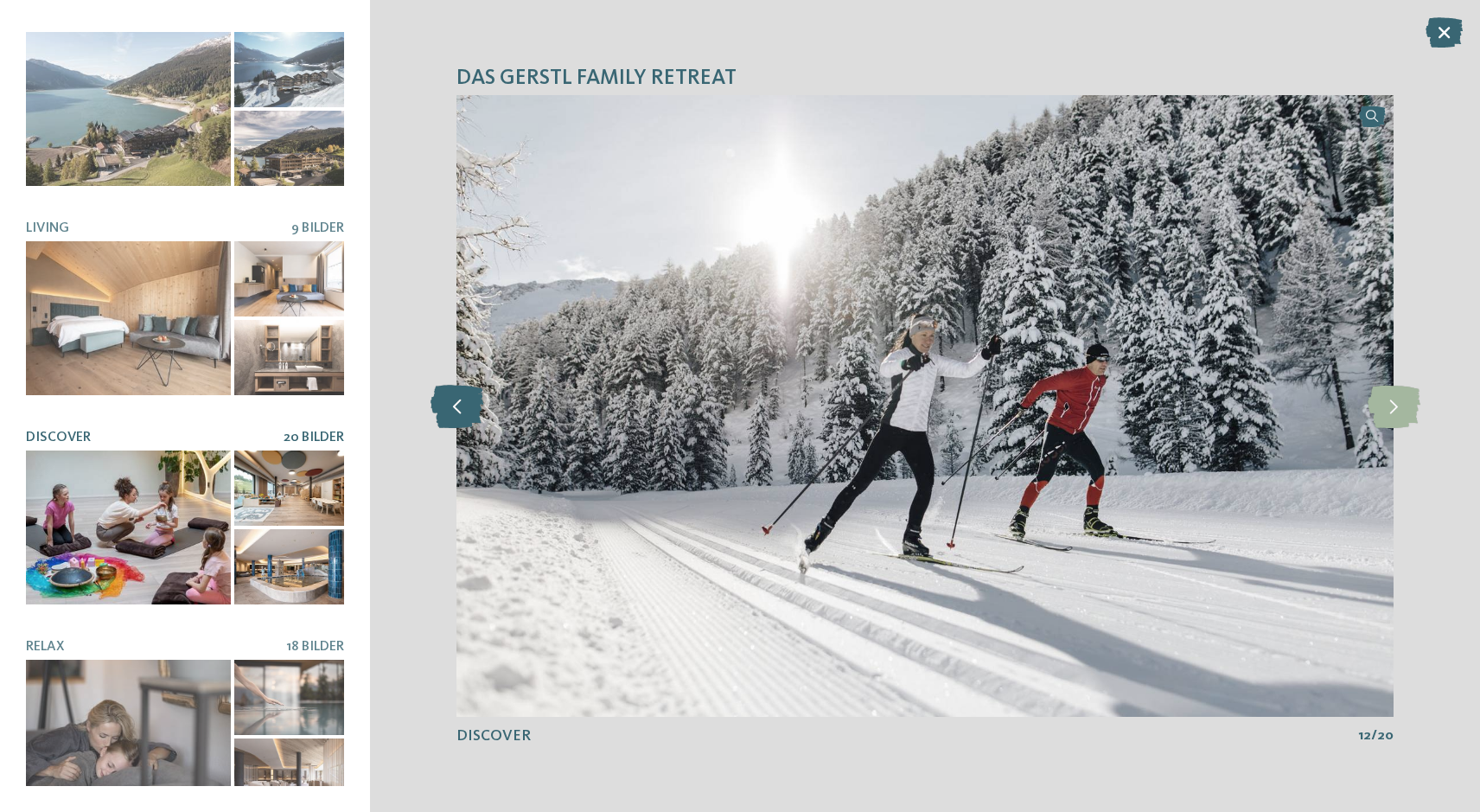
click at [451, 405] on icon at bounding box center [457, 406] width 53 height 43
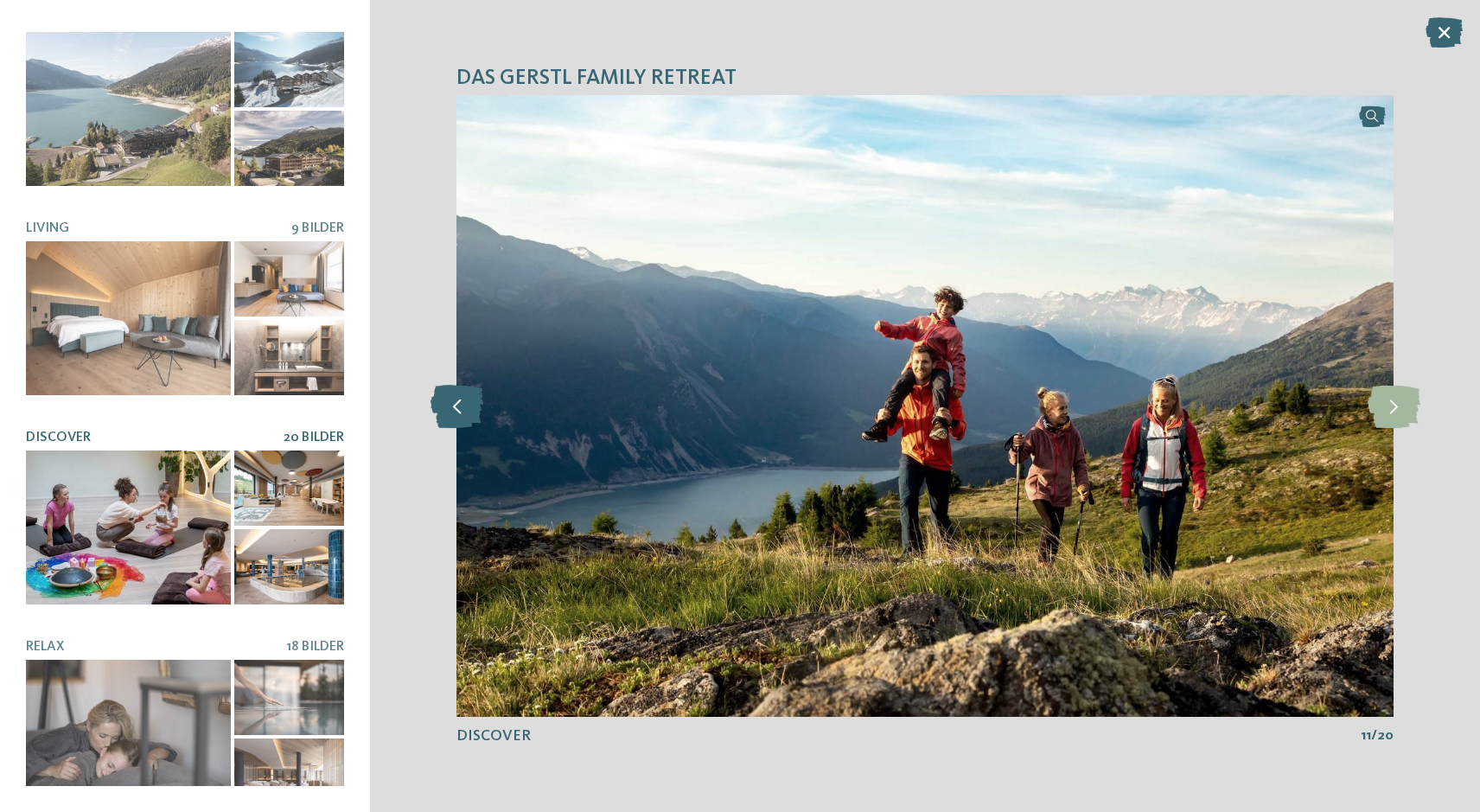
click at [451, 405] on icon at bounding box center [457, 406] width 53 height 43
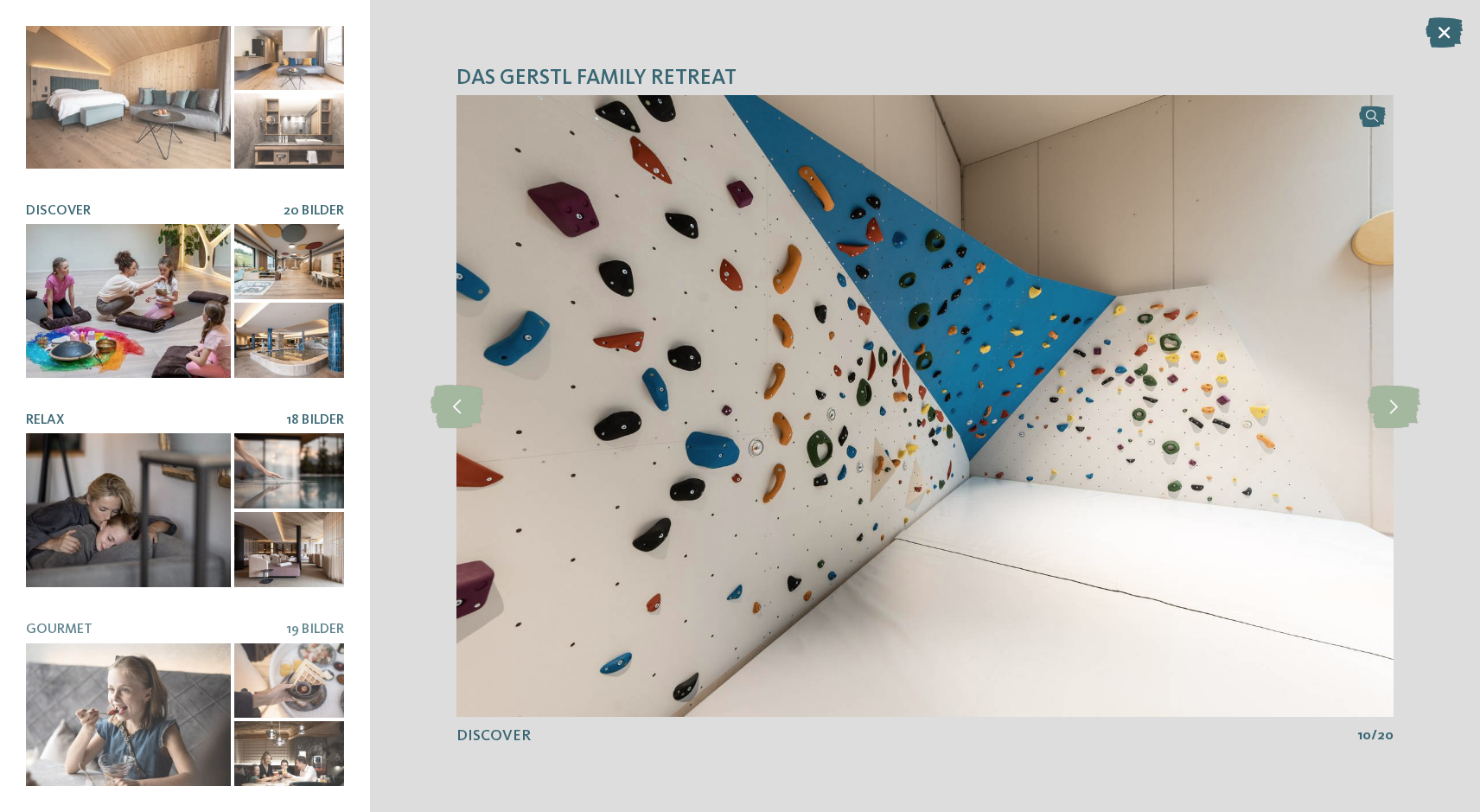
scroll to position [240, 0]
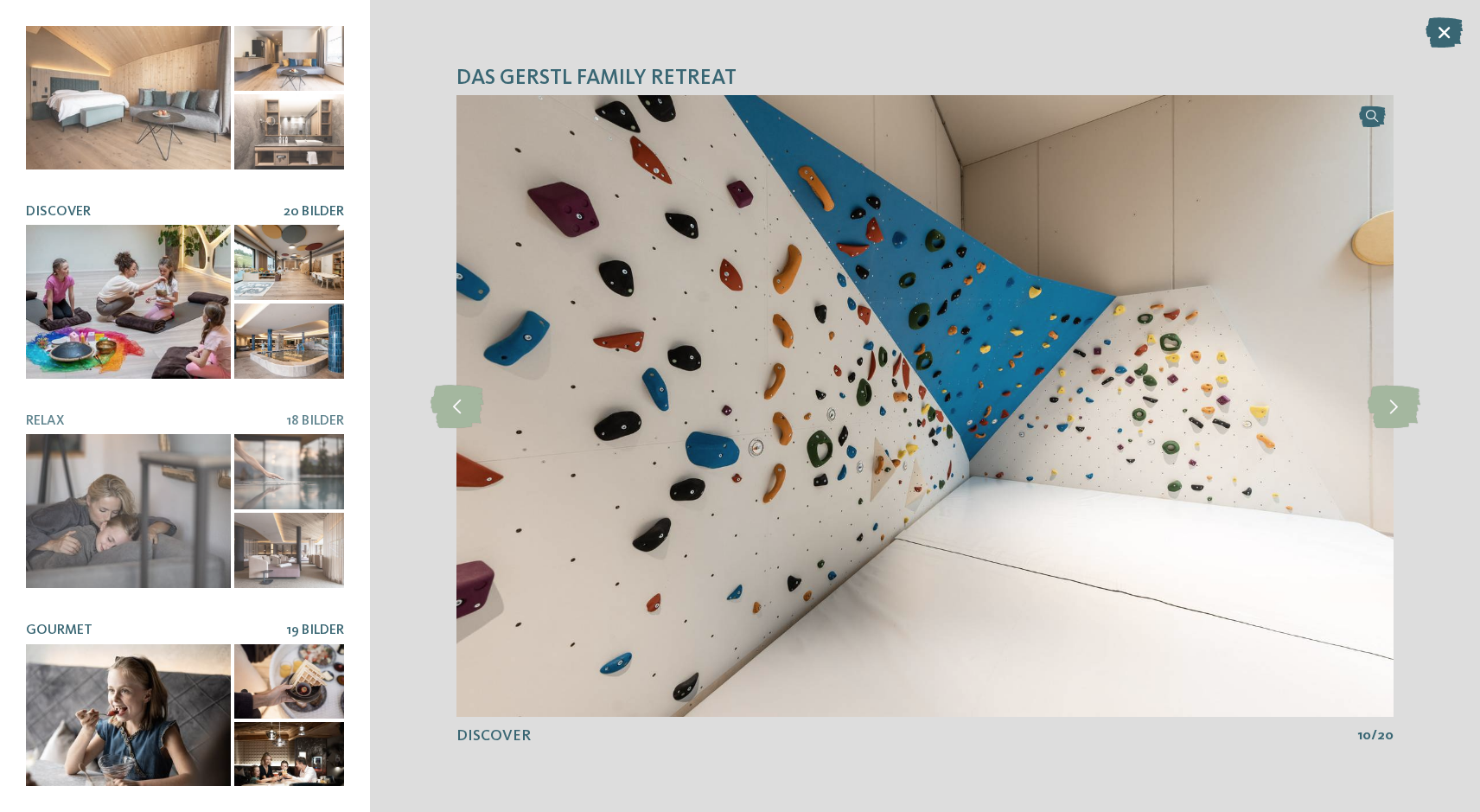
click at [128, 702] on div at bounding box center [128, 721] width 205 height 154
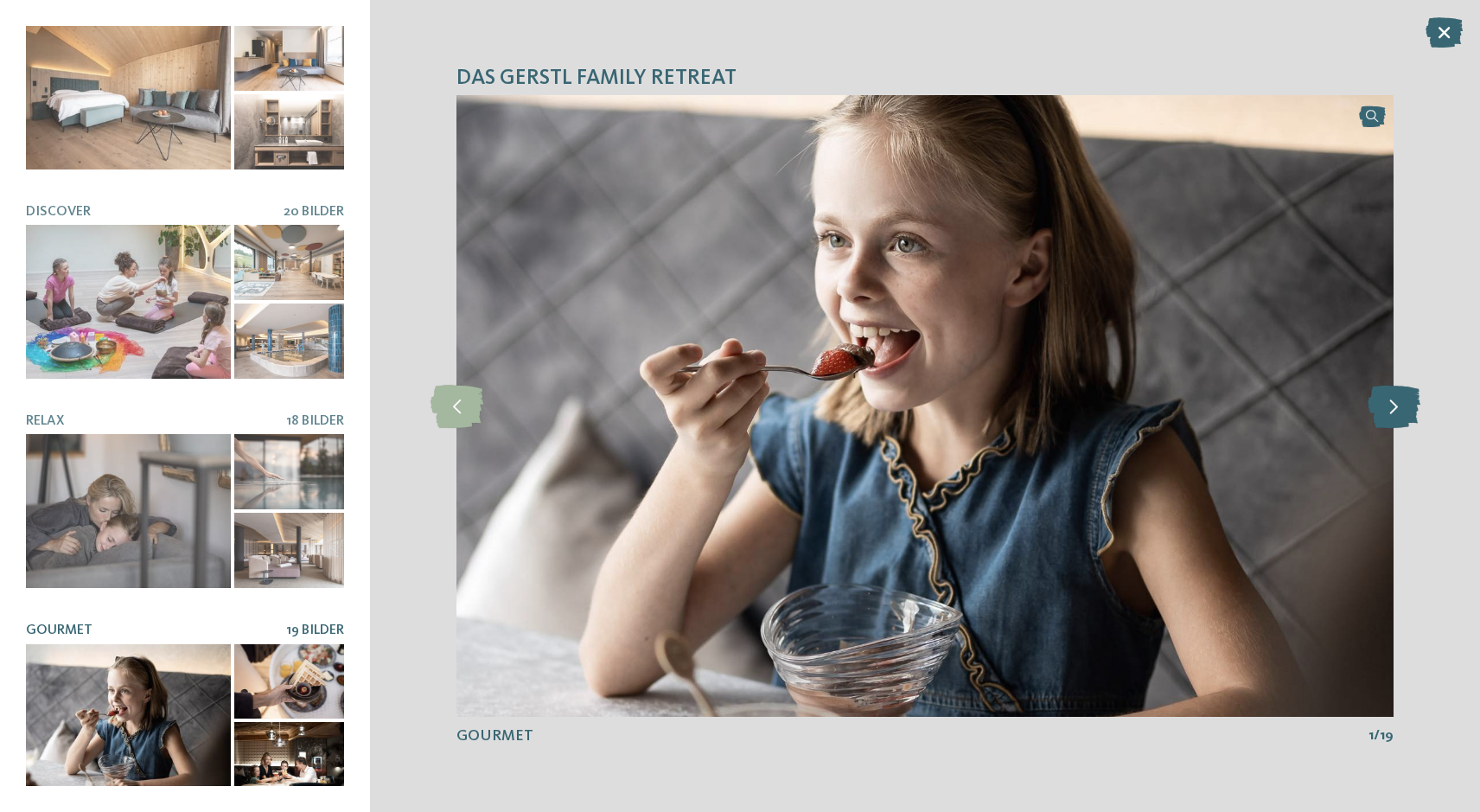
click at [1394, 410] on icon at bounding box center [1394, 406] width 53 height 43
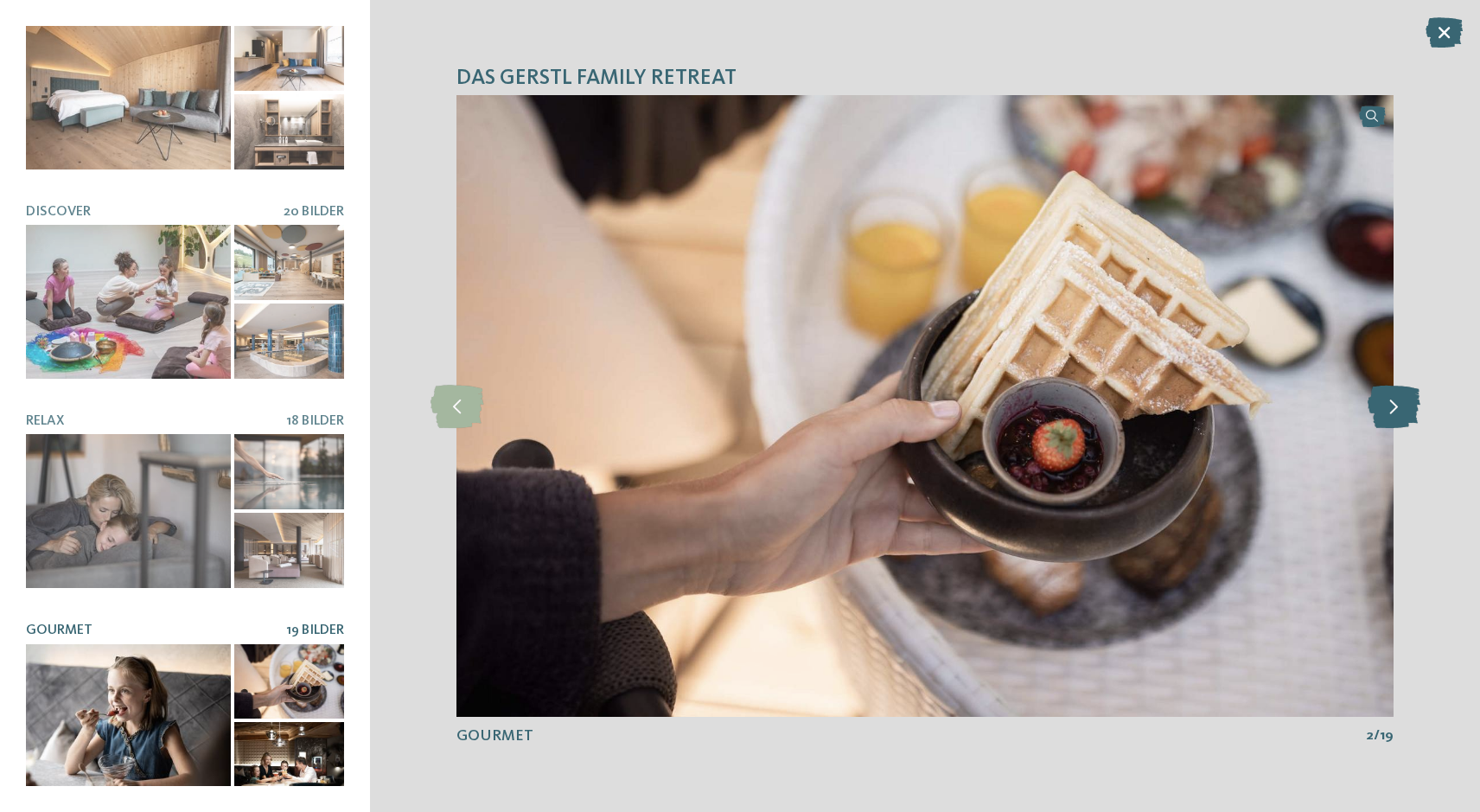
click at [1394, 410] on icon at bounding box center [1394, 406] width 53 height 43
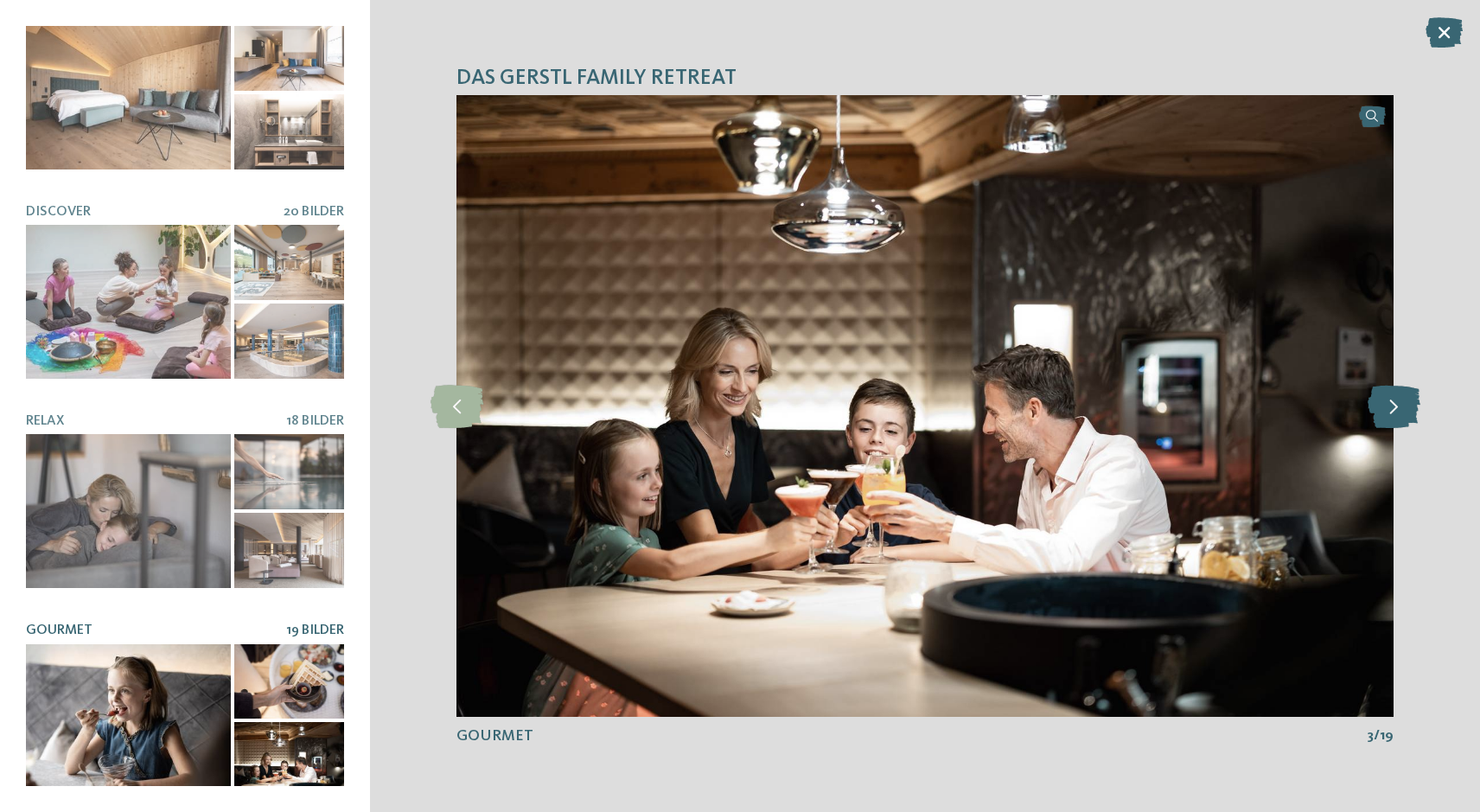
click at [1394, 410] on icon at bounding box center [1394, 406] width 53 height 43
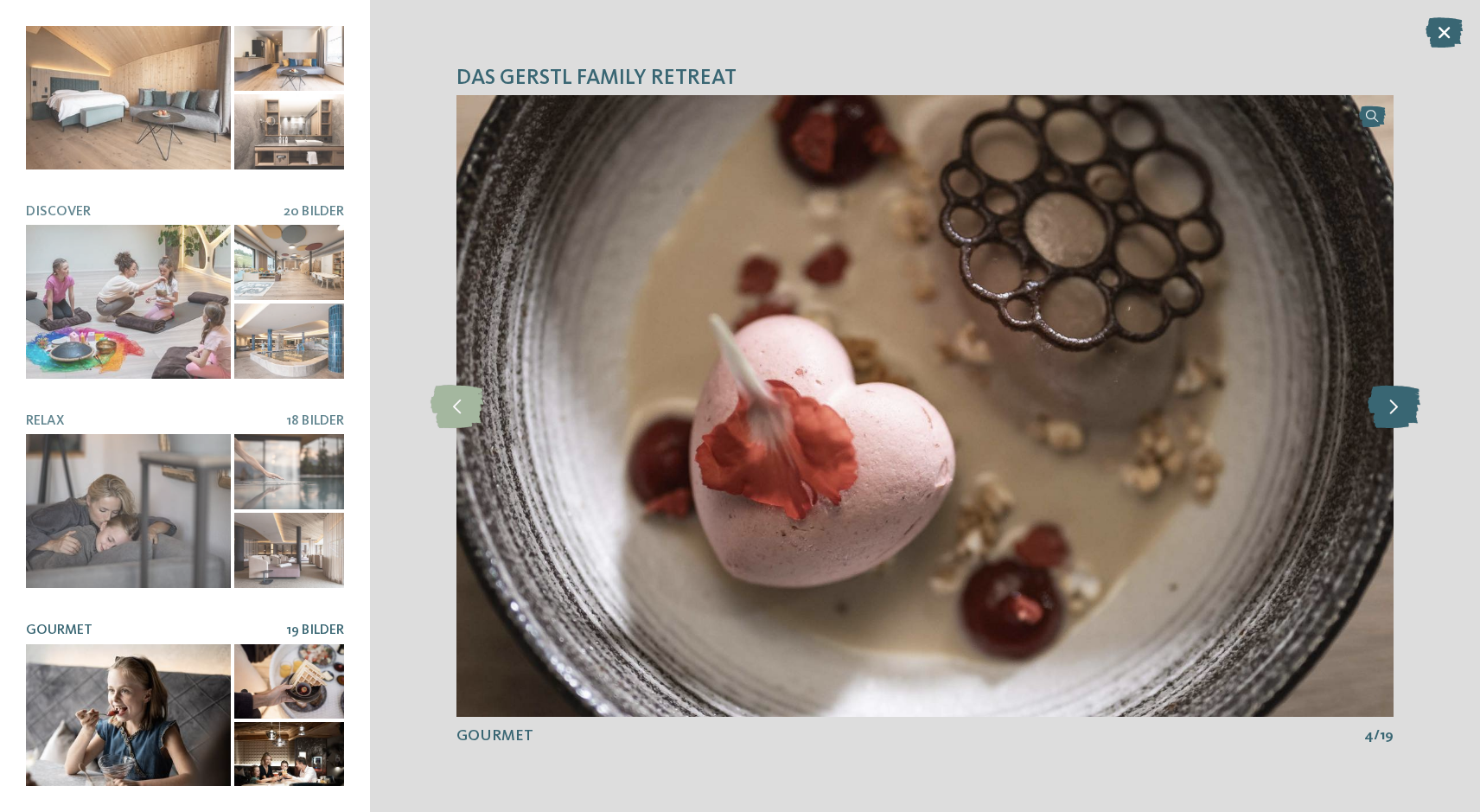
click at [1394, 410] on icon at bounding box center [1394, 406] width 53 height 43
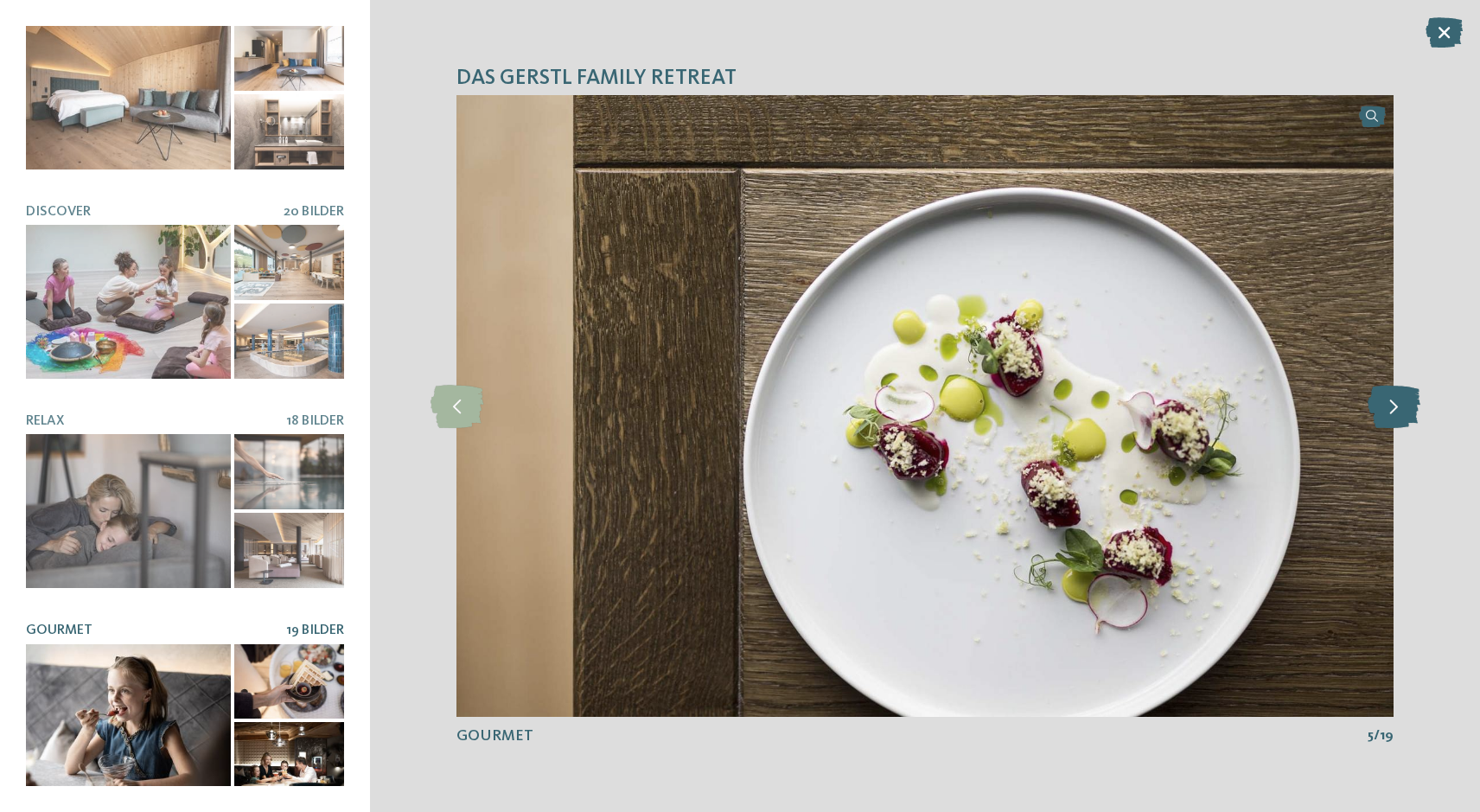
click at [1394, 410] on icon at bounding box center [1394, 406] width 53 height 43
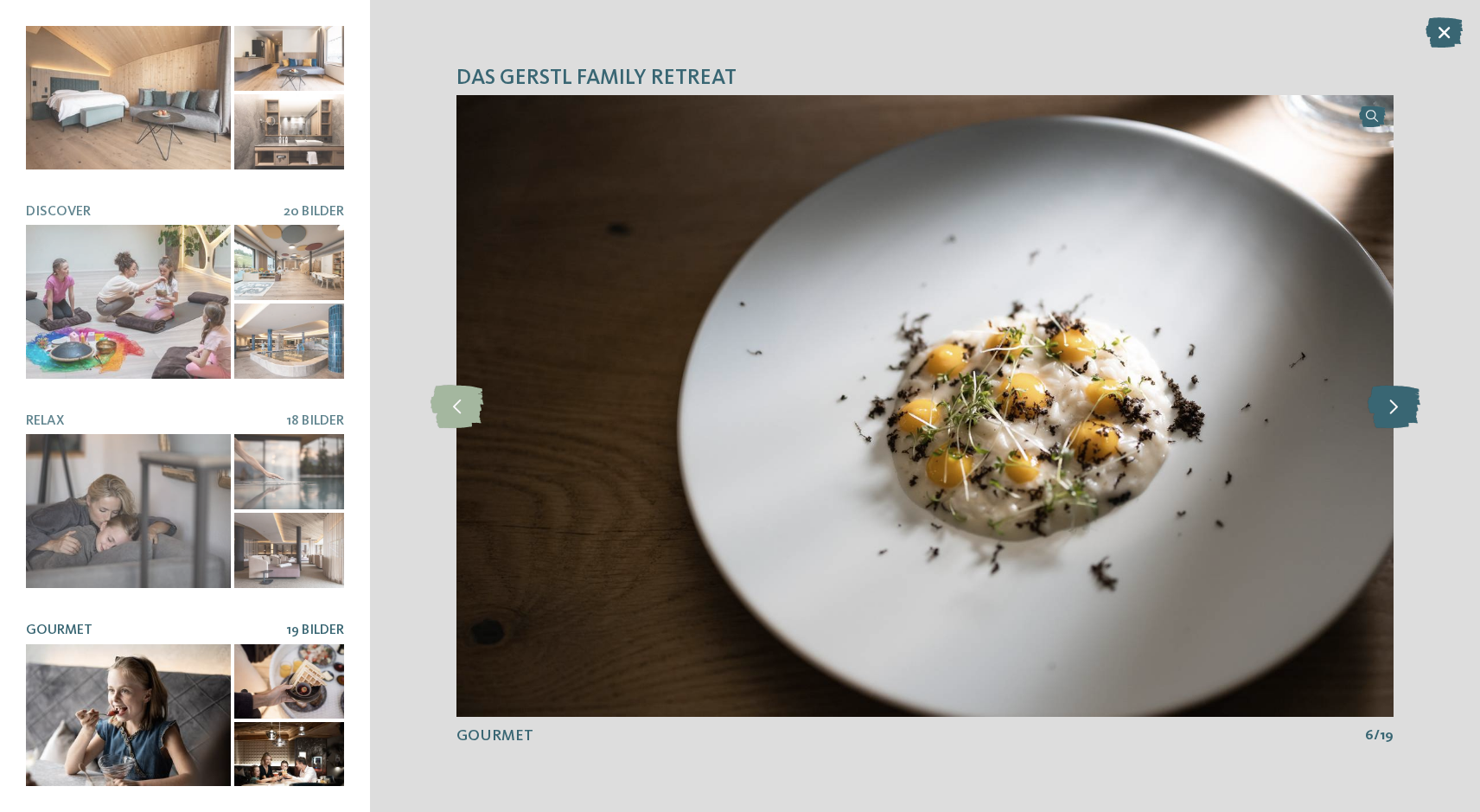
click at [1394, 410] on icon at bounding box center [1394, 406] width 53 height 43
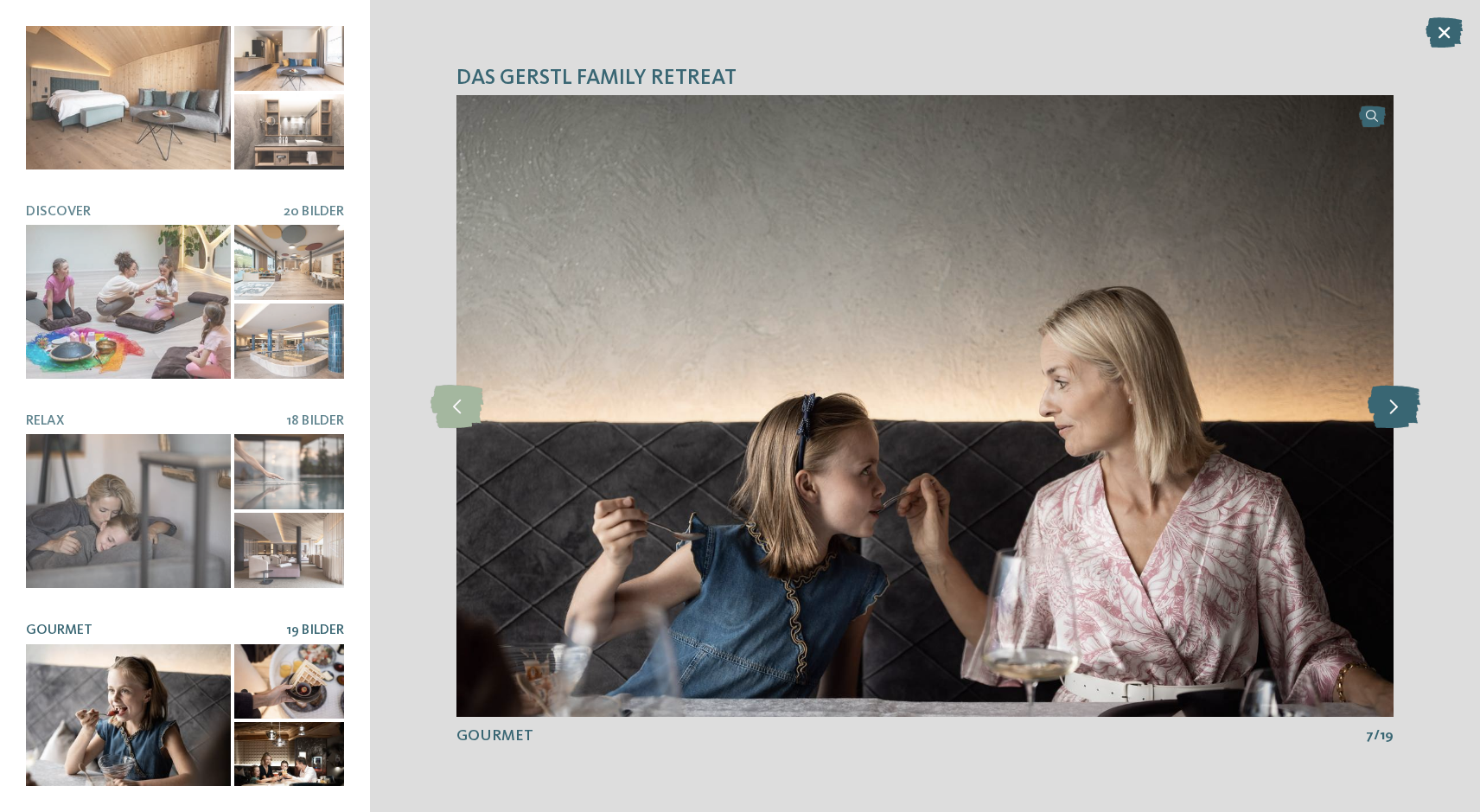
click at [1394, 410] on icon at bounding box center [1394, 406] width 53 height 43
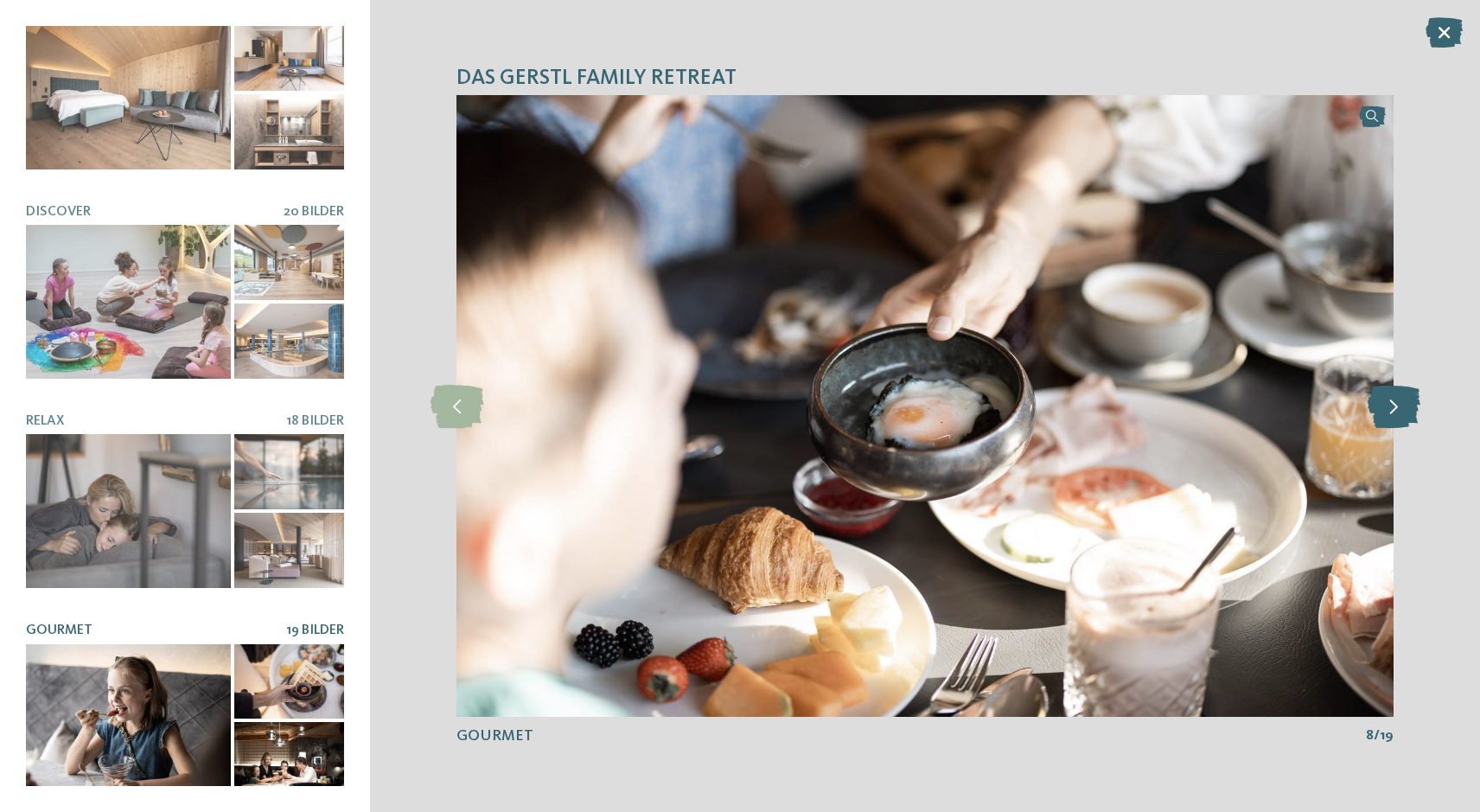
click at [1394, 410] on icon at bounding box center [1394, 406] width 53 height 43
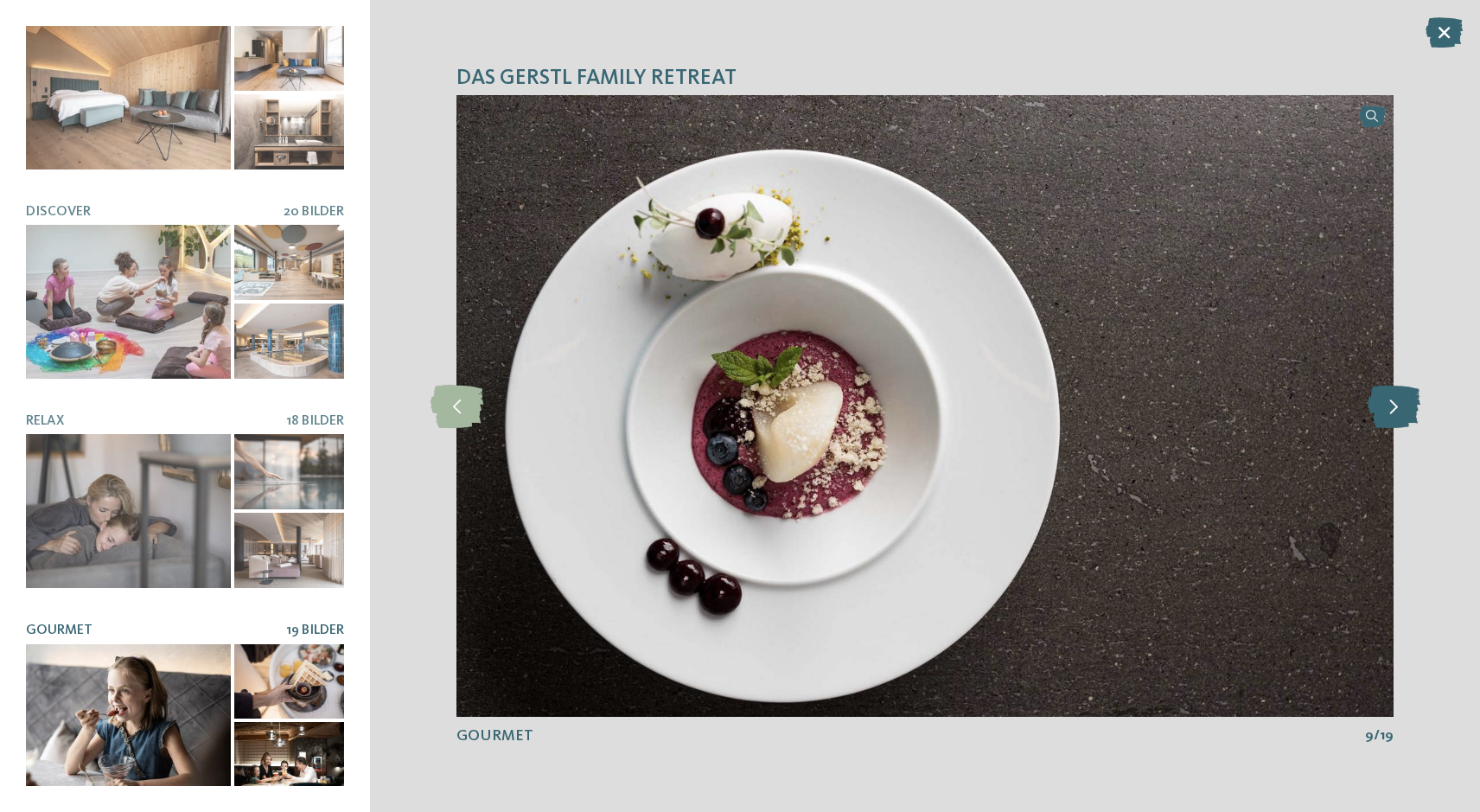
click at [1394, 410] on icon at bounding box center [1394, 406] width 53 height 43
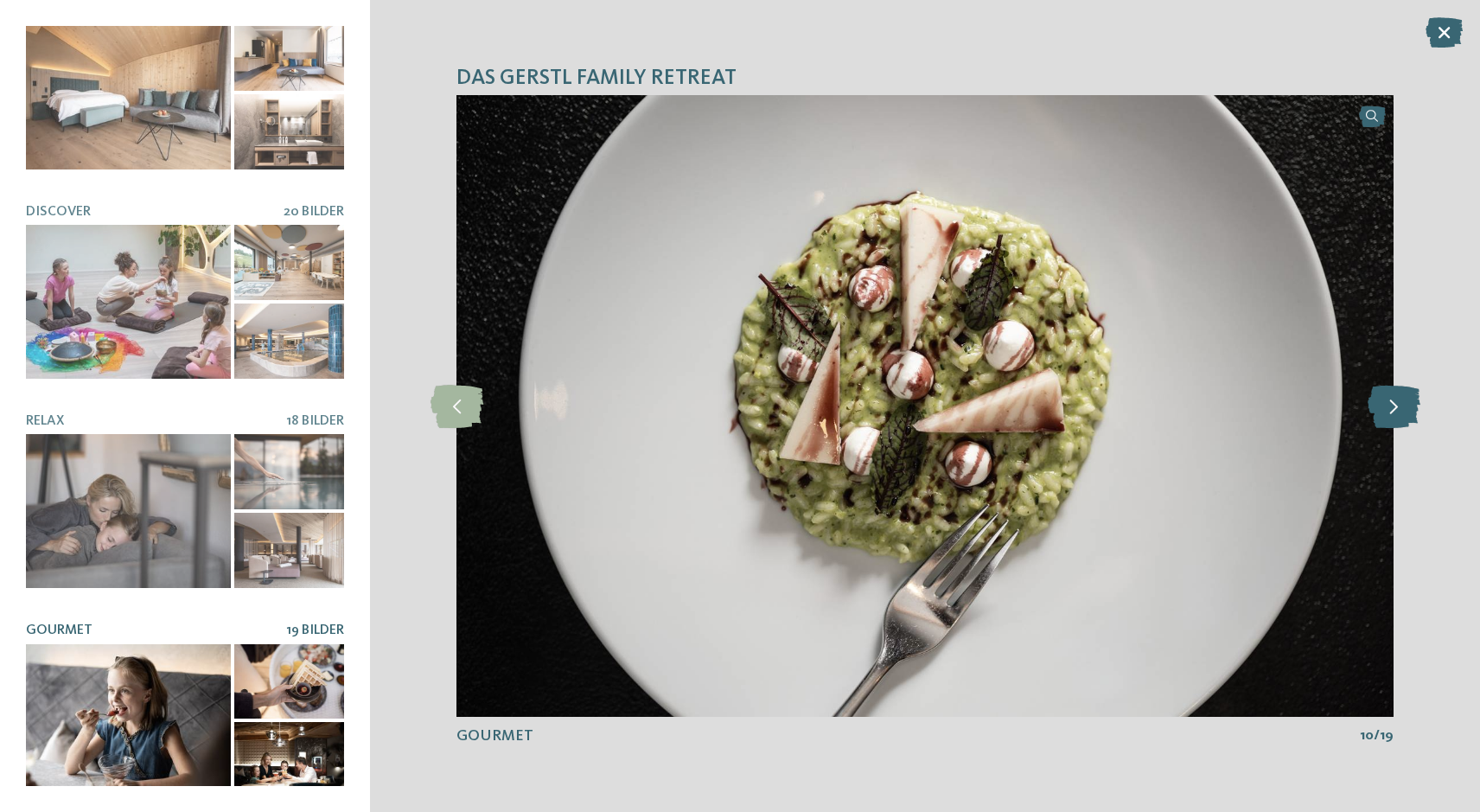
click at [1394, 410] on icon at bounding box center [1394, 406] width 53 height 43
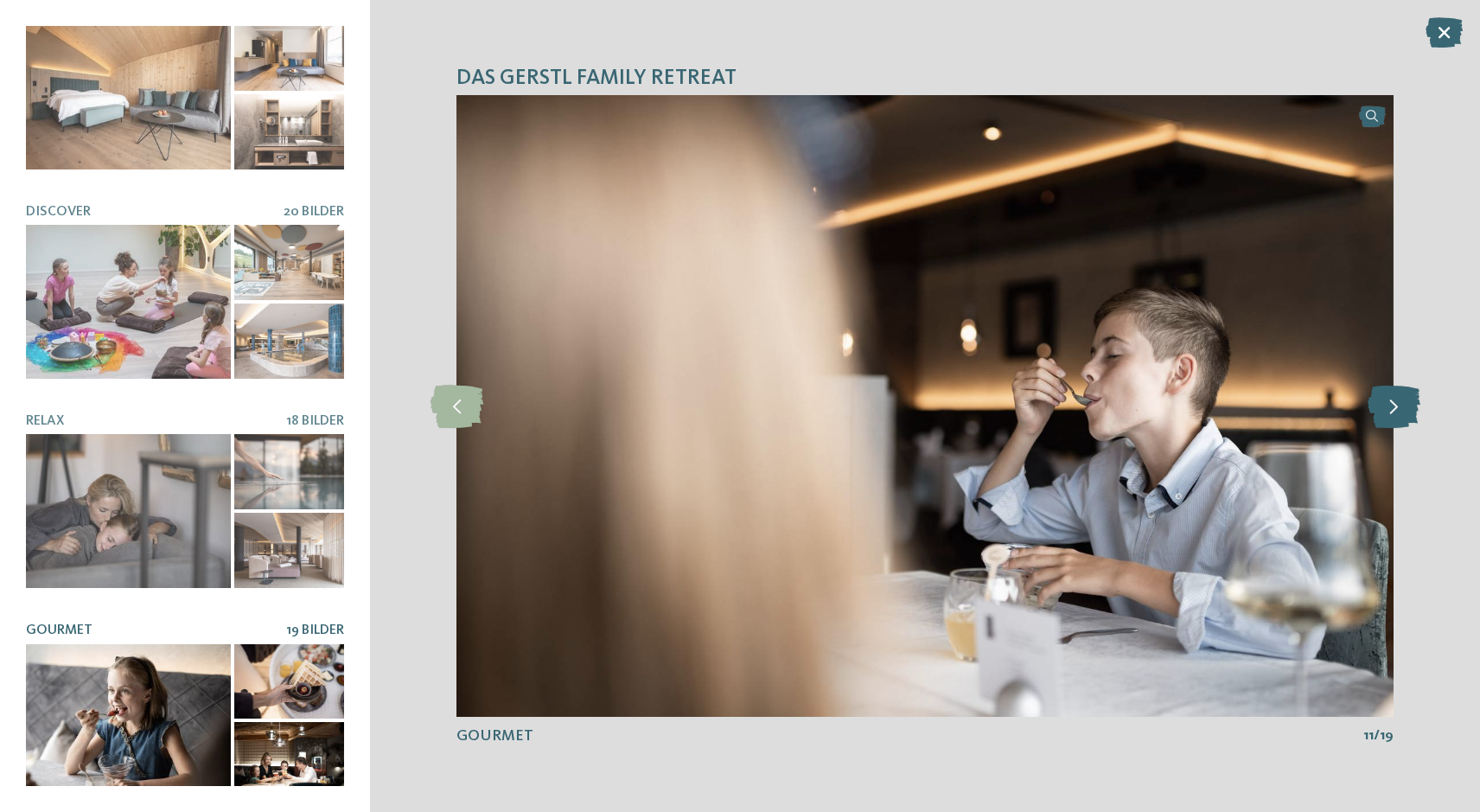
click at [1394, 410] on icon at bounding box center [1394, 406] width 53 height 43
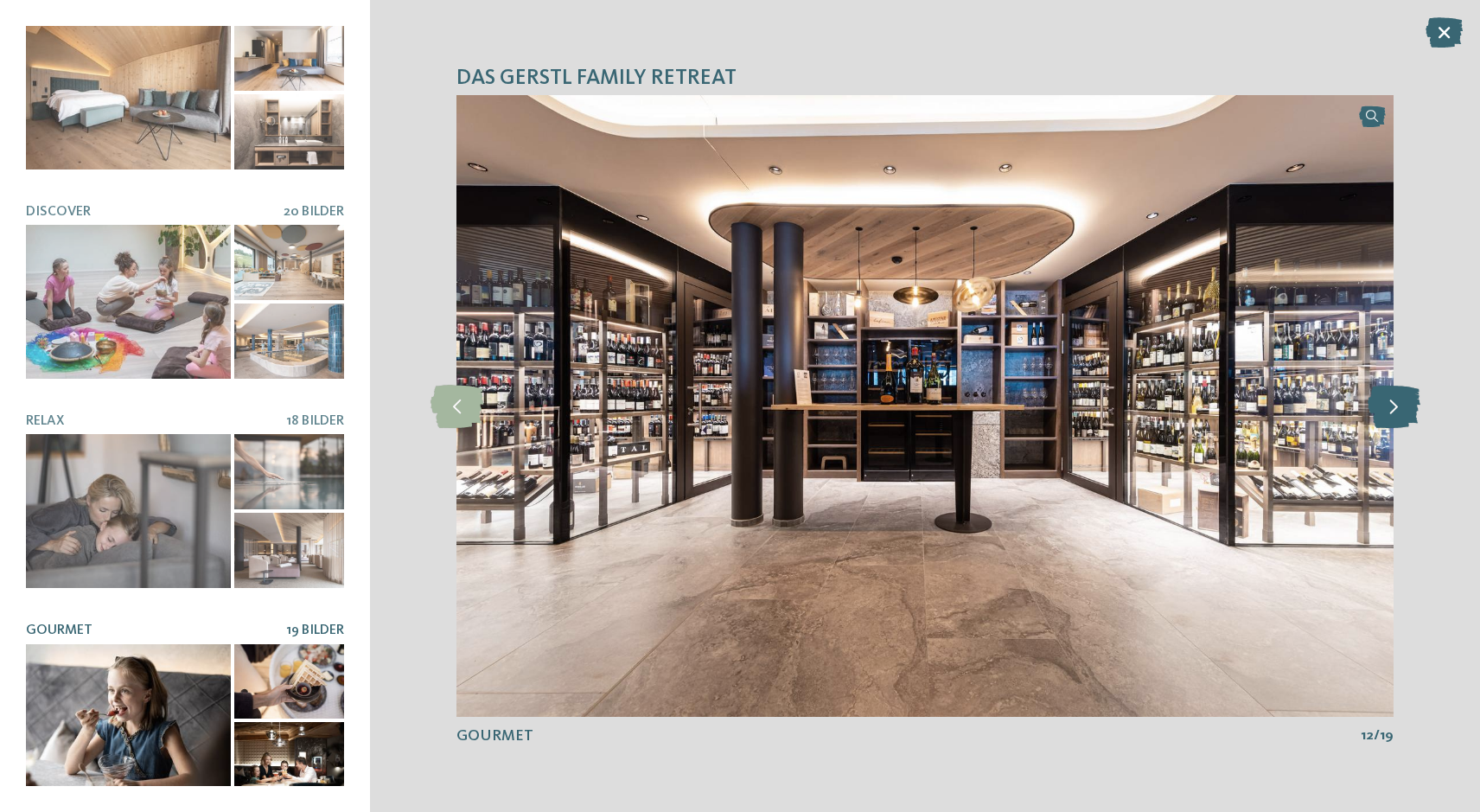
click at [1394, 410] on icon at bounding box center [1394, 406] width 53 height 43
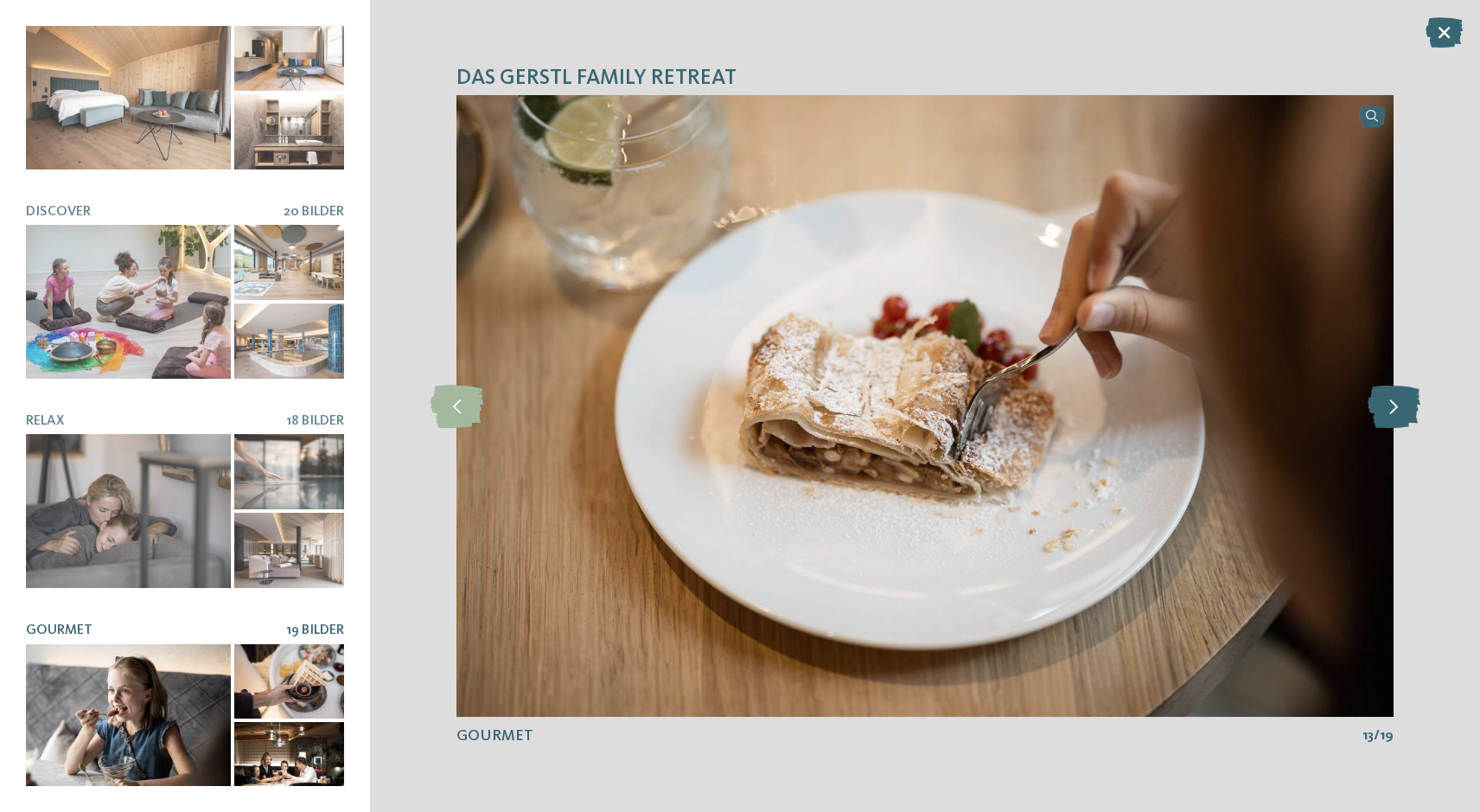
click at [1394, 410] on icon at bounding box center [1394, 406] width 53 height 43
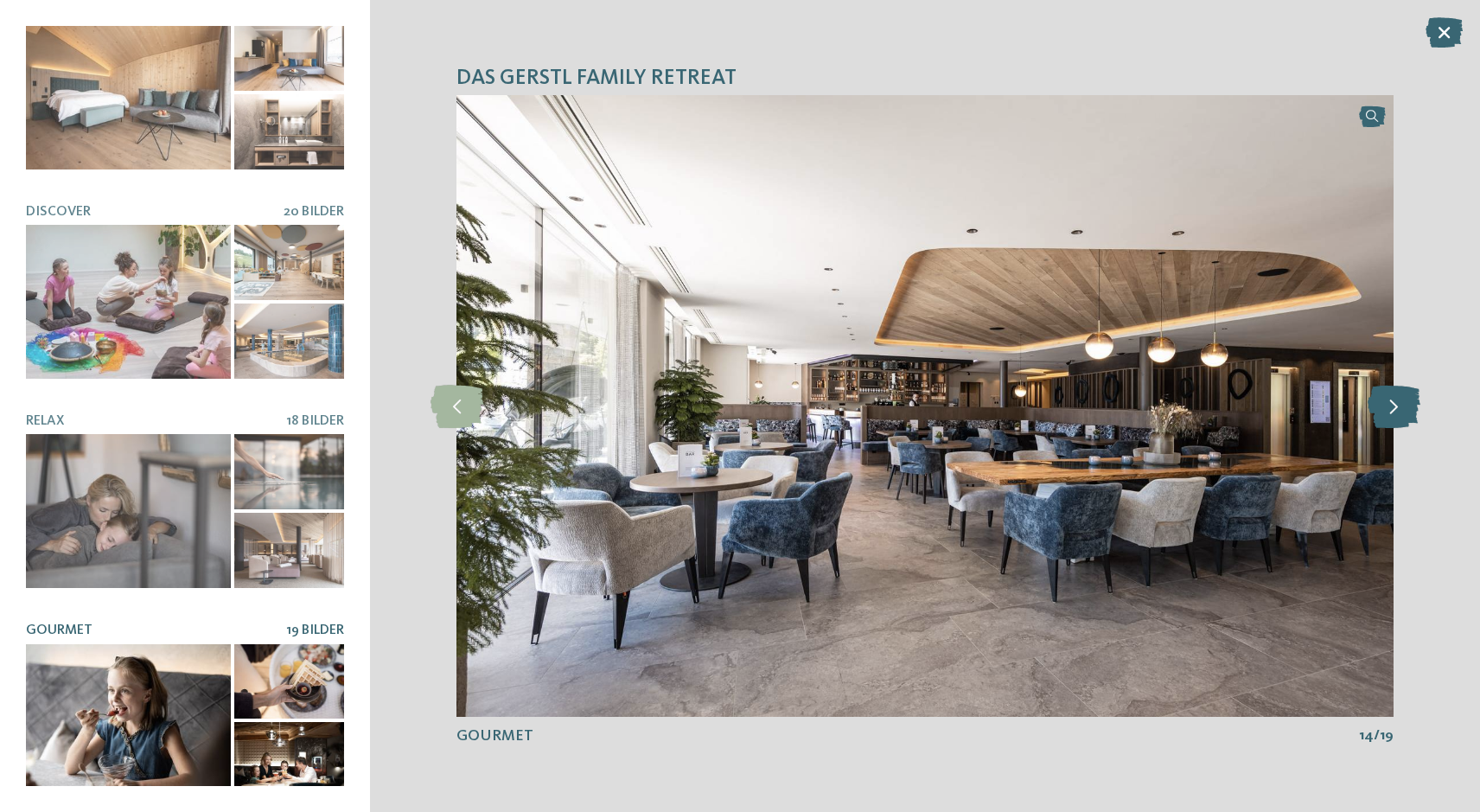
click at [1394, 410] on icon at bounding box center [1394, 406] width 53 height 43
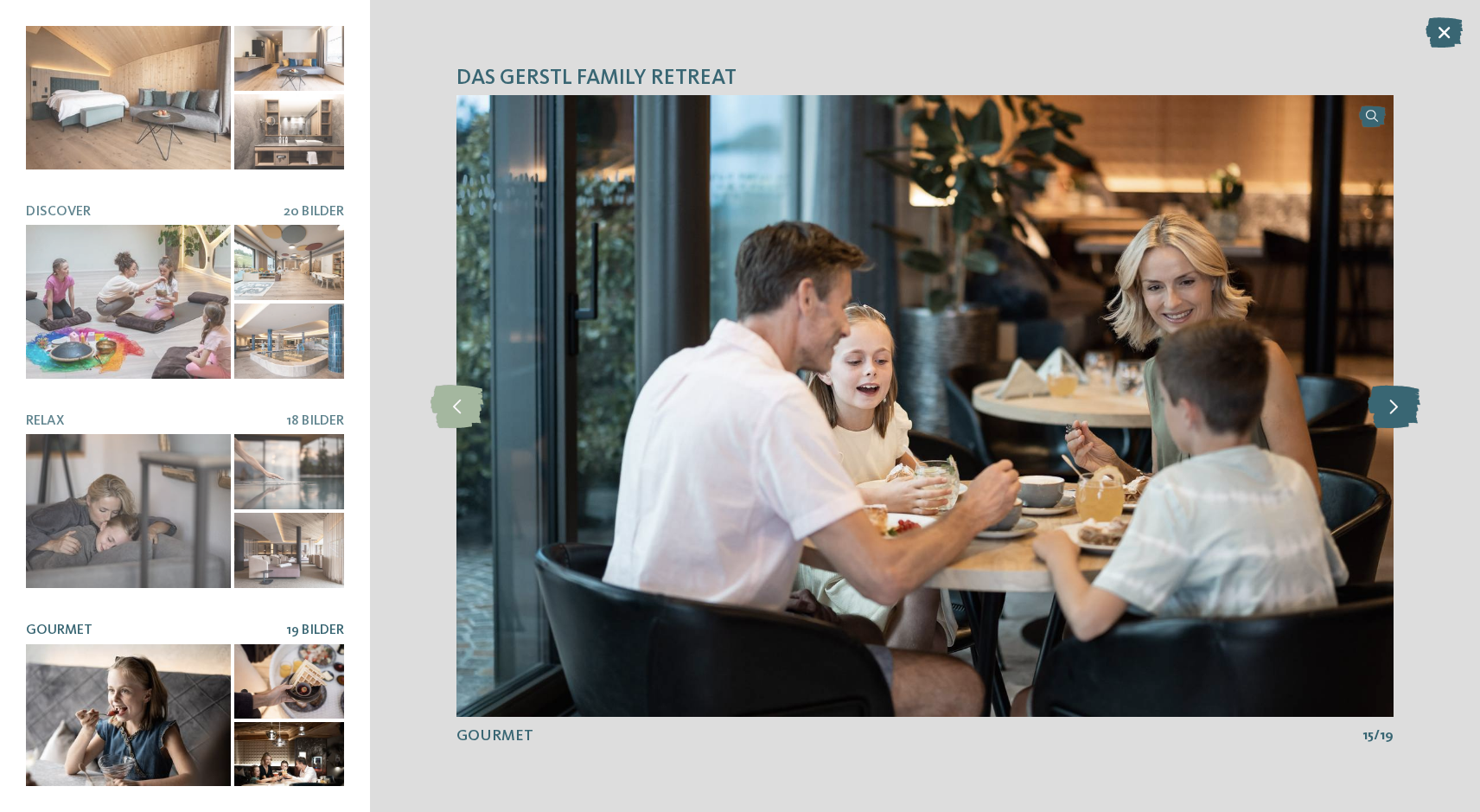
click at [1394, 410] on icon at bounding box center [1394, 406] width 53 height 43
